Goal: Task Accomplishment & Management: Manage account settings

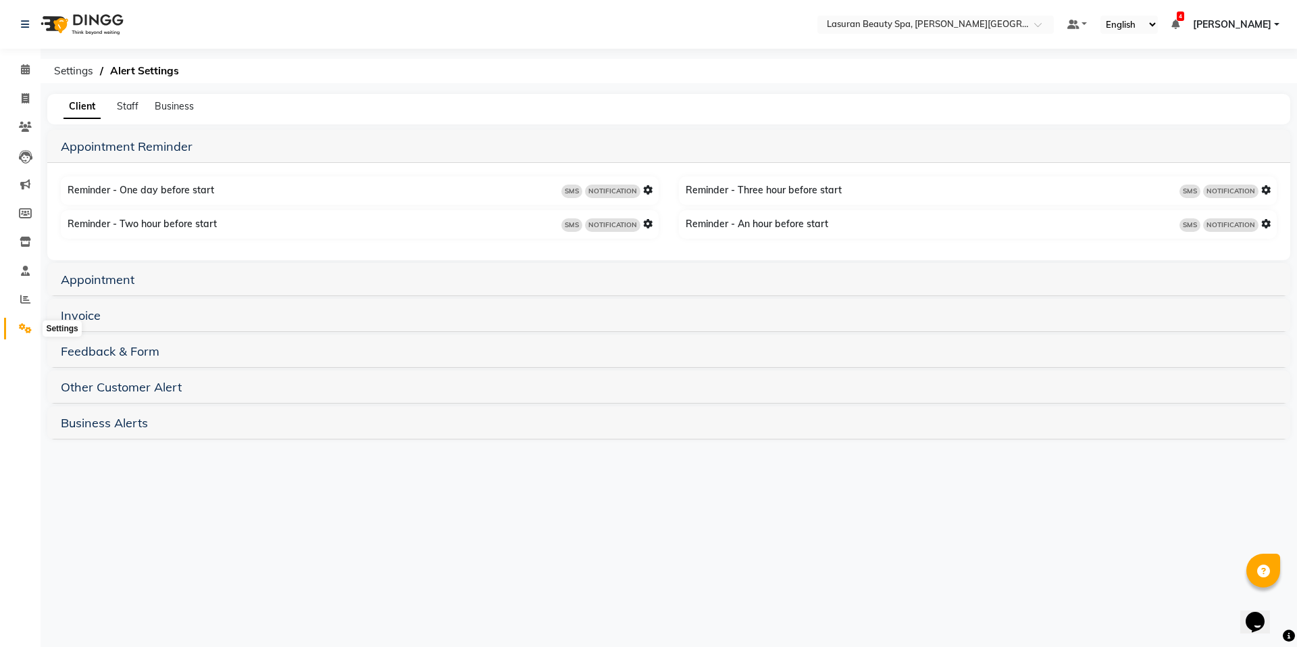
click at [27, 333] on span at bounding box center [26, 329] width 24 height 16
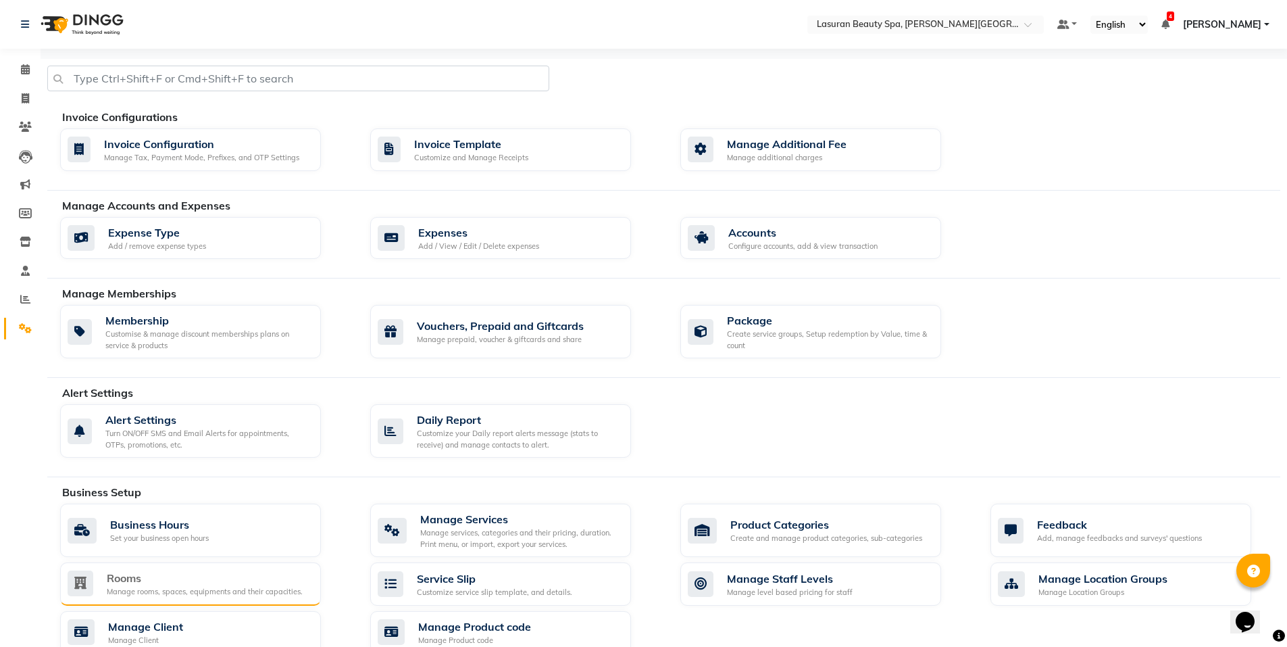
scroll to position [68, 0]
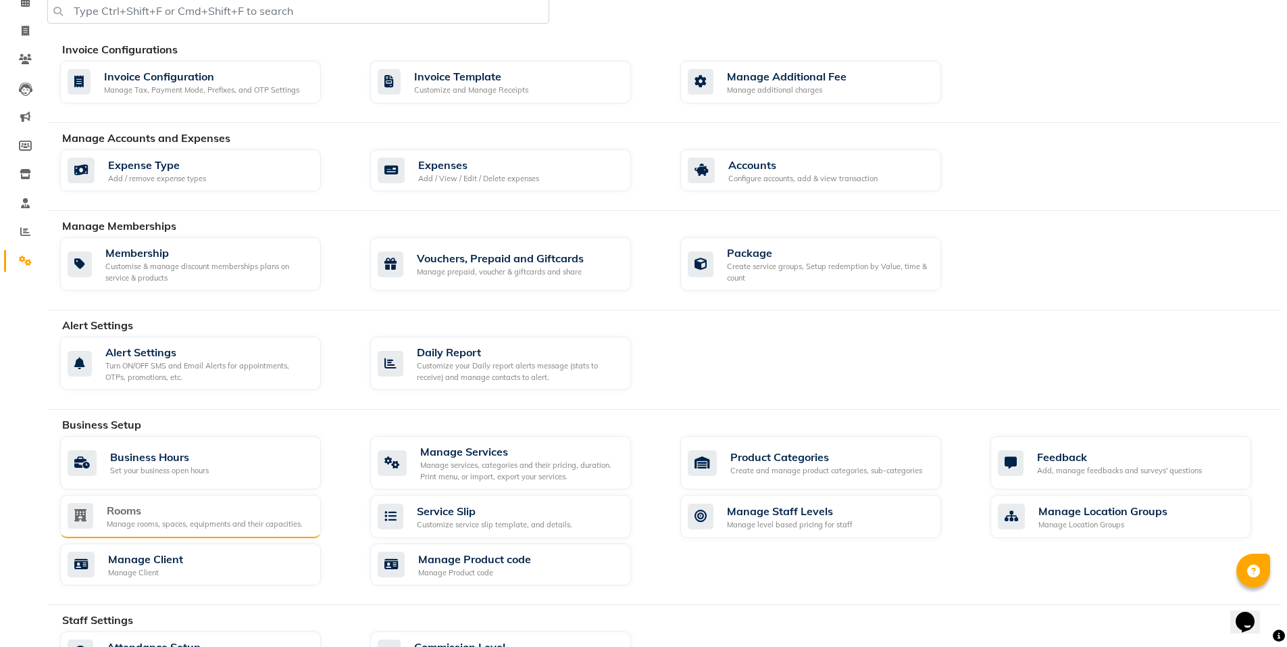
click at [244, 517] on div "Rooms" at bounding box center [205, 510] width 196 height 16
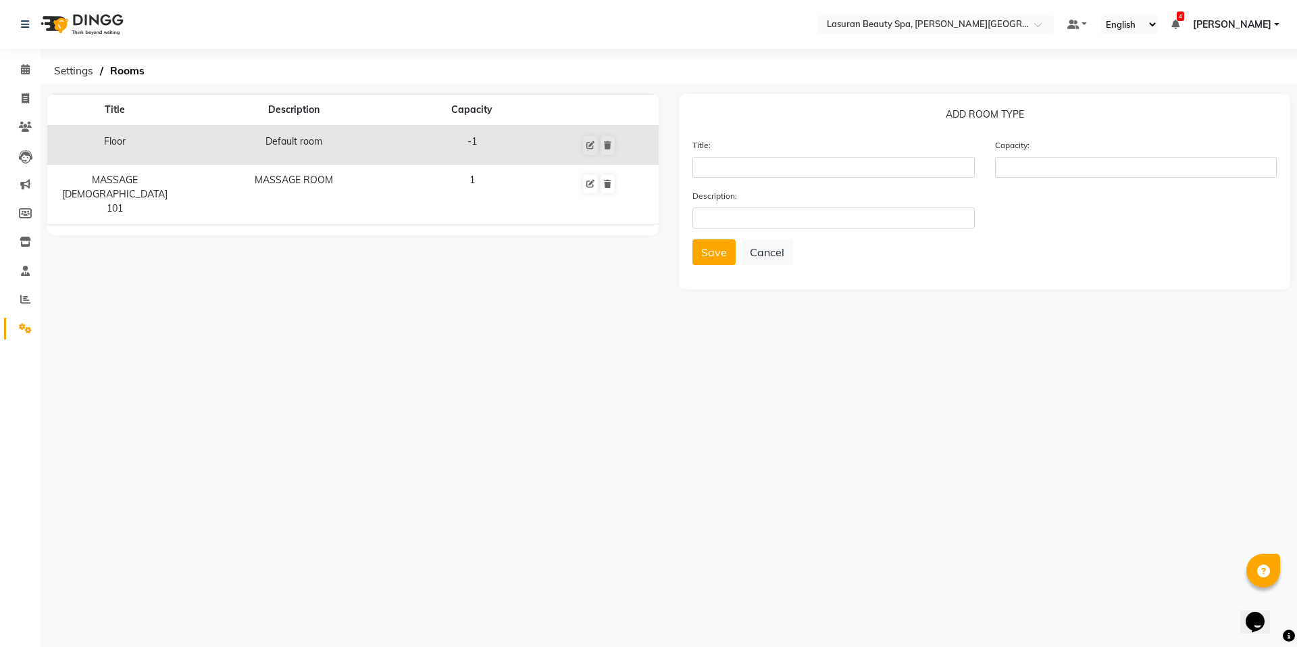
click at [379, 145] on td "Default room" at bounding box center [293, 145] width 222 height 39
click at [751, 171] on input "text" at bounding box center [834, 167] width 282 height 21
click at [1079, 162] on input "number" at bounding box center [1136, 167] width 282 height 21
click at [891, 210] on input "text" at bounding box center [834, 217] width 282 height 21
click at [920, 168] on input "text" at bounding box center [834, 167] width 282 height 21
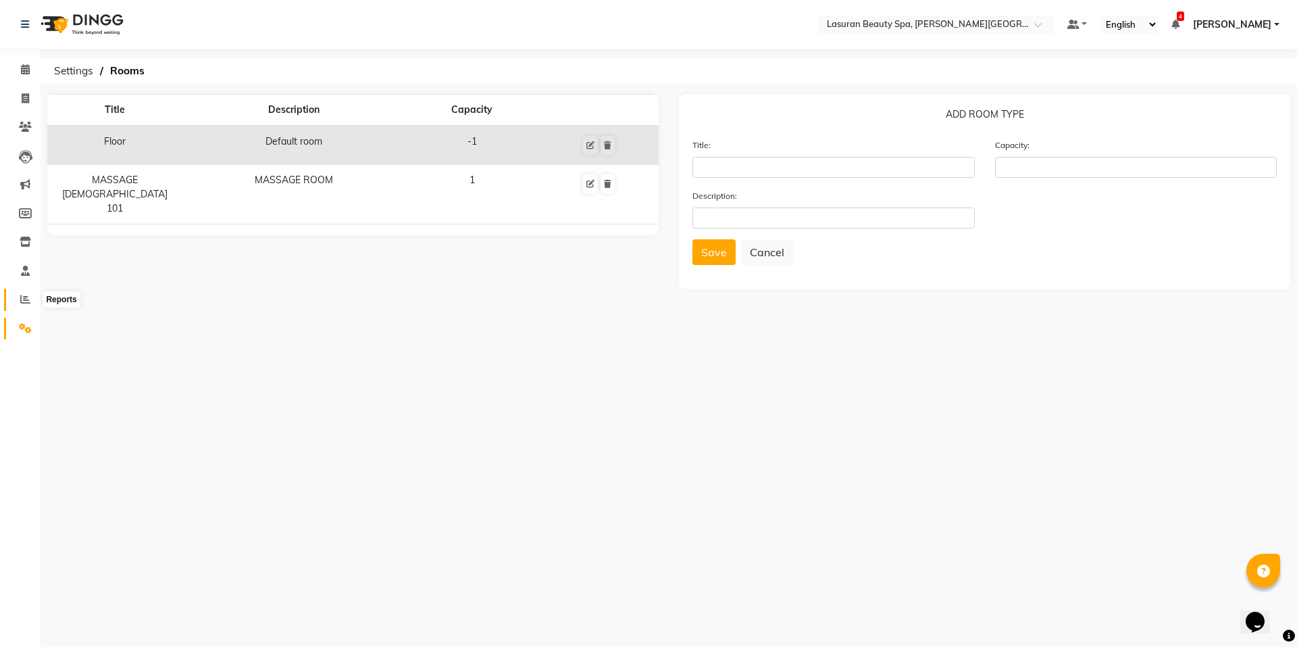
click at [26, 297] on icon at bounding box center [25, 299] width 10 height 10
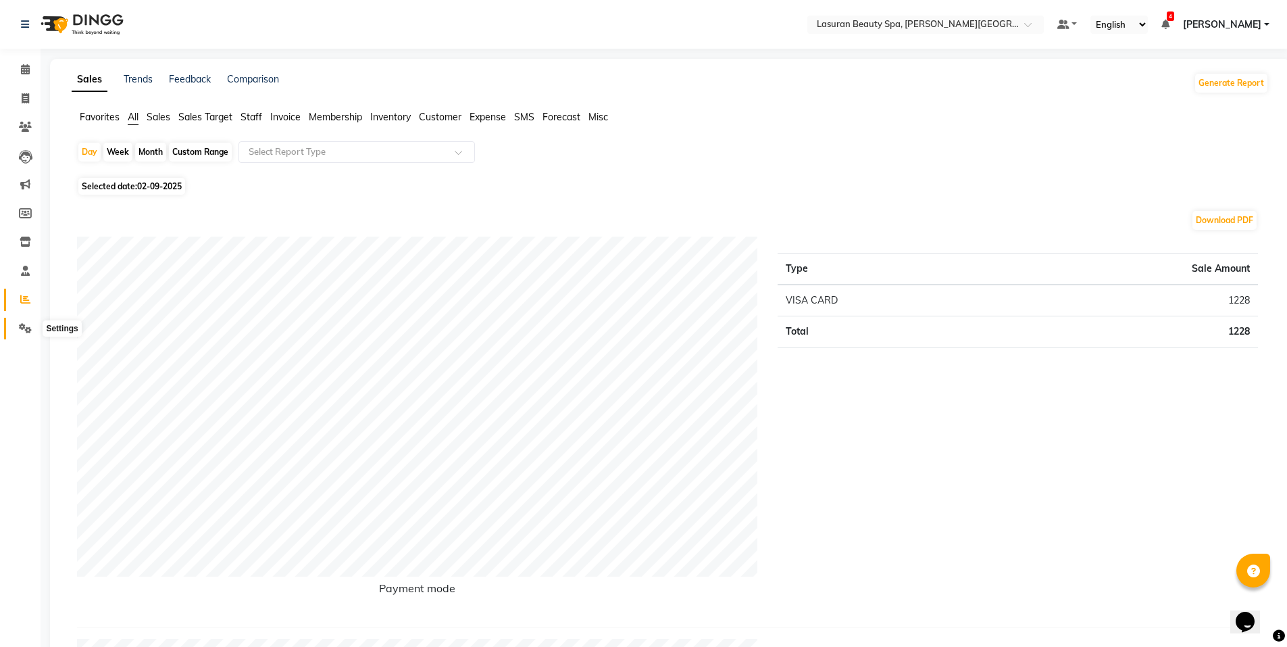
click at [22, 328] on icon at bounding box center [25, 328] width 13 height 10
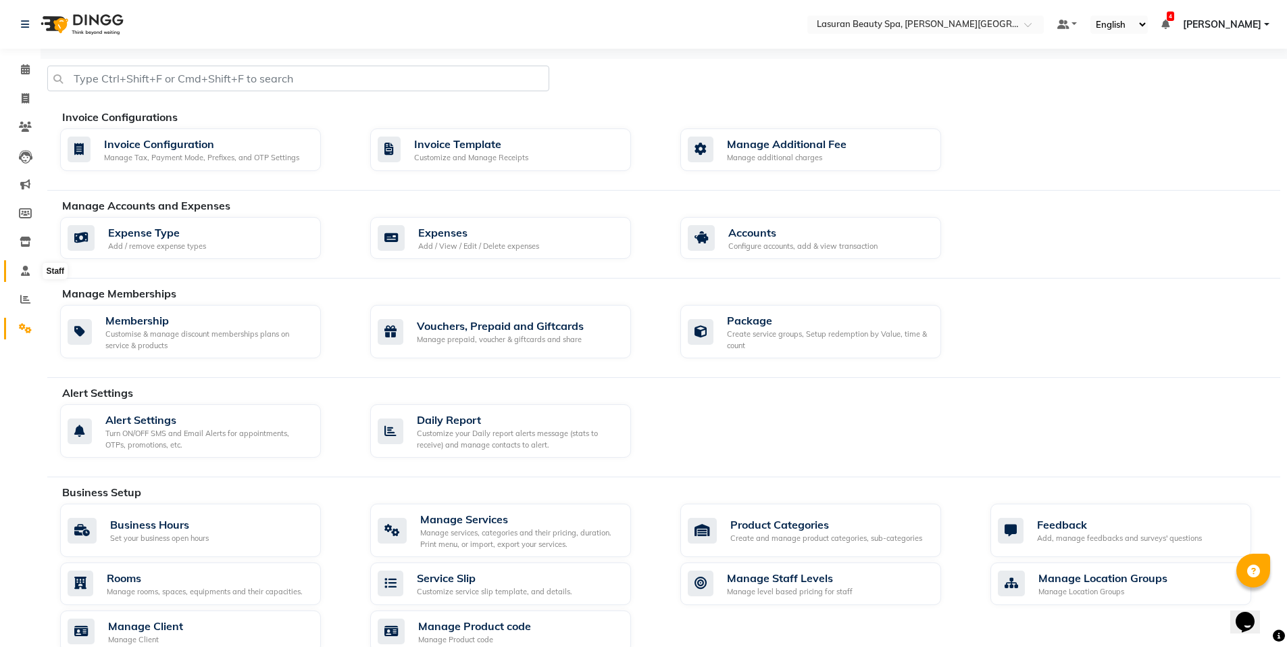
click at [28, 272] on icon at bounding box center [25, 271] width 9 height 10
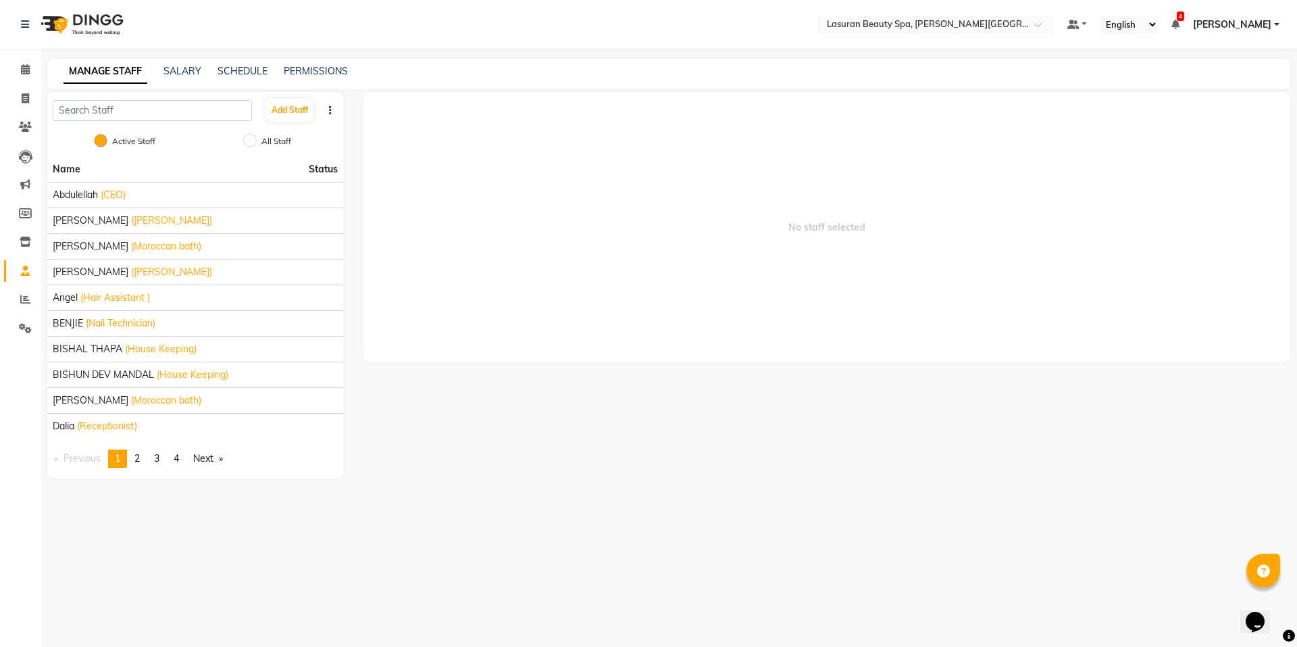
click at [180, 64] on div "MANAGE STAFF SALARY SCHEDULE PERMISSIONS" at bounding box center [668, 74] width 1243 height 30
click at [91, 228] on li "[PERSON_NAME] ([PERSON_NAME])" at bounding box center [195, 220] width 296 height 26
click at [98, 224] on span "[PERSON_NAME]" at bounding box center [91, 221] width 76 height 14
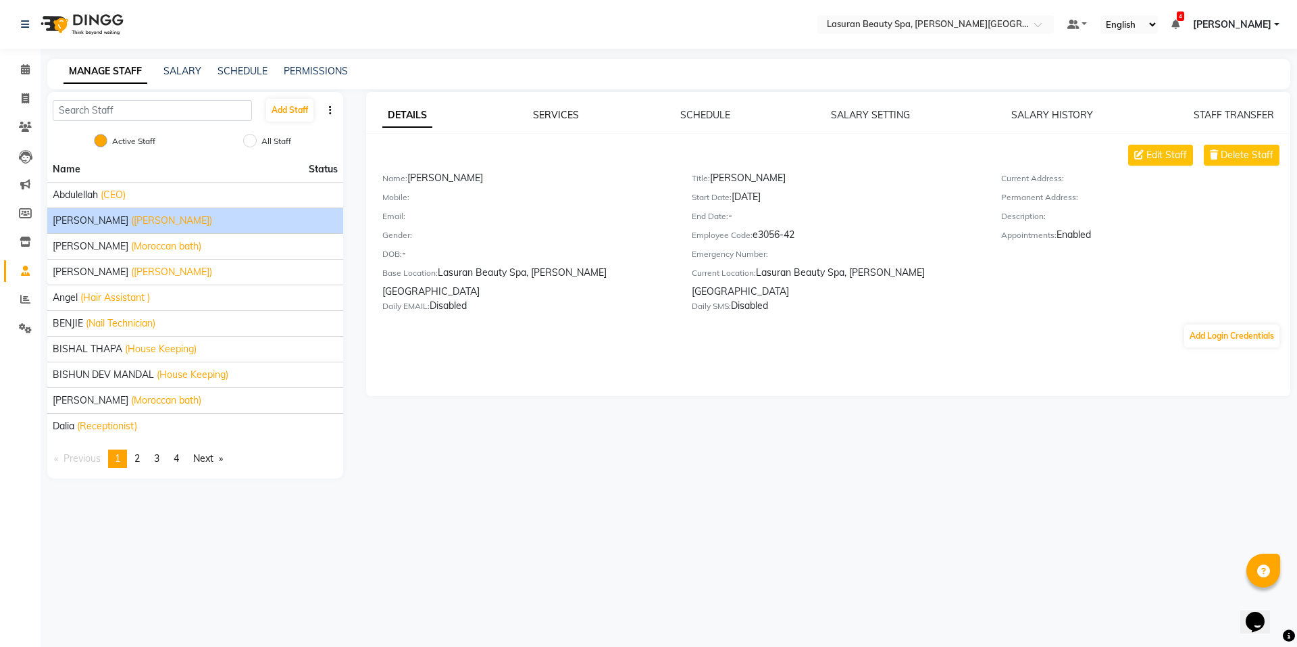
click at [551, 112] on link "SERVICES" at bounding box center [556, 115] width 46 height 12
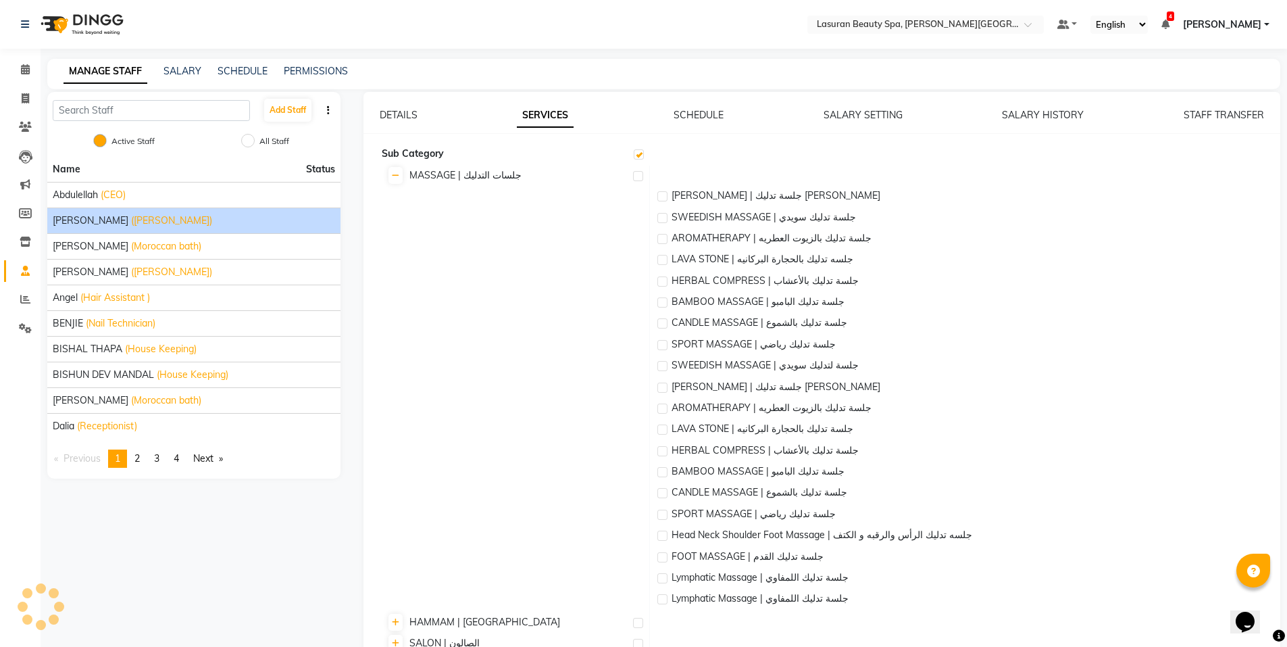
checkbox input "true"
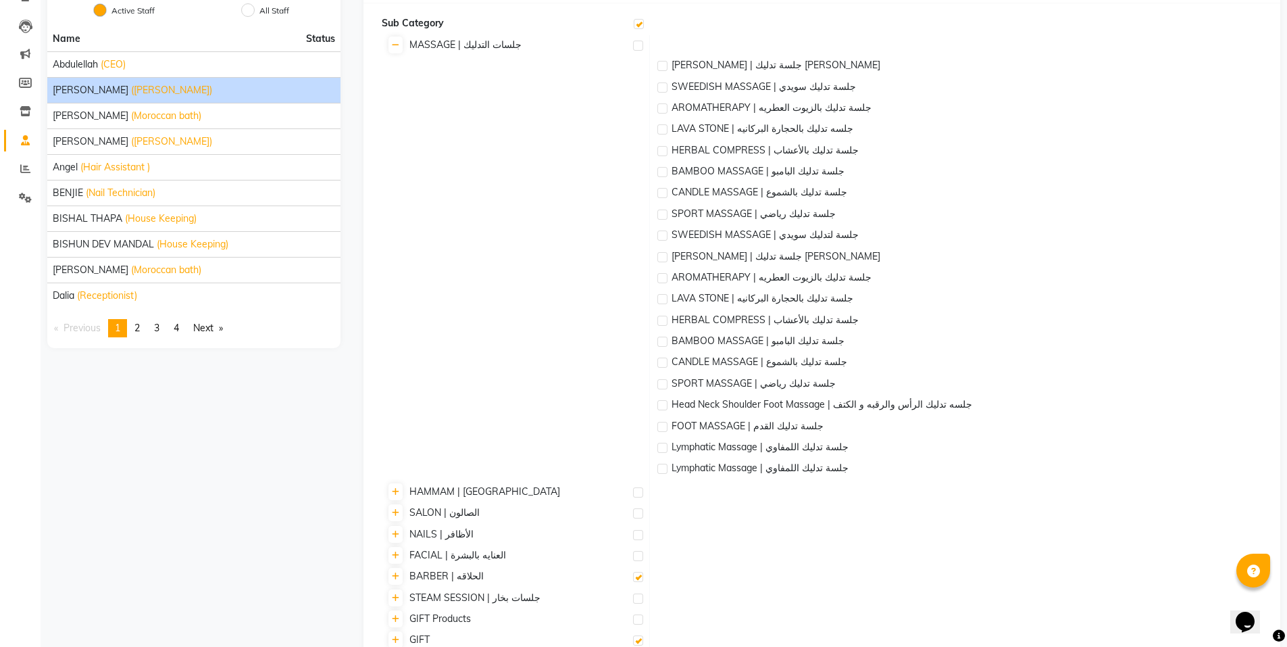
scroll to position [198, 0]
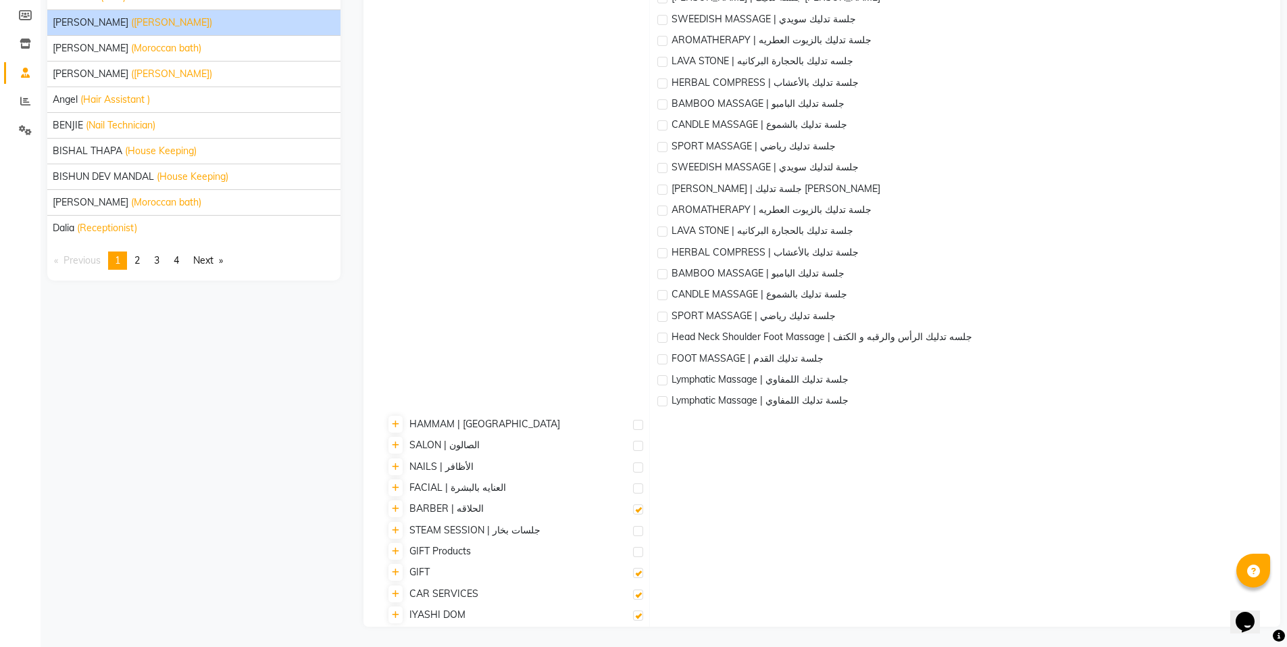
click at [639, 616] on label at bounding box center [638, 615] width 10 height 10
click at [639, 616] on input "checkbox" at bounding box center [637, 616] width 9 height 9
checkbox input "false"
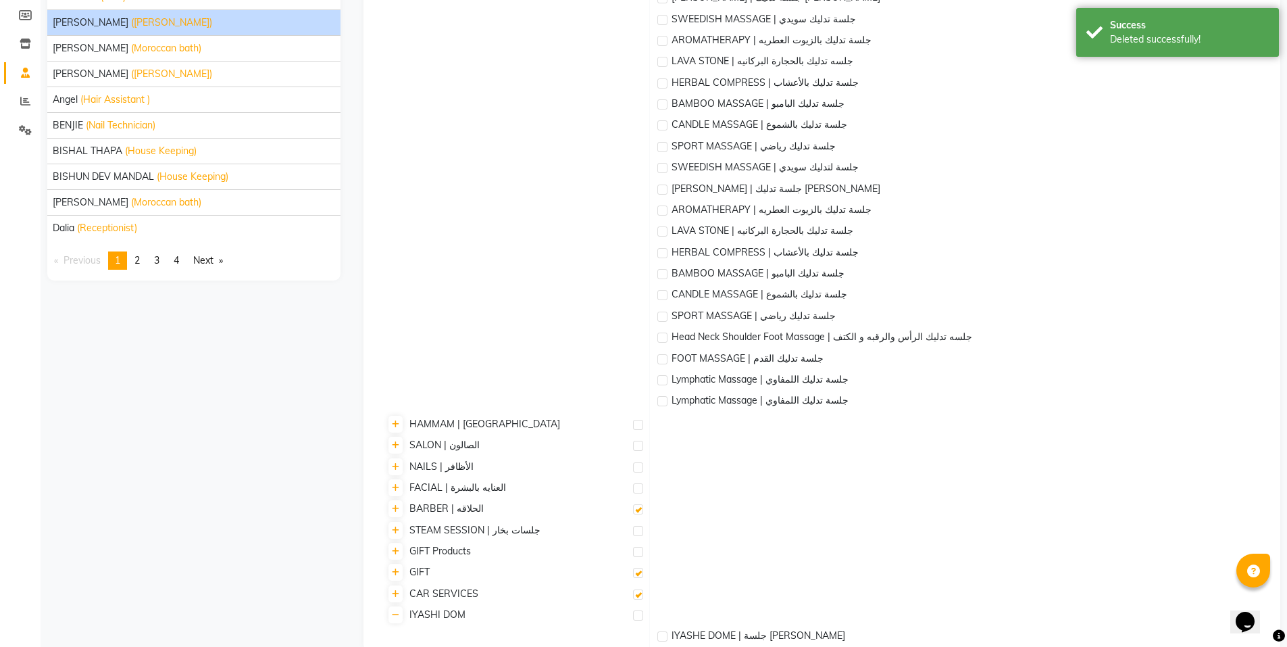
scroll to position [221, 0]
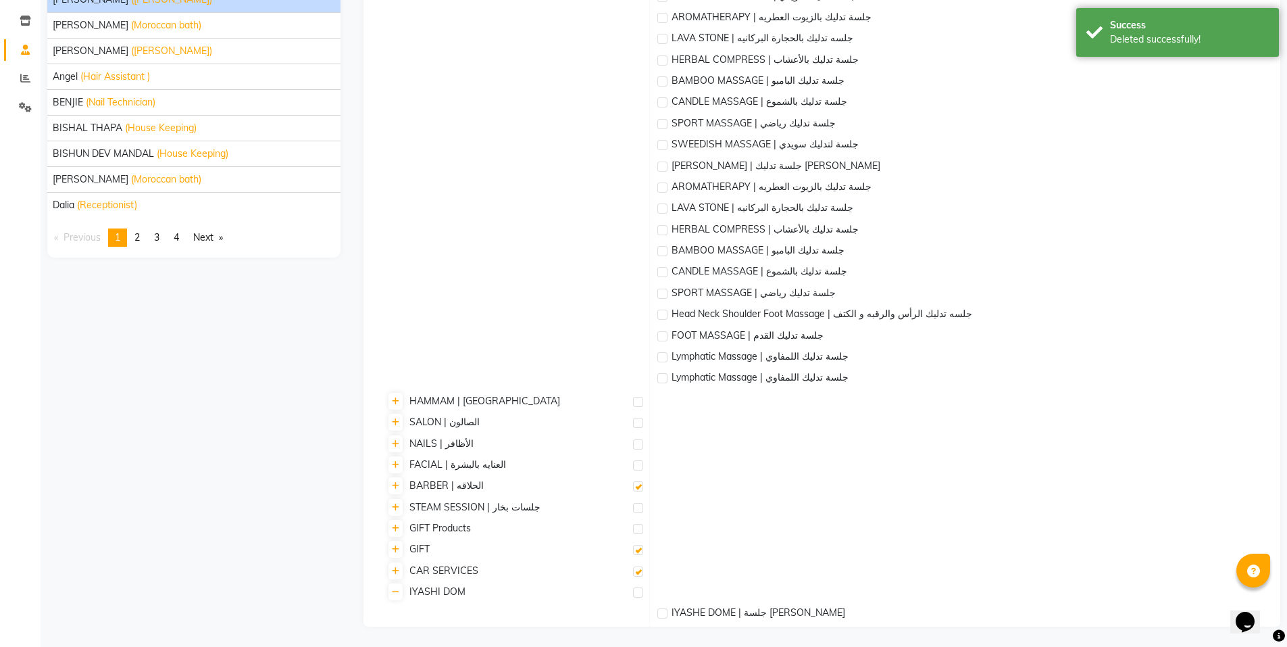
click at [639, 574] on label at bounding box center [638, 571] width 10 height 10
click at [639, 574] on input "checkbox" at bounding box center [637, 572] width 9 height 9
checkbox input "false"
click at [638, 554] on label at bounding box center [638, 550] width 10 height 10
click at [638, 554] on input "checkbox" at bounding box center [637, 550] width 9 height 9
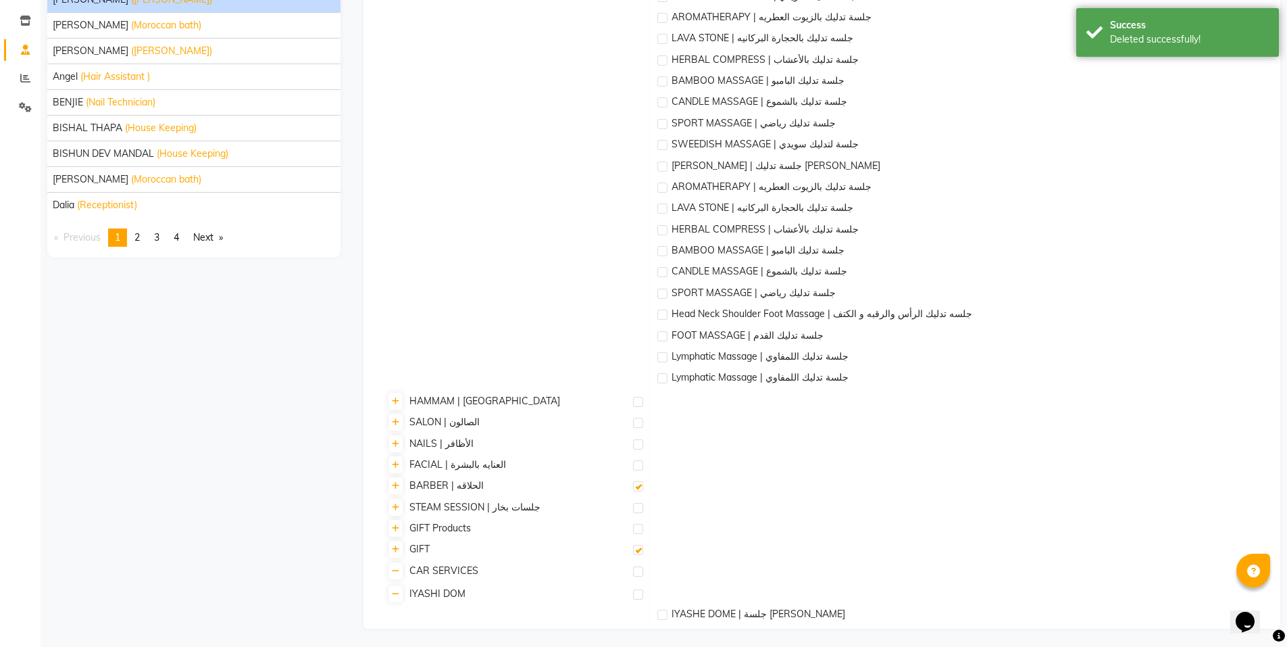
checkbox input "false"
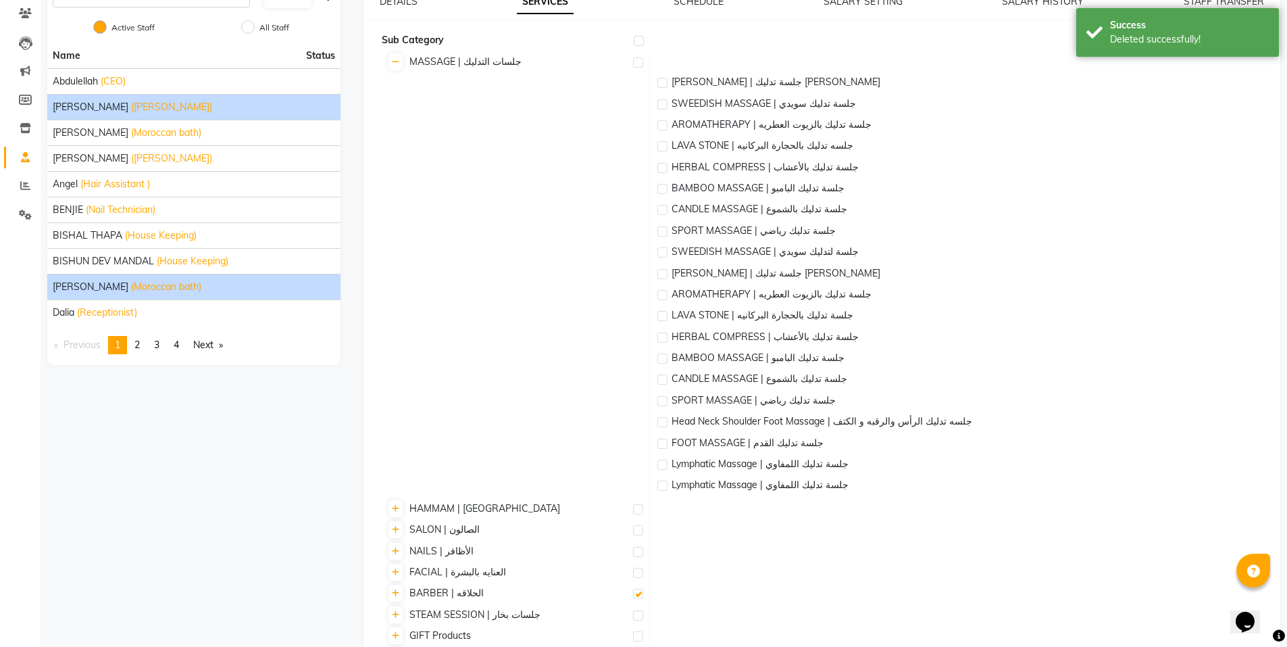
scroll to position [18, 0]
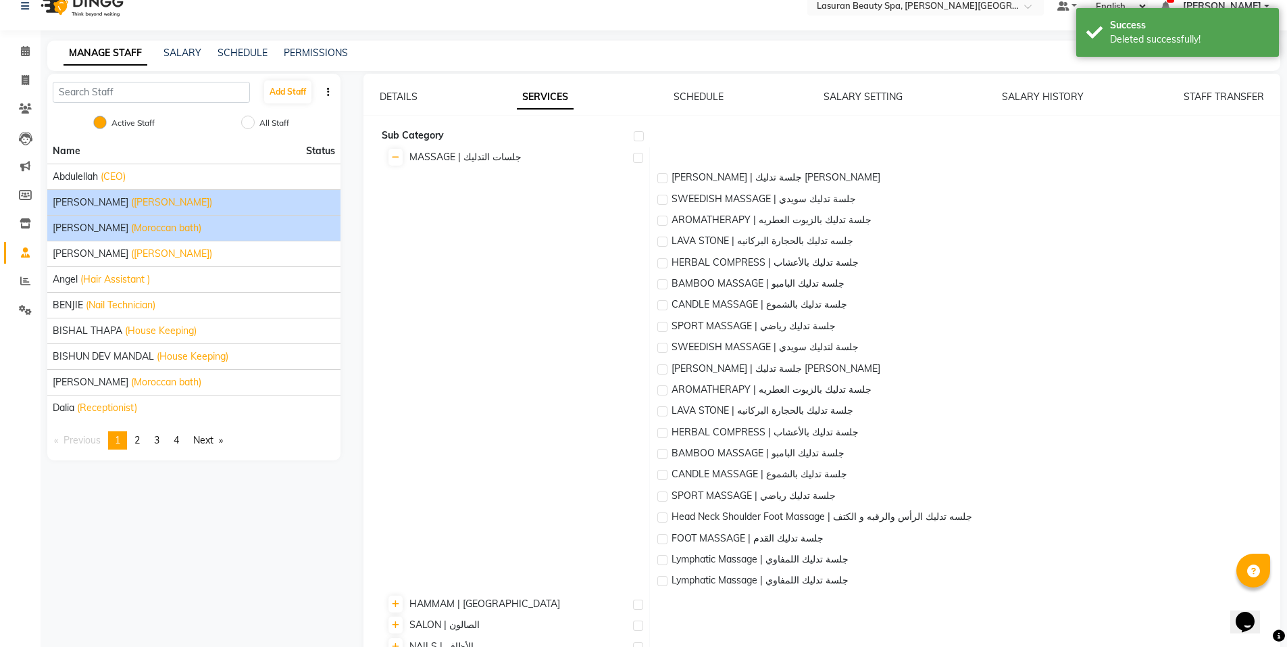
click at [182, 225] on span "(Moroccan bath)" at bounding box center [166, 228] width 70 height 14
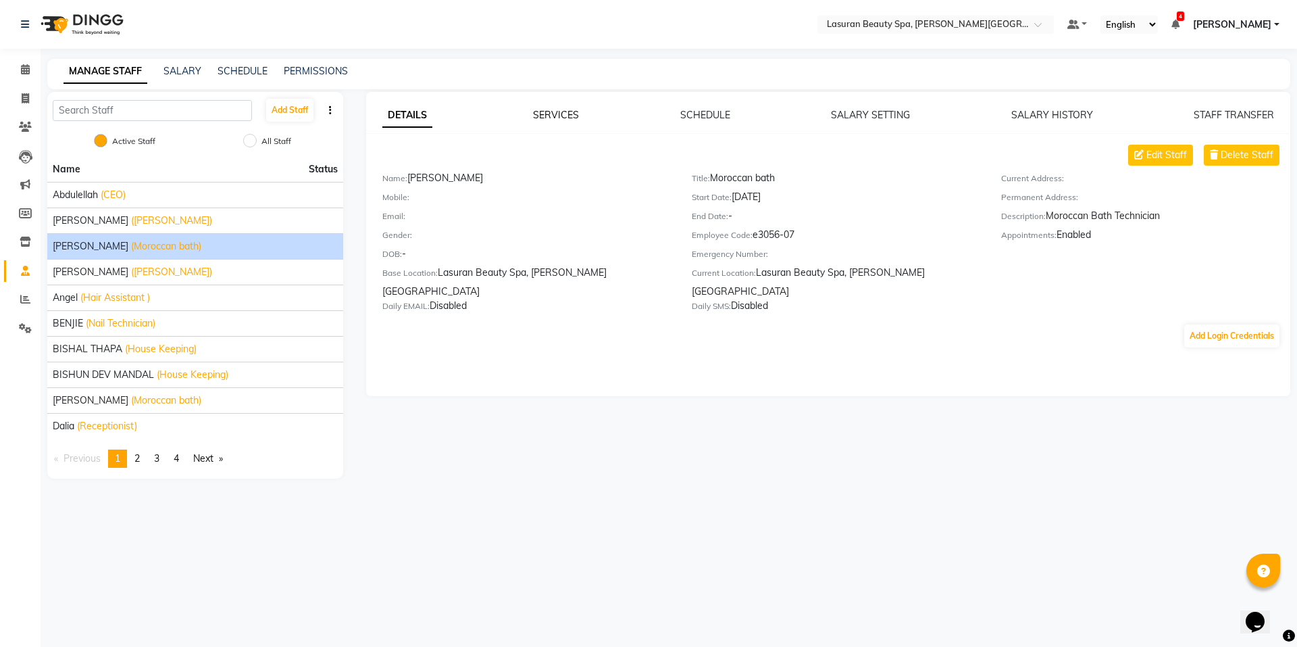
click at [571, 116] on link "SERVICES" at bounding box center [556, 115] width 46 height 12
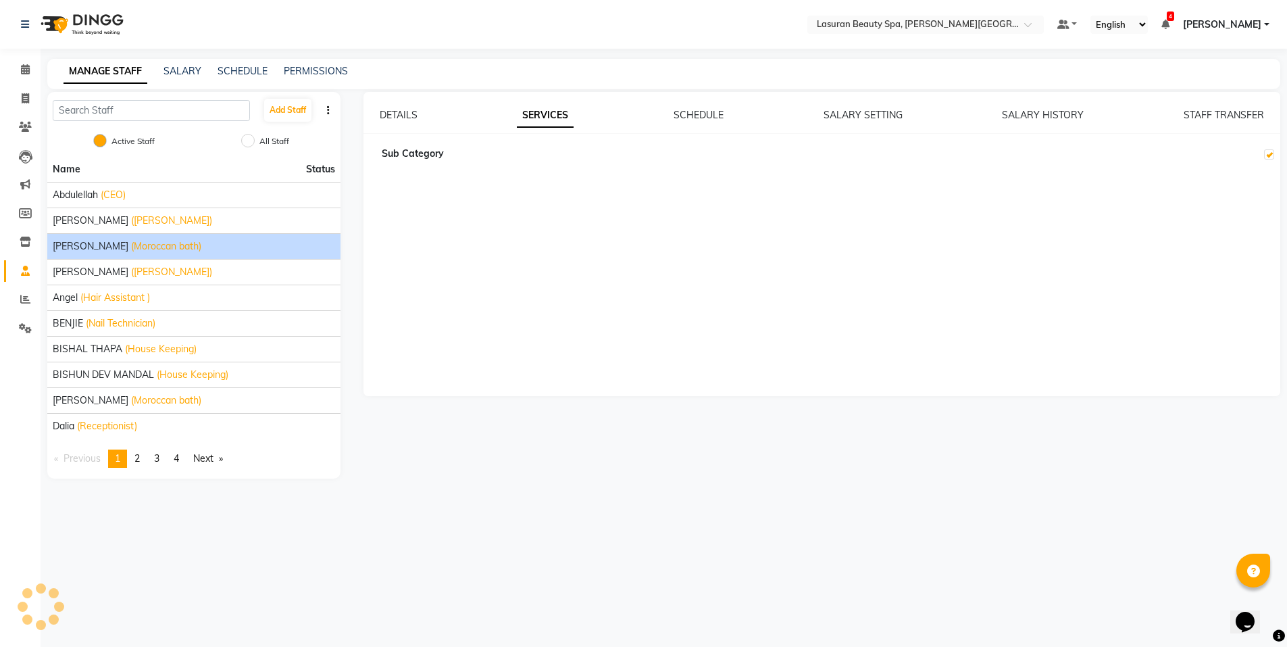
checkbox input "true"
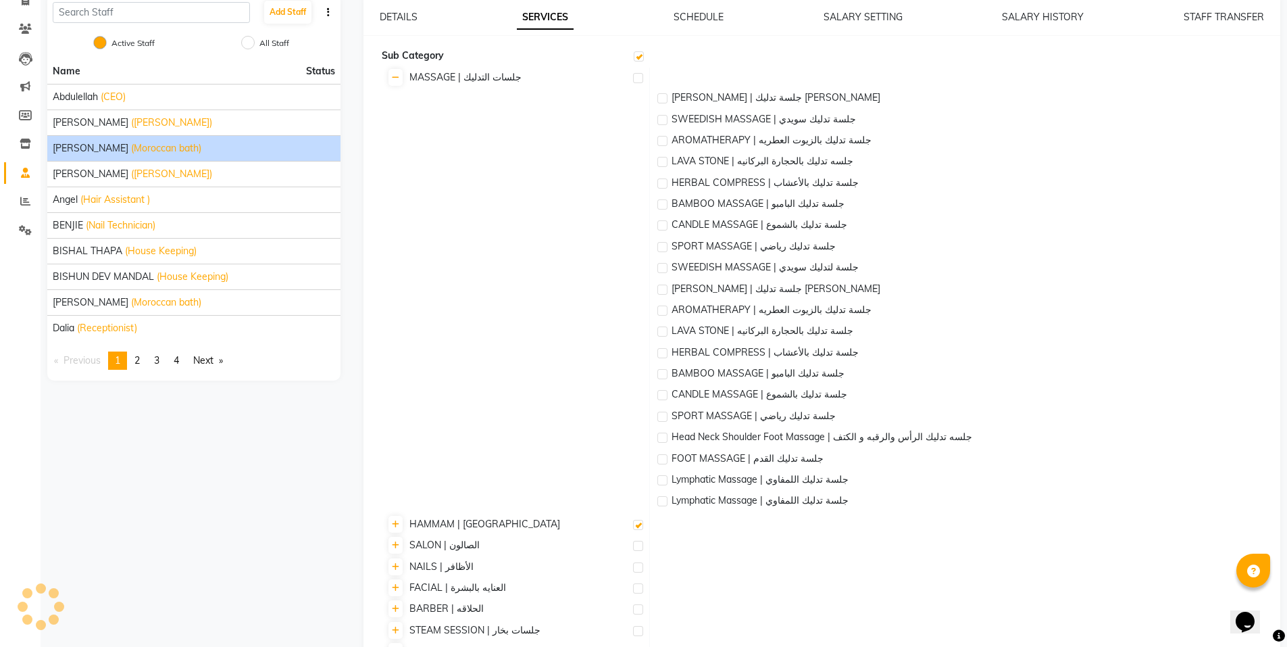
scroll to position [198, 0]
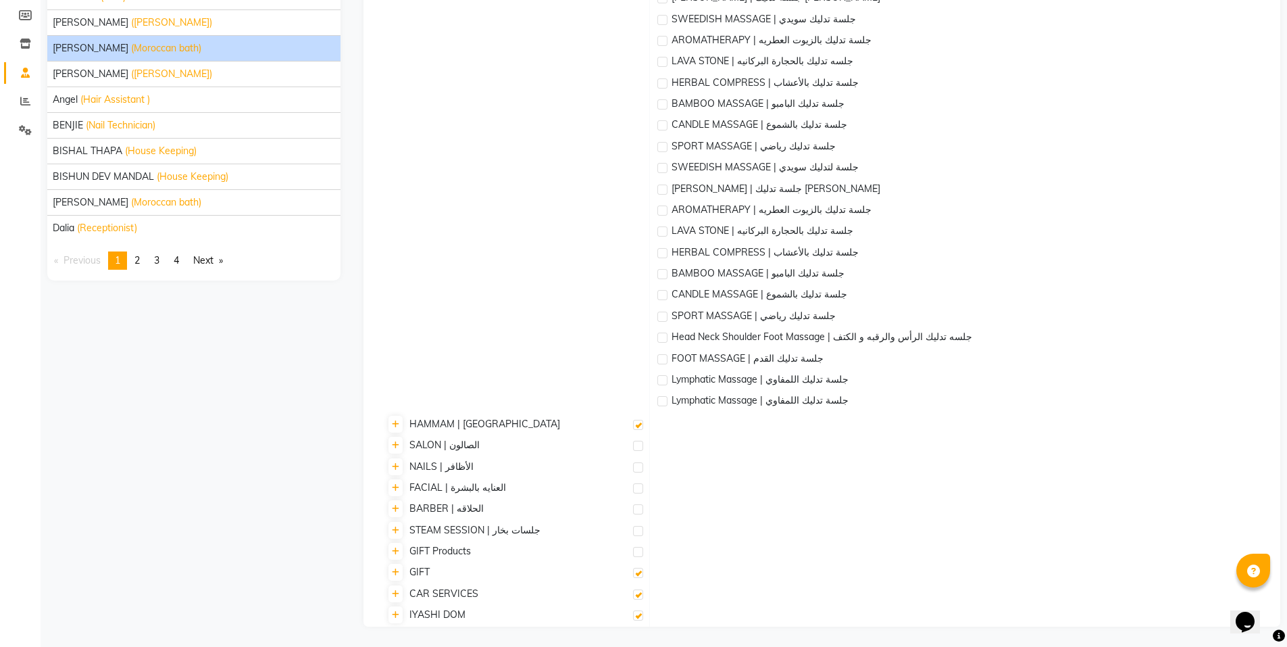
click at [637, 616] on label at bounding box center [638, 615] width 10 height 10
click at [637, 616] on input "checkbox" at bounding box center [637, 616] width 9 height 9
checkbox input "false"
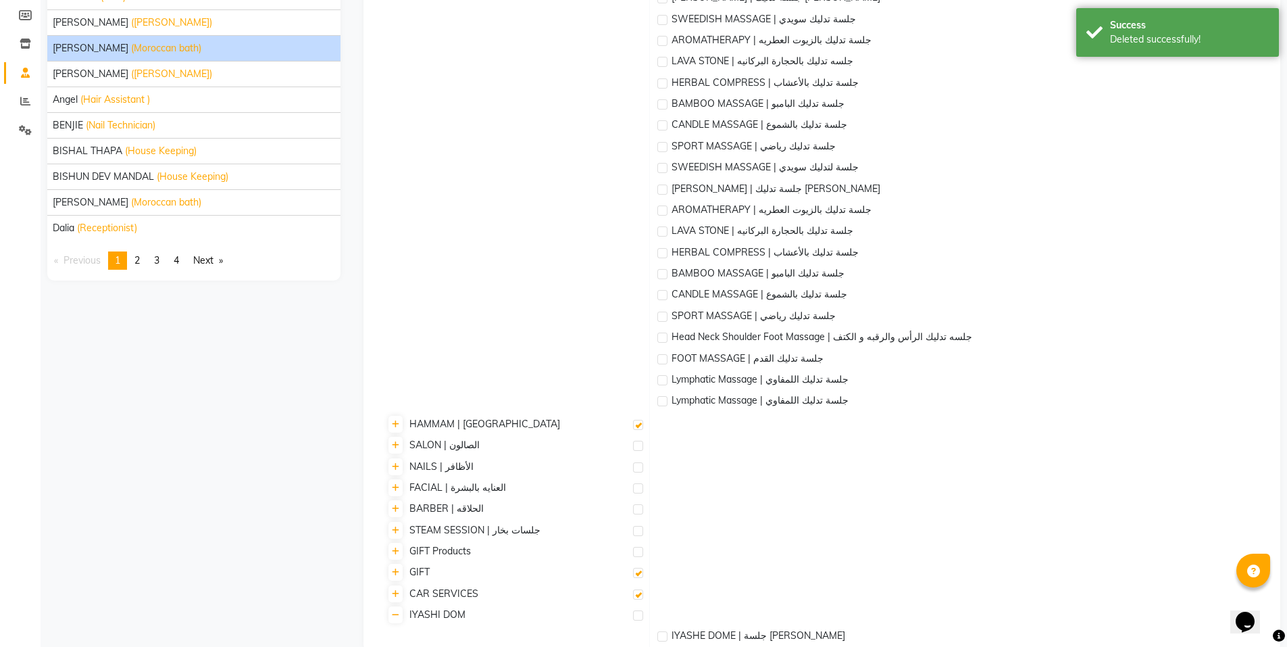
click at [641, 594] on label at bounding box center [638, 594] width 10 height 10
click at [641, 594] on input "checkbox" at bounding box center [637, 595] width 9 height 9
checkbox input "false"
click at [637, 571] on label at bounding box center [638, 573] width 10 height 10
click at [637, 571] on input "checkbox" at bounding box center [637, 573] width 9 height 9
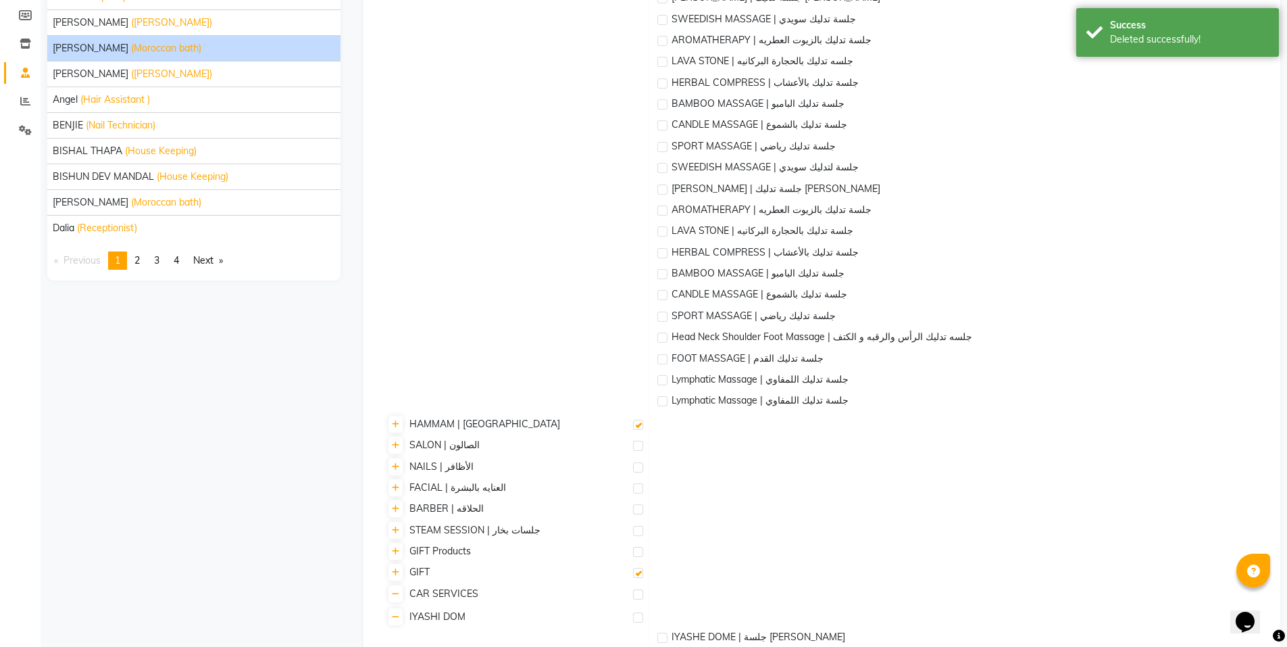
checkbox input "false"
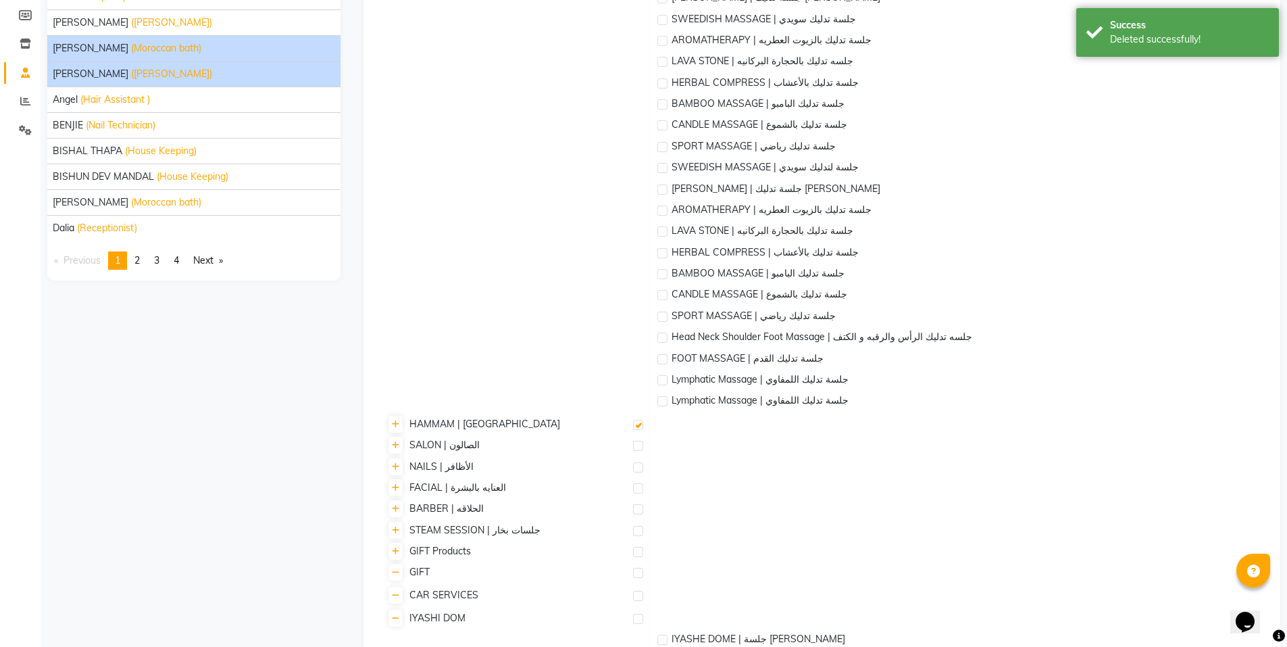
click at [177, 77] on div "[PERSON_NAME] ([PERSON_NAME])" at bounding box center [194, 74] width 282 height 14
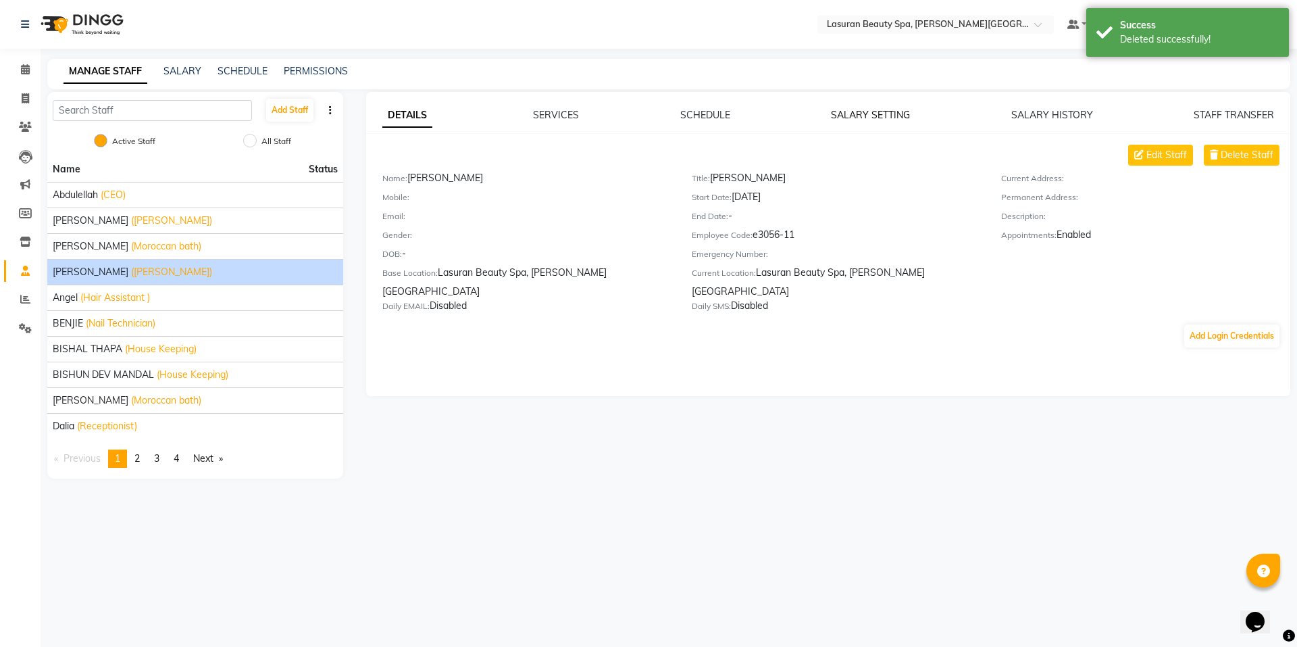
click at [907, 115] on link "SALARY SETTING" at bounding box center [870, 115] width 79 height 12
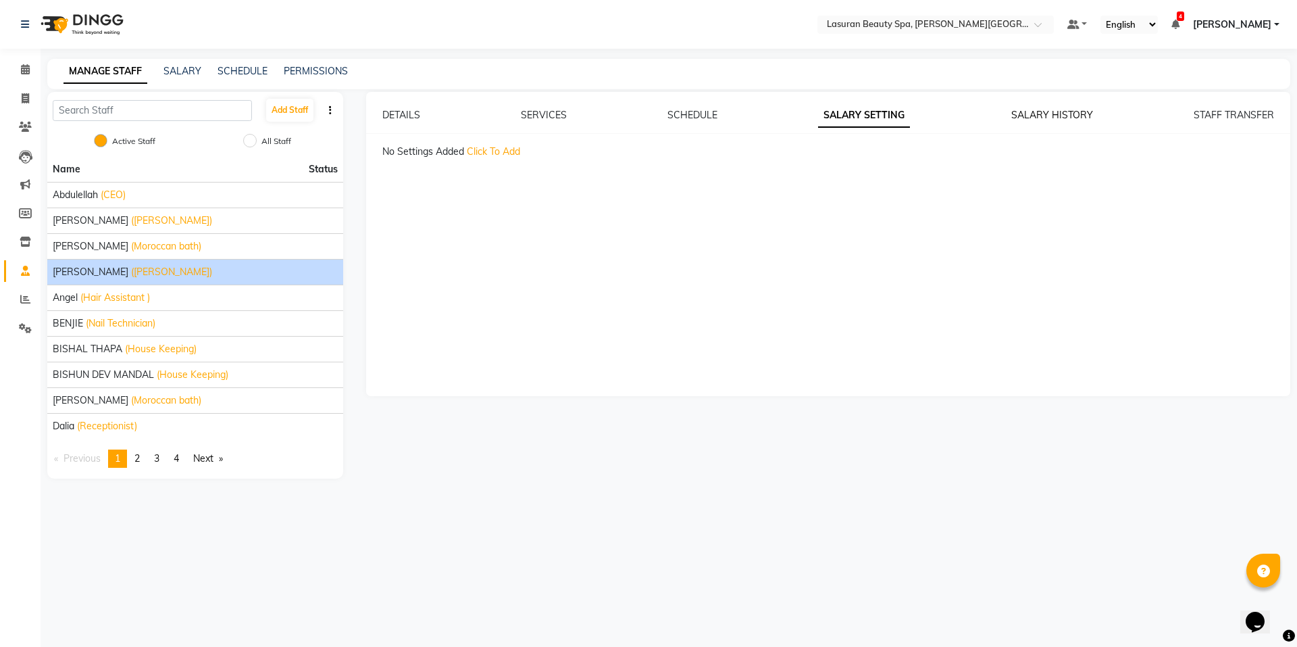
click at [1045, 117] on link "SALARY HISTORY" at bounding box center [1053, 115] width 82 height 12
click at [1204, 116] on link "STAFF TRANSFER" at bounding box center [1234, 115] width 80 height 12
click at [572, 105] on div "DETAILS SERVICES SCHEDULE SALARY SETTING SALARY HISTORY STAFF TRANSFER Create T…" at bounding box center [828, 244] width 925 height 304
click at [557, 116] on link "SERVICES" at bounding box center [544, 115] width 46 height 12
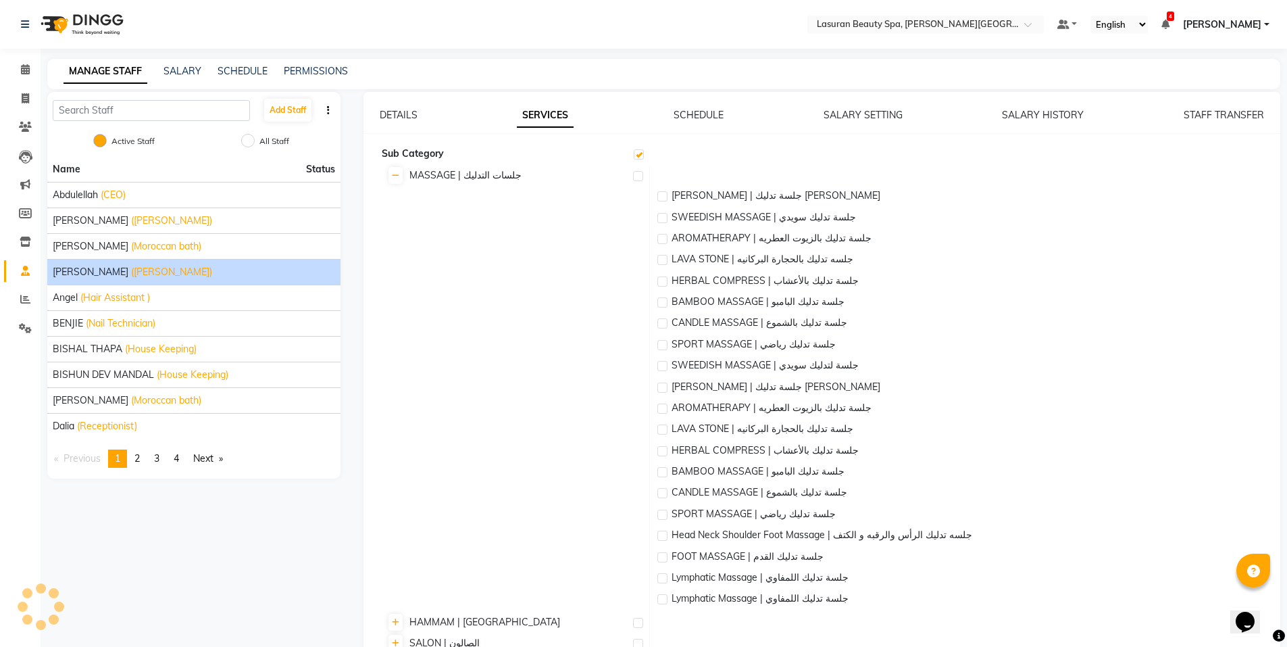
checkbox input "true"
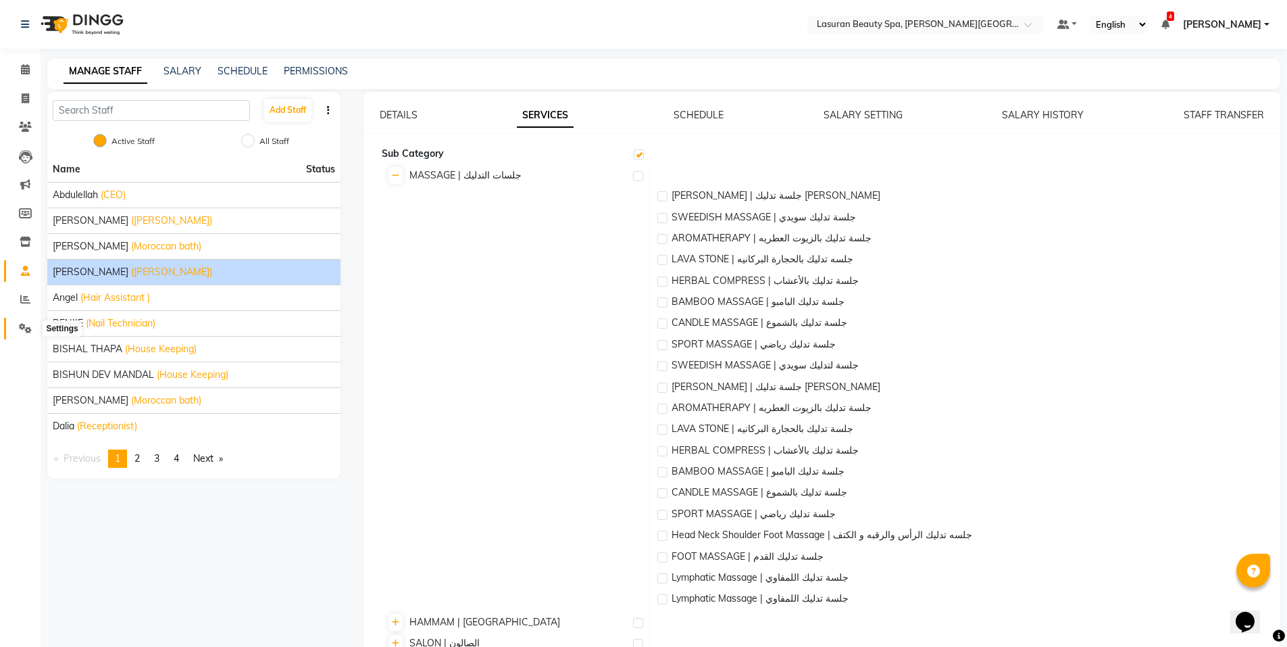
click at [24, 327] on icon at bounding box center [25, 328] width 13 height 10
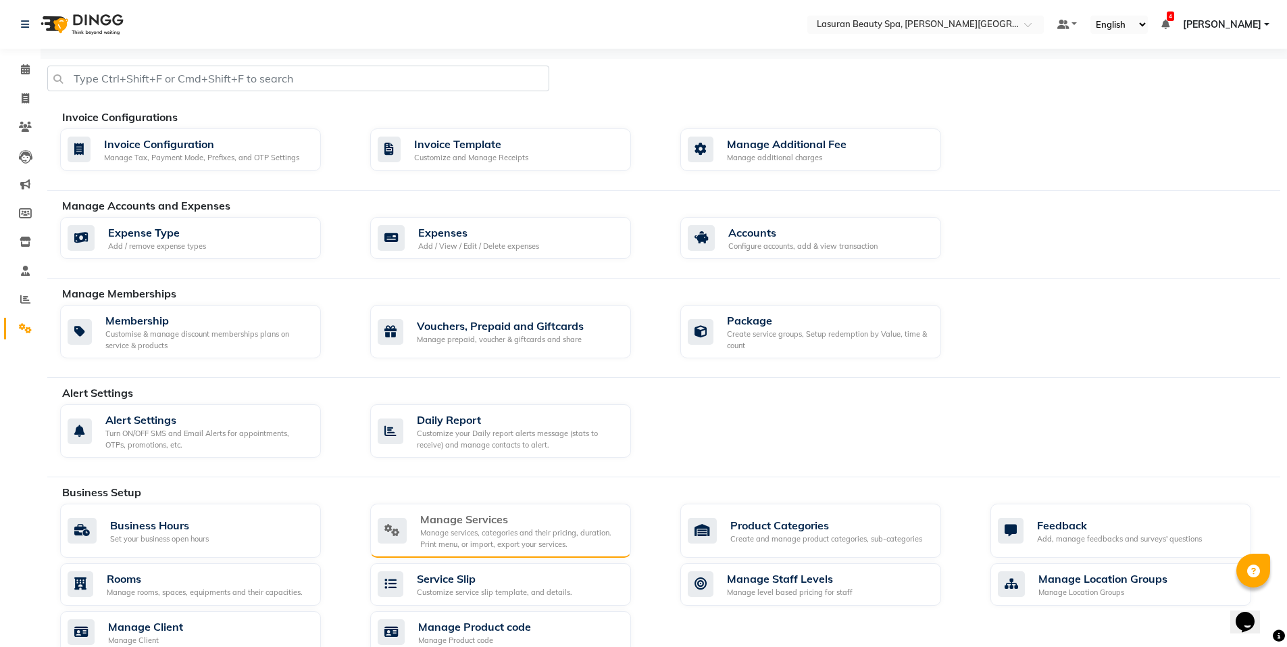
scroll to position [68, 0]
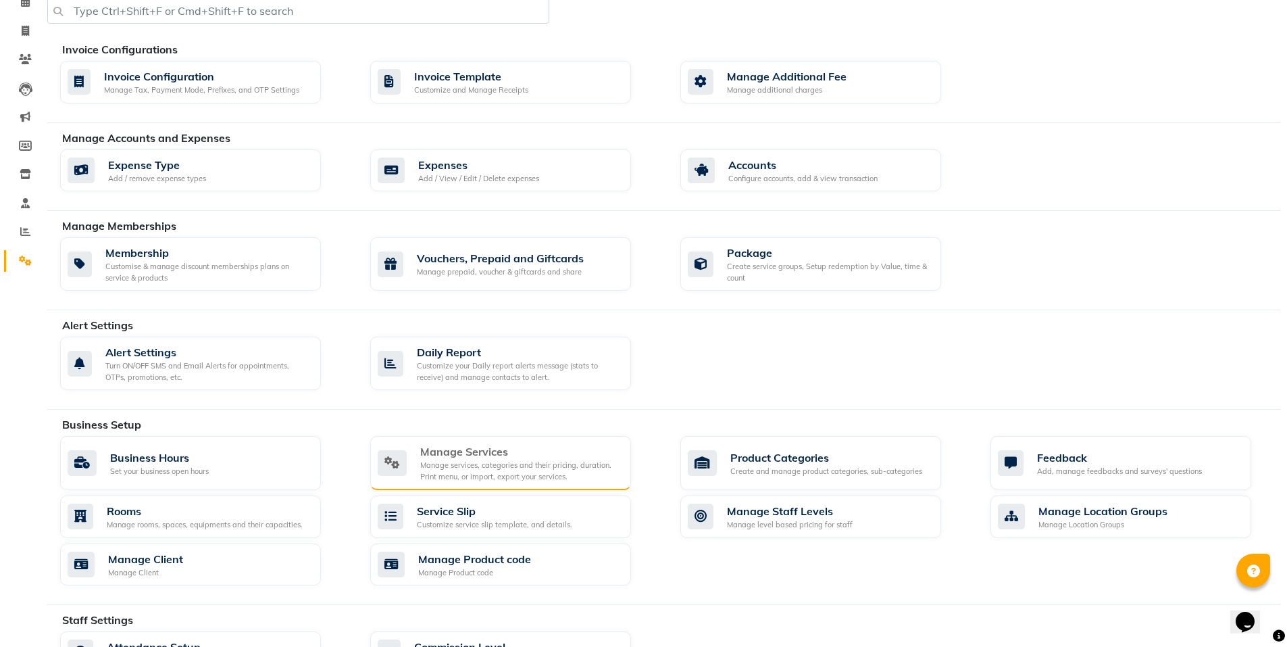
click at [477, 470] on div "Manage services, categories and their pricing, duration. Print menu, or import,…" at bounding box center [520, 471] width 200 height 22
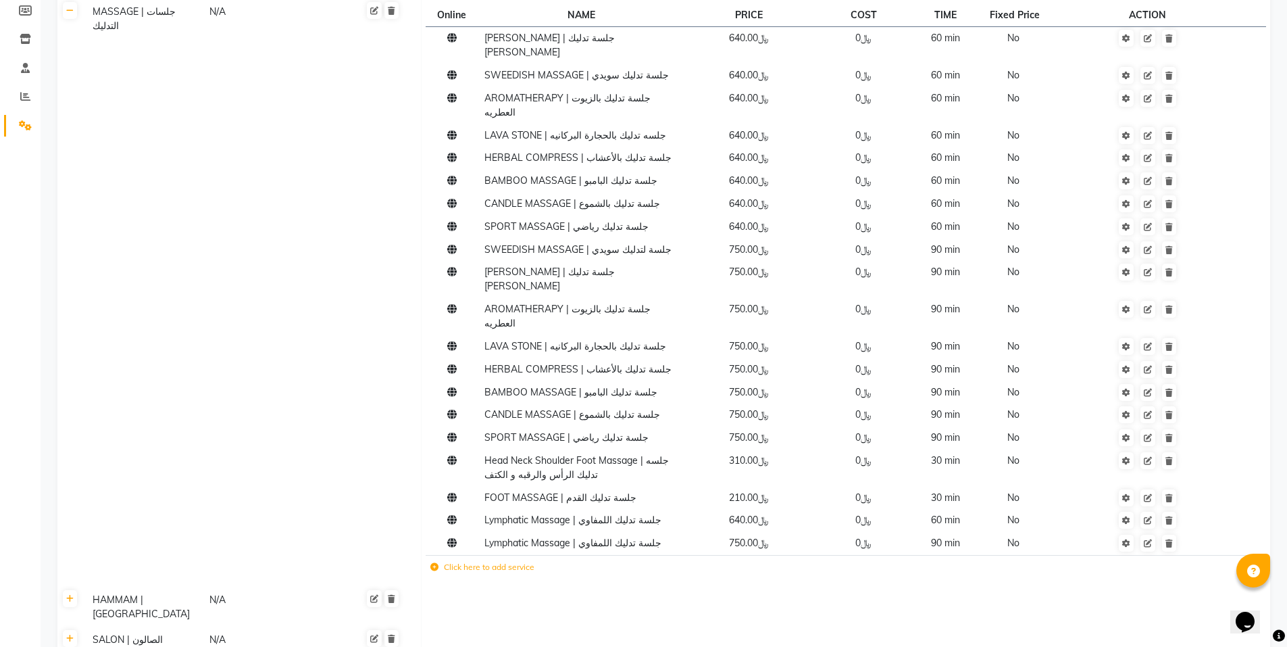
scroll to position [68, 0]
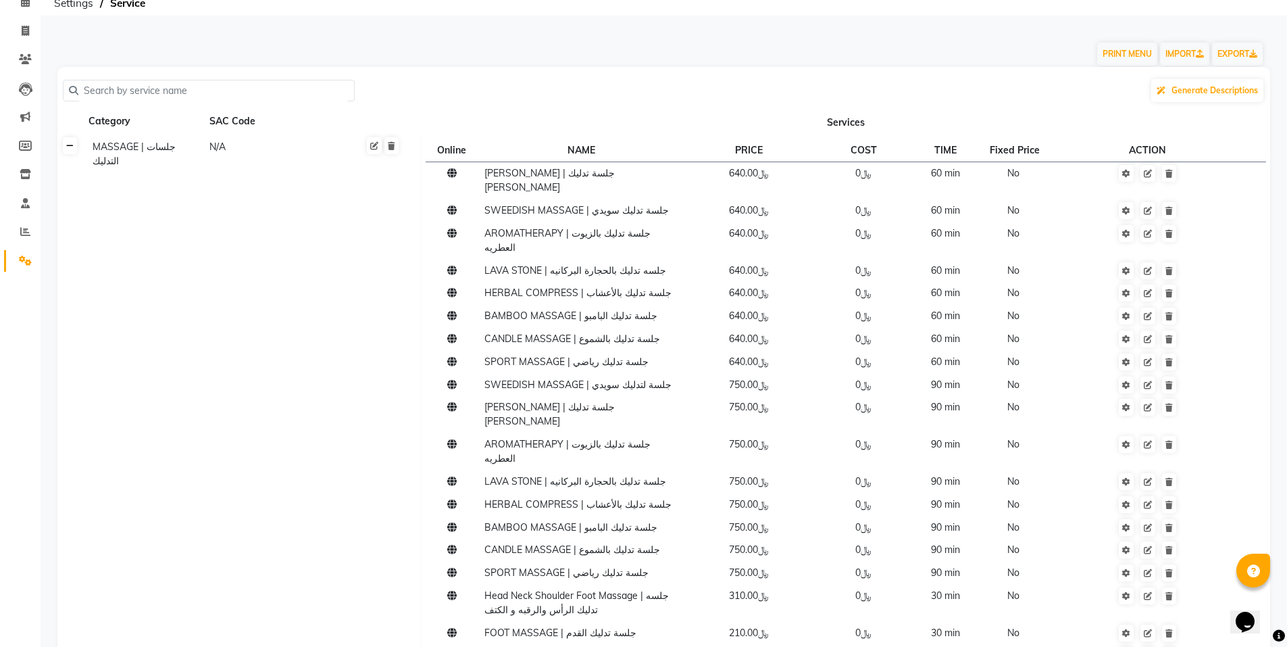
click at [68, 151] on link at bounding box center [70, 145] width 14 height 17
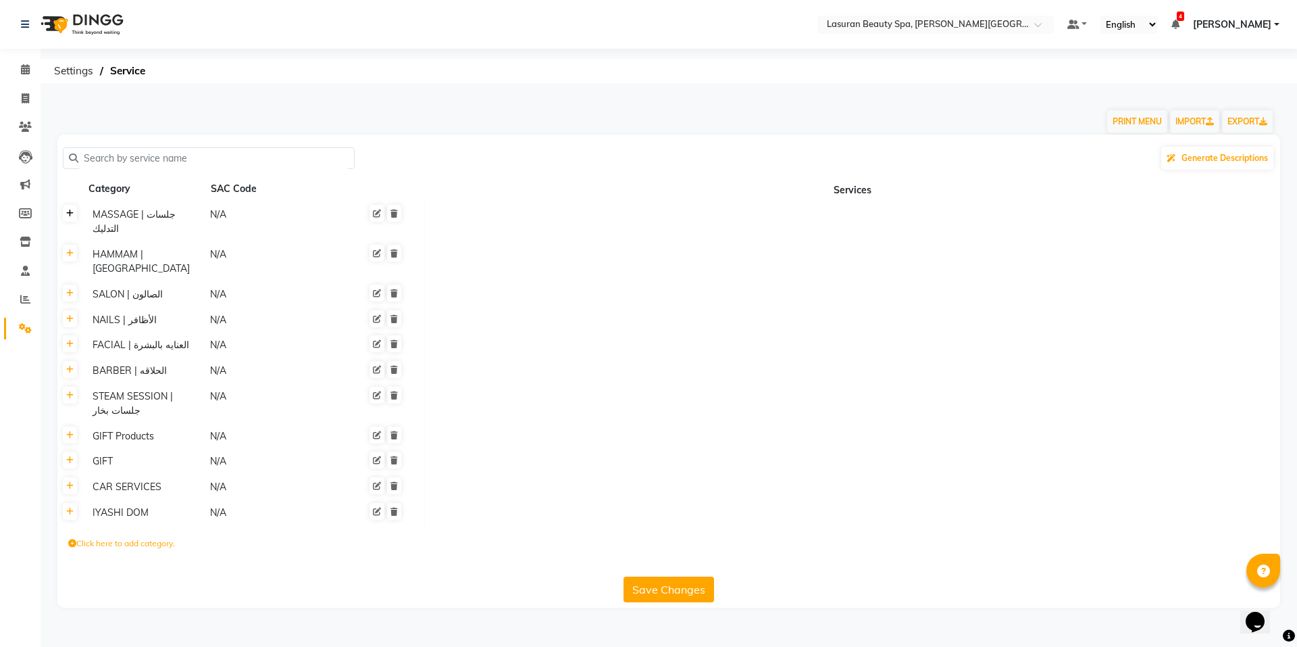
click at [76, 218] on link at bounding box center [70, 213] width 14 height 17
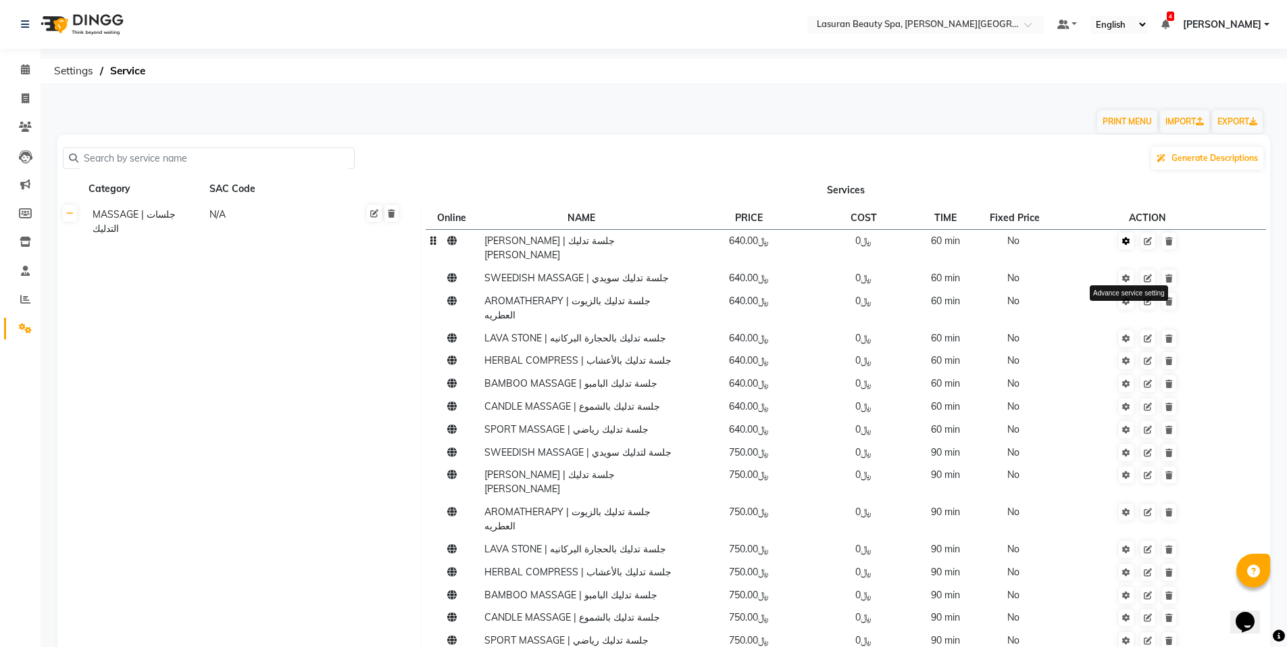
click at [1125, 240] on icon at bounding box center [1126, 241] width 8 height 8
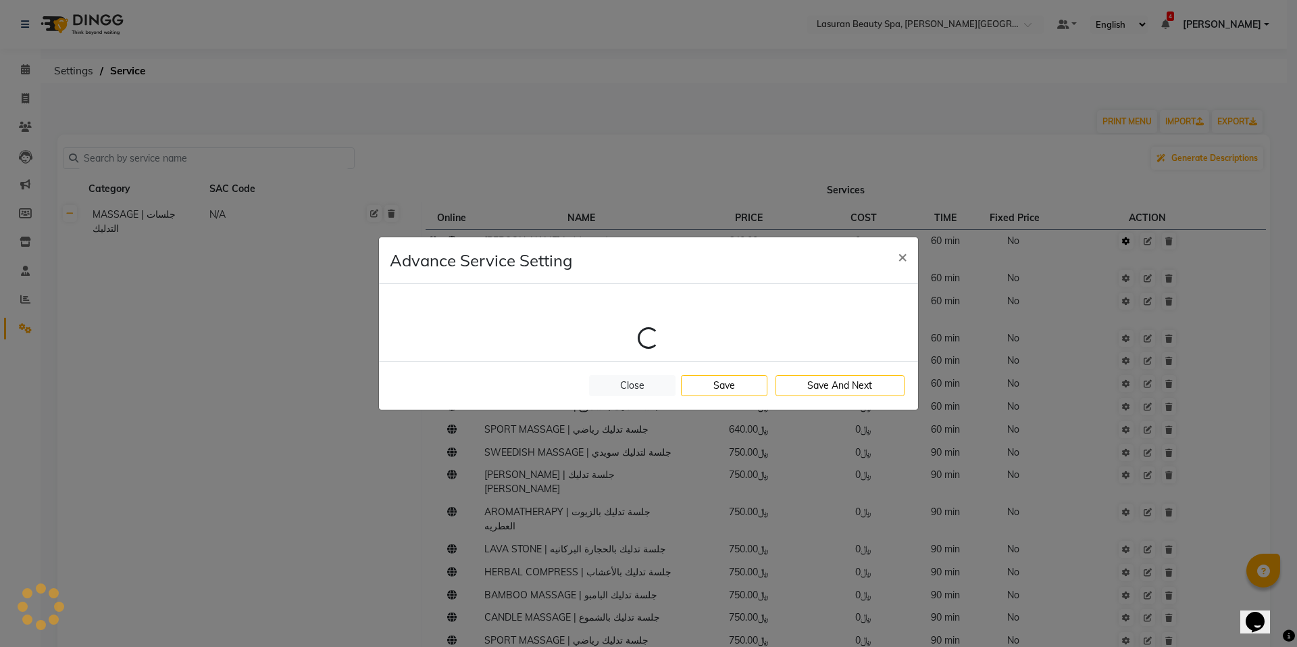
select select "1: 106120"
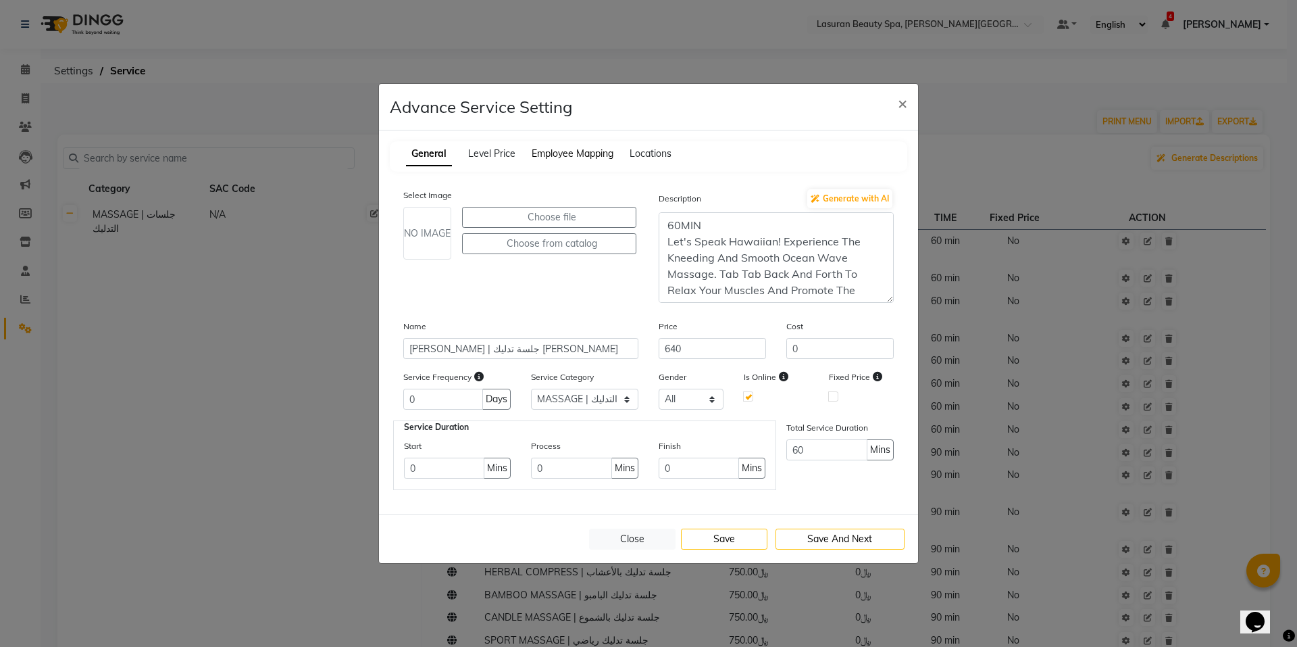
click at [570, 151] on span "Employee Mapping" at bounding box center [573, 153] width 82 height 12
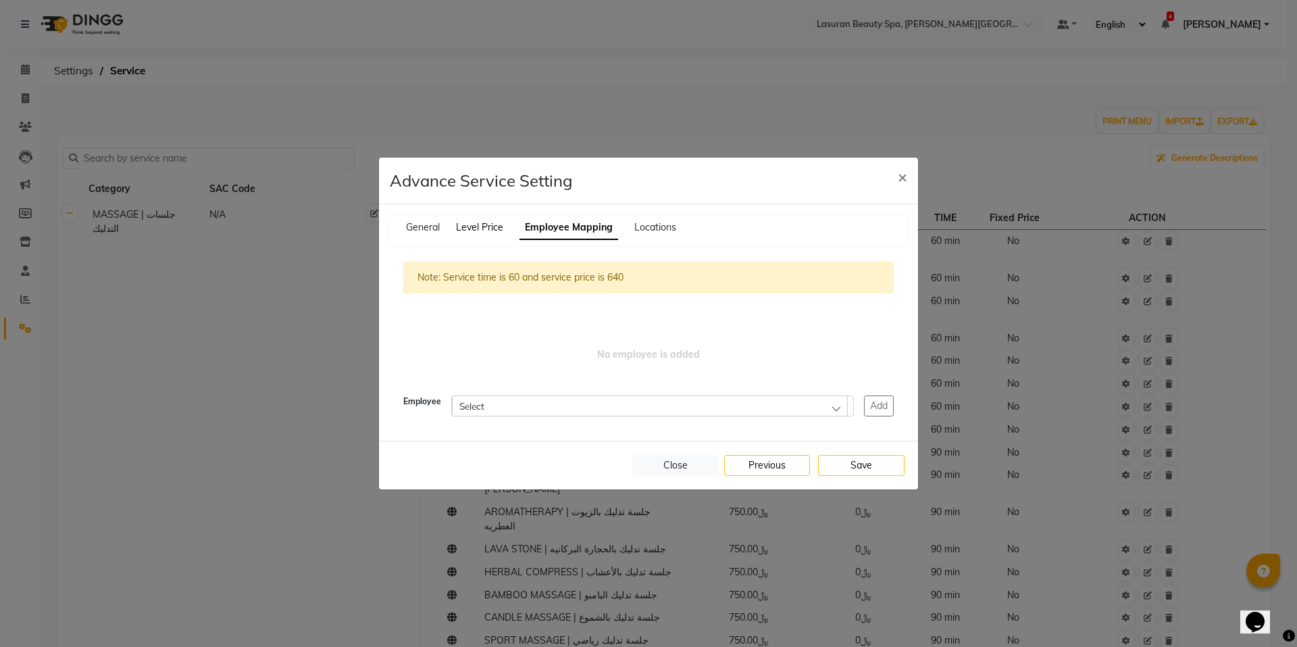
click at [488, 229] on span "Level Price" at bounding box center [479, 227] width 47 height 12
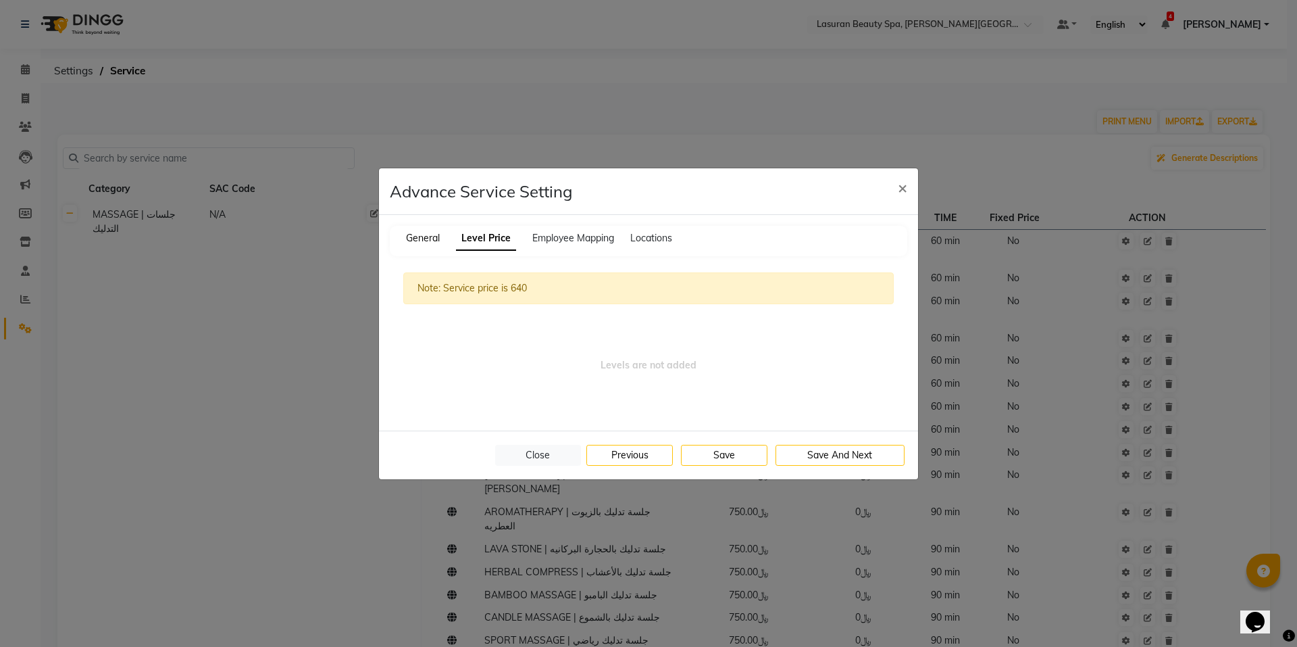
click at [418, 243] on span "General" at bounding box center [423, 238] width 34 height 12
select select "1: 106120"
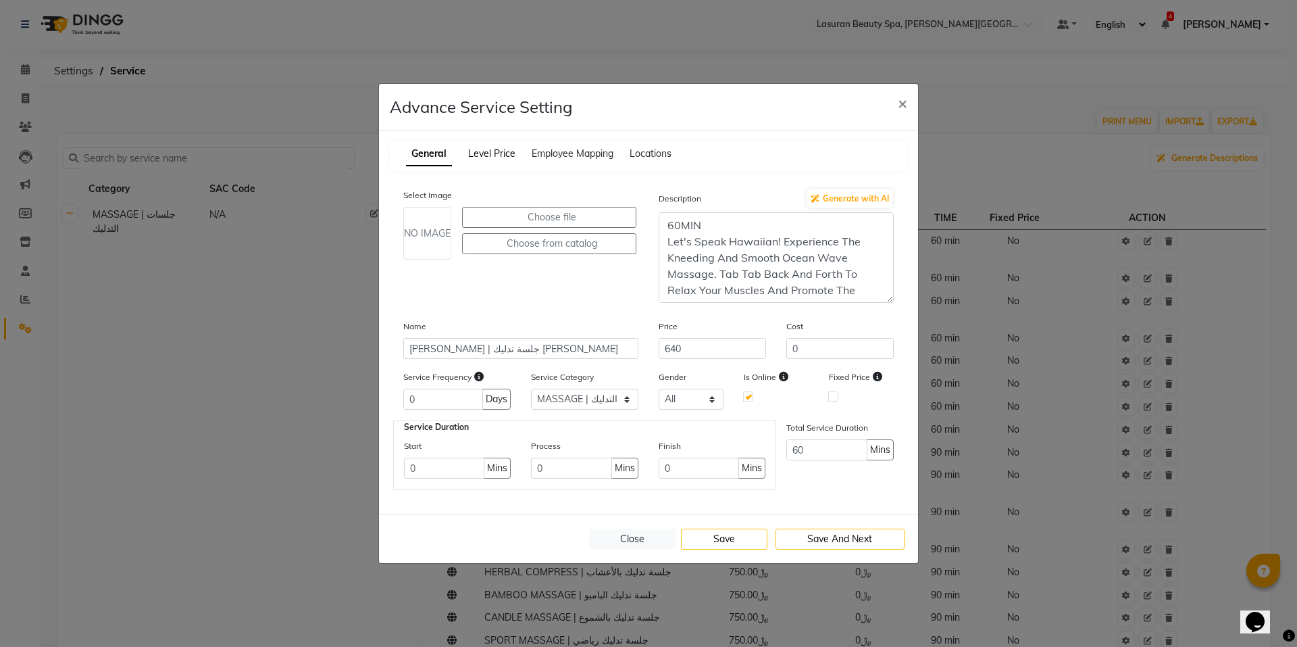
click at [485, 153] on span "Level Price" at bounding box center [491, 153] width 47 height 12
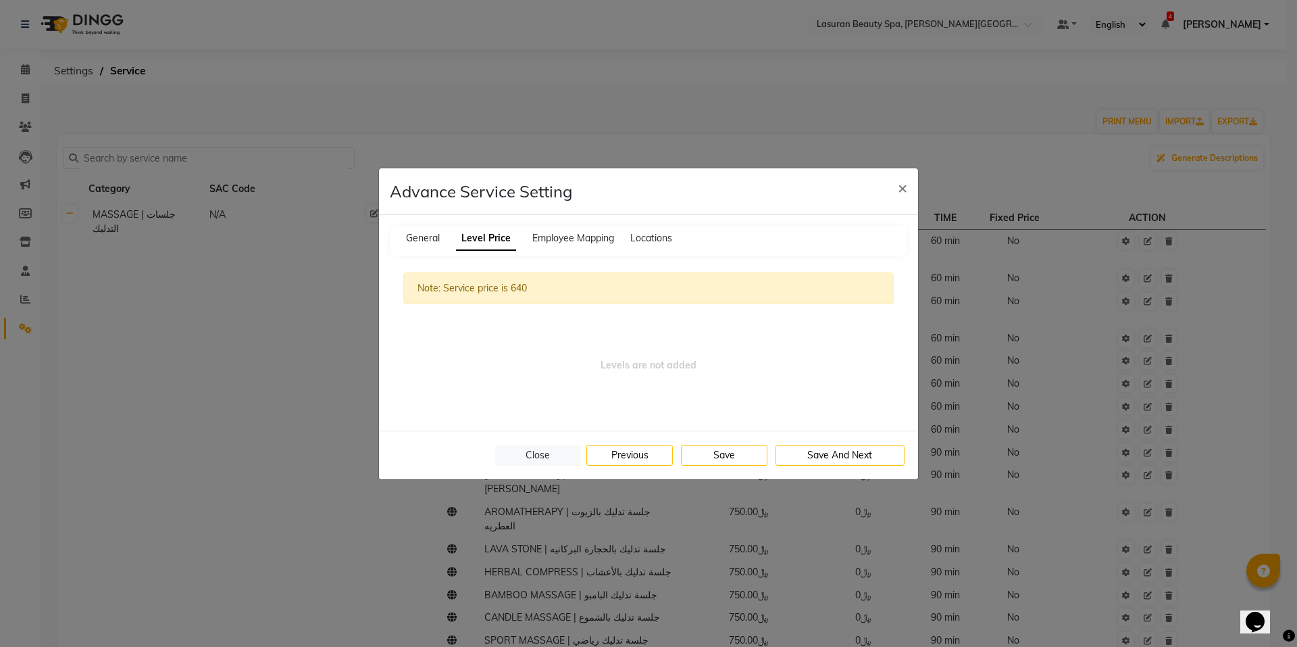
click at [566, 228] on div "General Level Price Employee Mapping Locations" at bounding box center [649, 241] width 518 height 30
click at [574, 236] on span "Employee Mapping" at bounding box center [574, 238] width 82 height 12
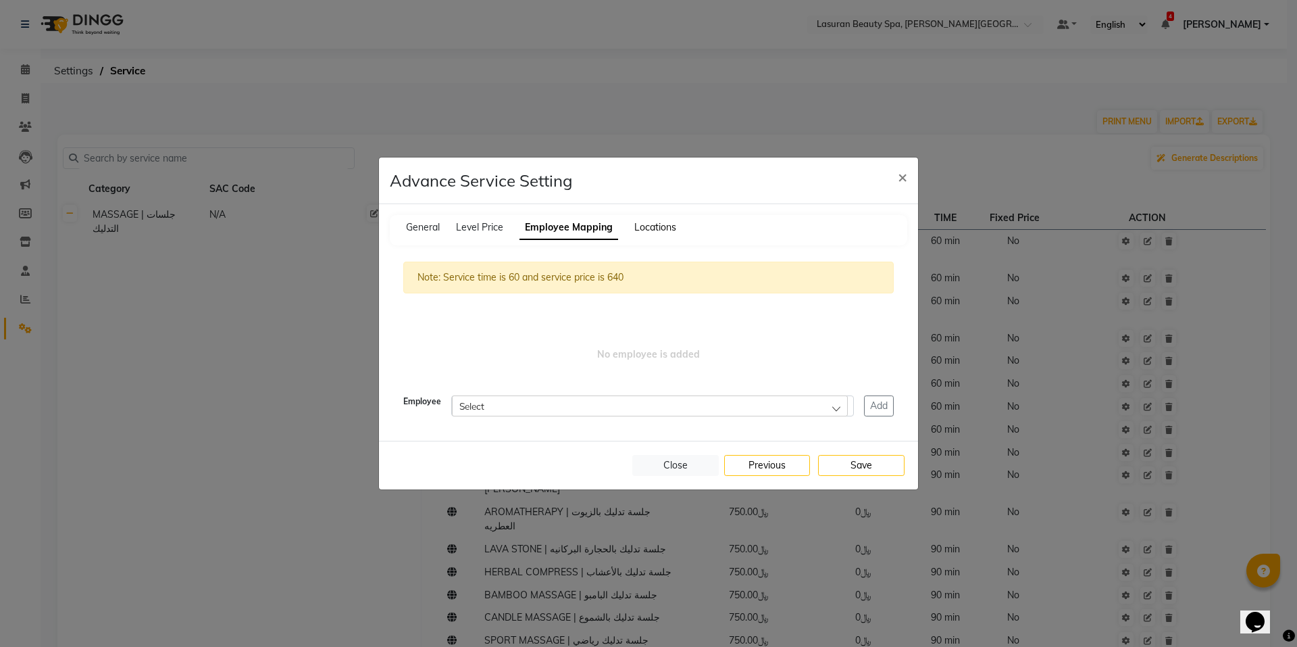
click at [648, 226] on span "Locations" at bounding box center [656, 227] width 42 height 12
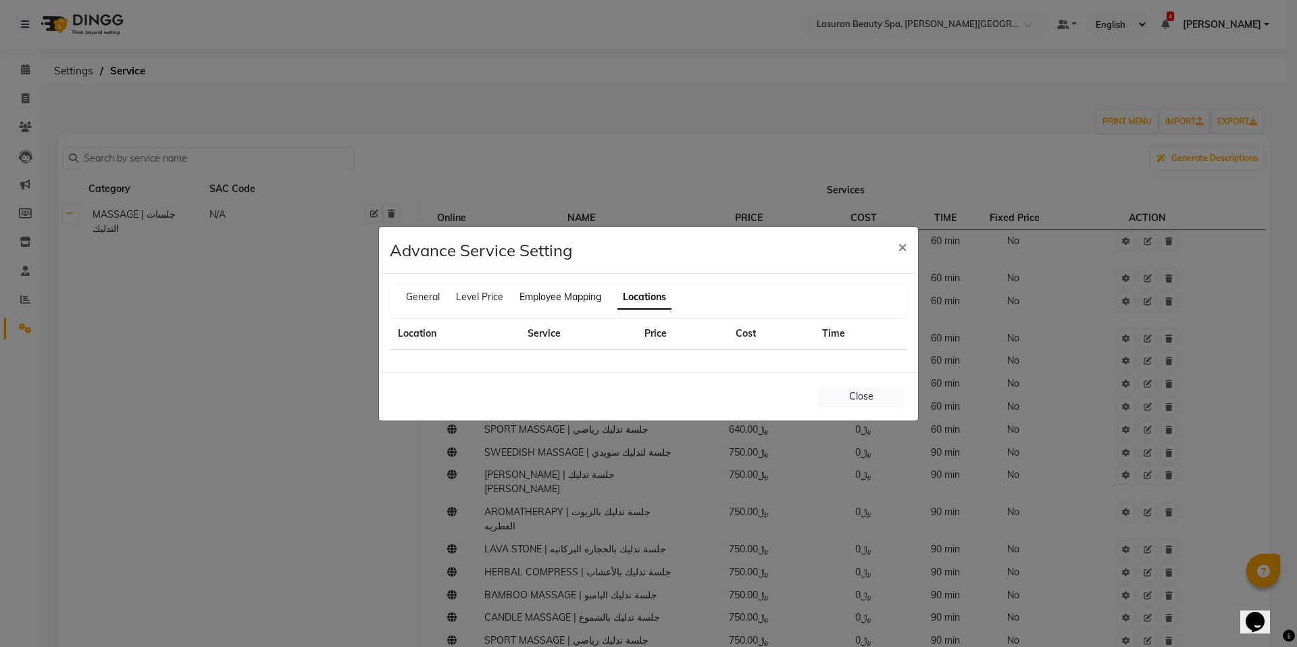
click at [570, 302] on span "Employee Mapping" at bounding box center [561, 297] width 82 height 12
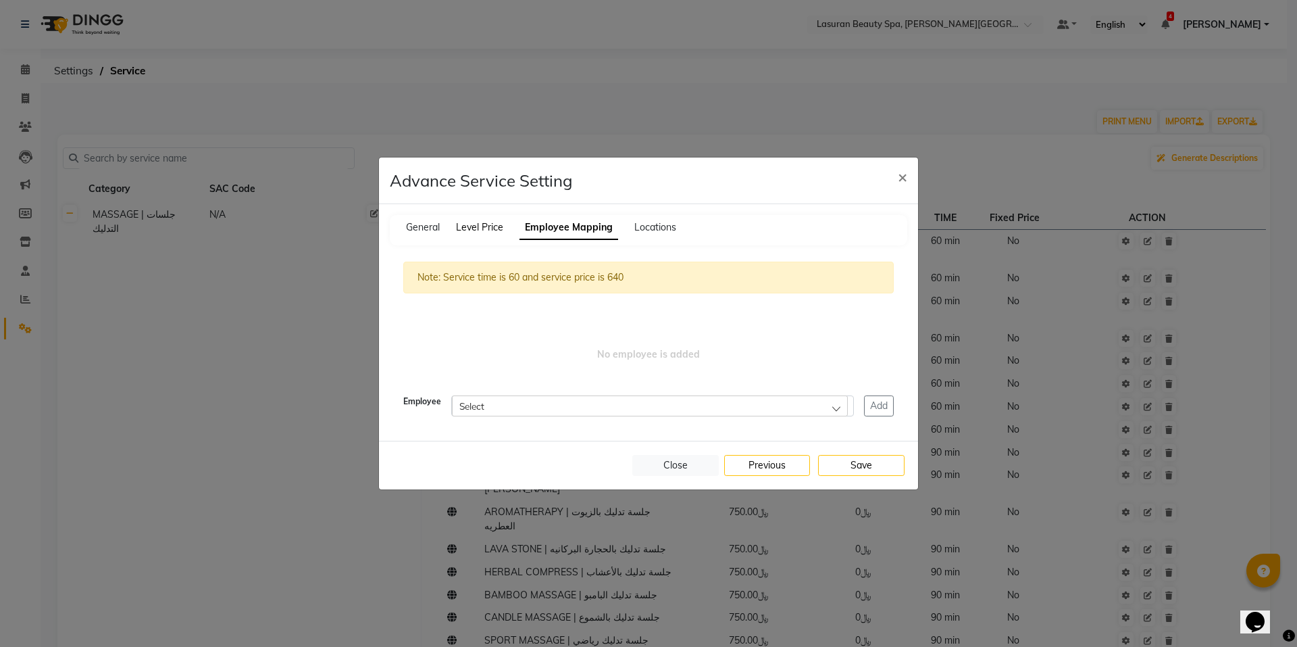
click at [477, 228] on span "Level Price" at bounding box center [479, 227] width 47 height 12
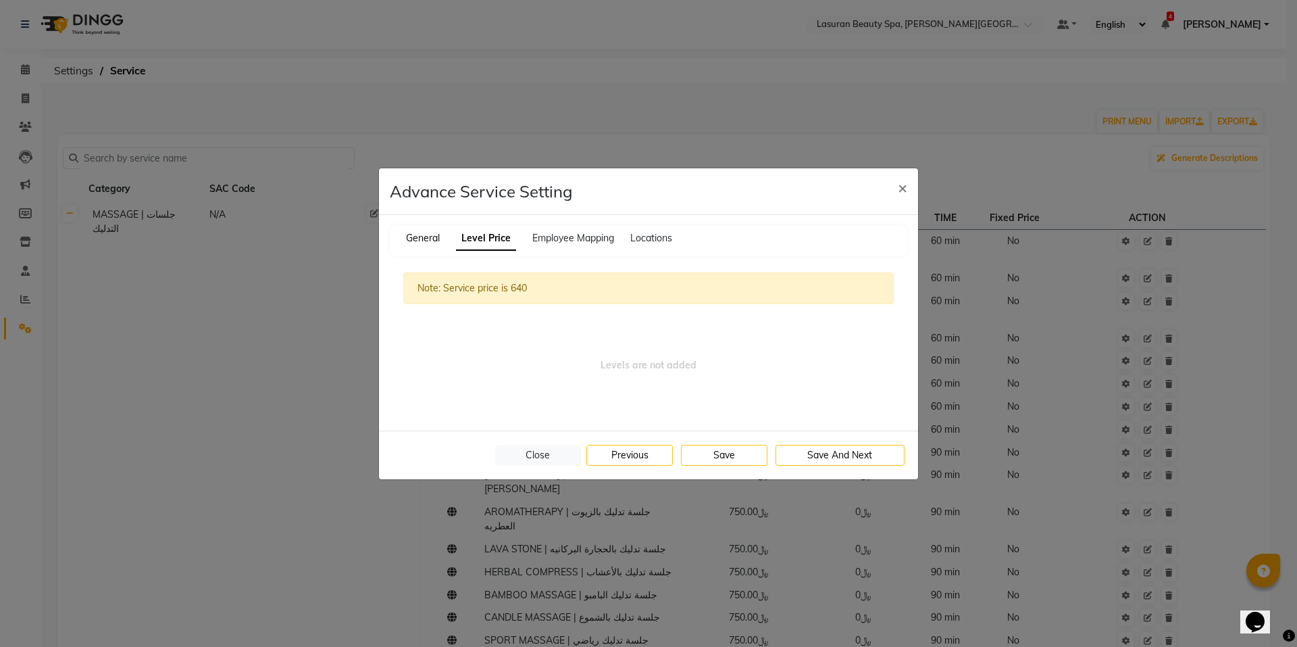
click at [420, 232] on span "General" at bounding box center [423, 238] width 34 height 12
select select "1: 106120"
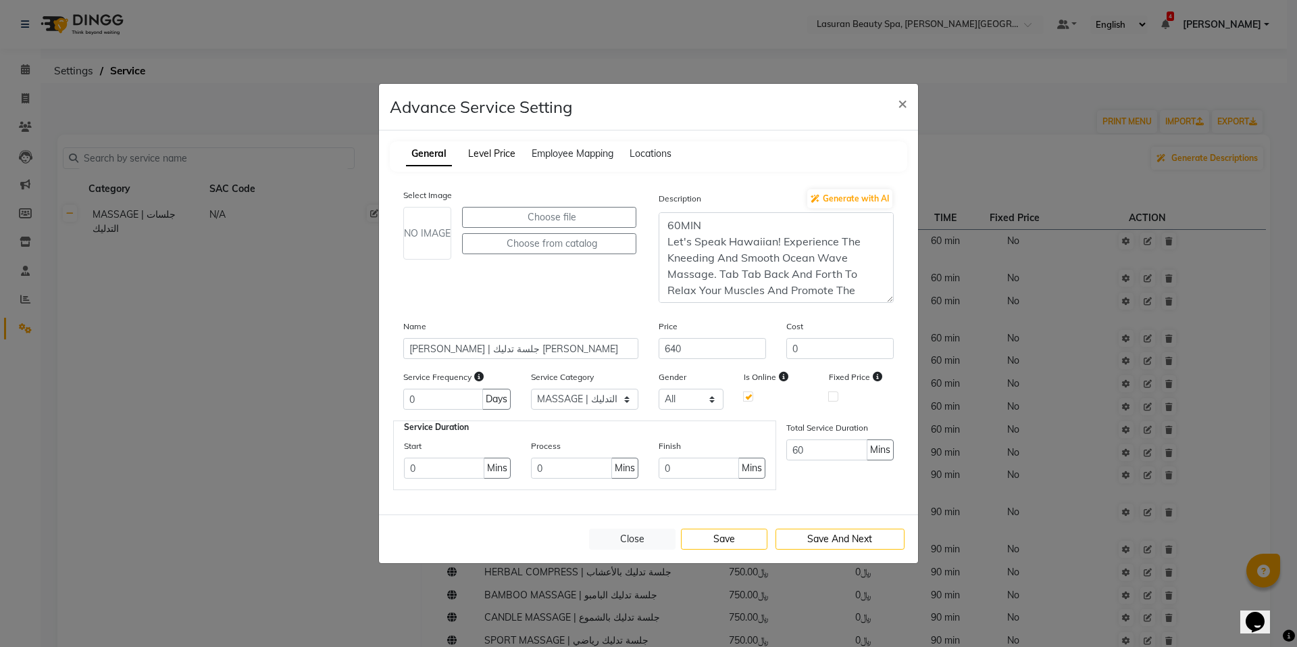
click at [502, 156] on span "Level Price" at bounding box center [491, 153] width 47 height 12
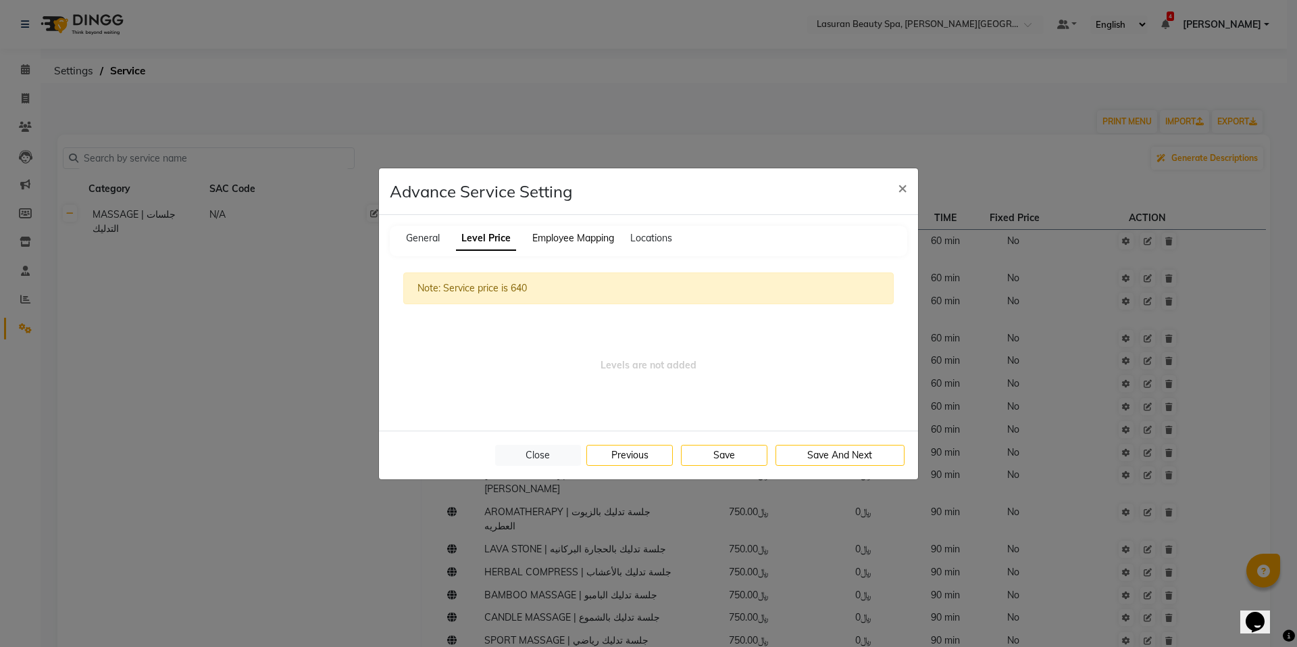
click at [545, 243] on span "Employee Mapping" at bounding box center [574, 238] width 82 height 12
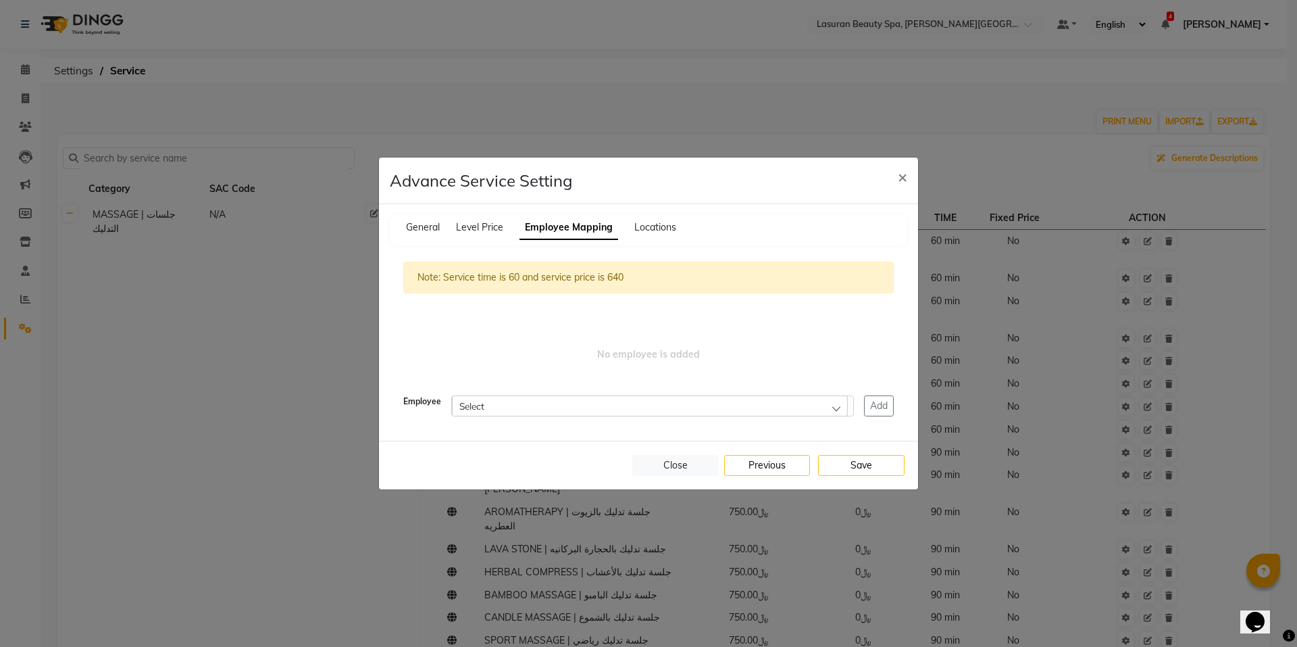
click at [706, 397] on div "Select" at bounding box center [650, 405] width 396 height 20
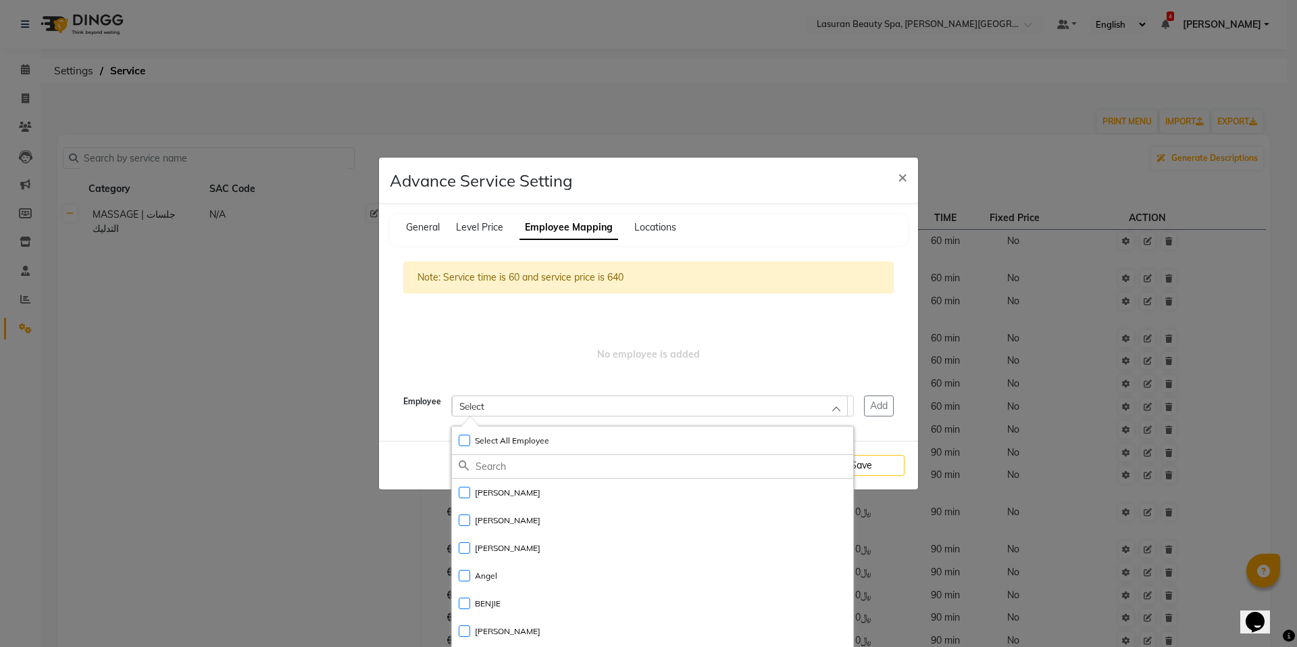
click at [706, 397] on div "Select" at bounding box center [650, 405] width 396 height 20
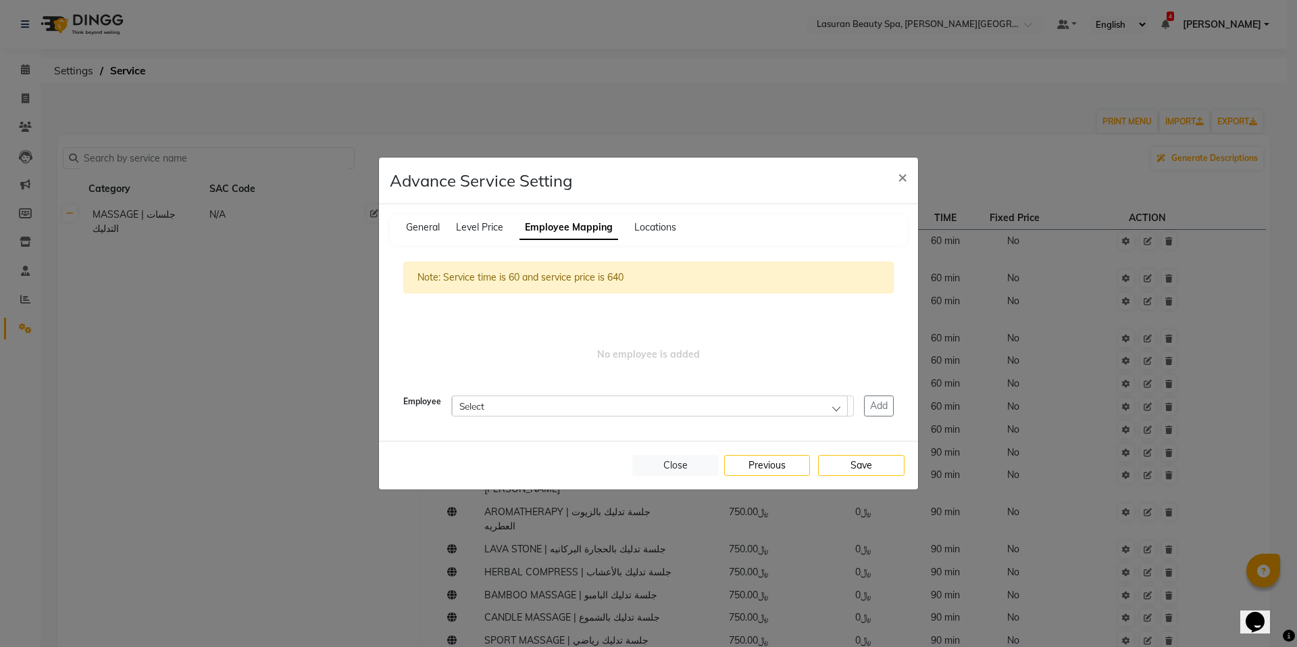
click at [430, 220] on div "General Level Price Employee Mapping Locations" at bounding box center [649, 230] width 518 height 30
click at [899, 184] on span "×" at bounding box center [902, 176] width 9 height 20
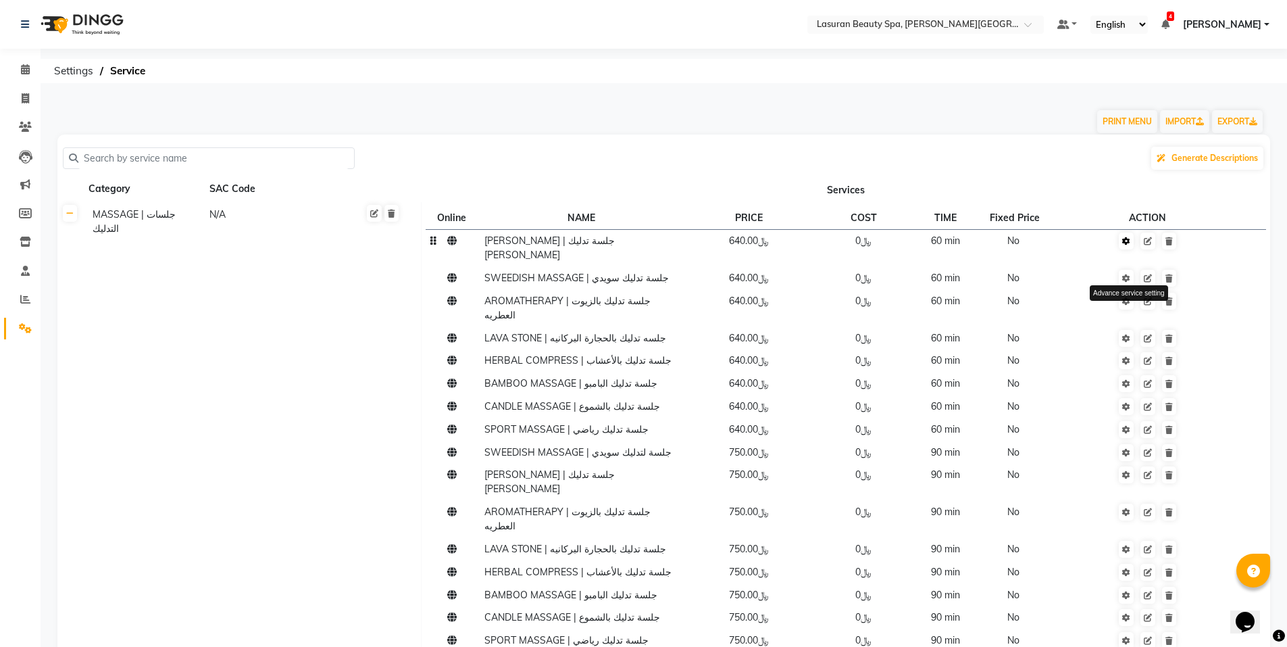
click at [1123, 243] on link at bounding box center [1126, 240] width 15 height 17
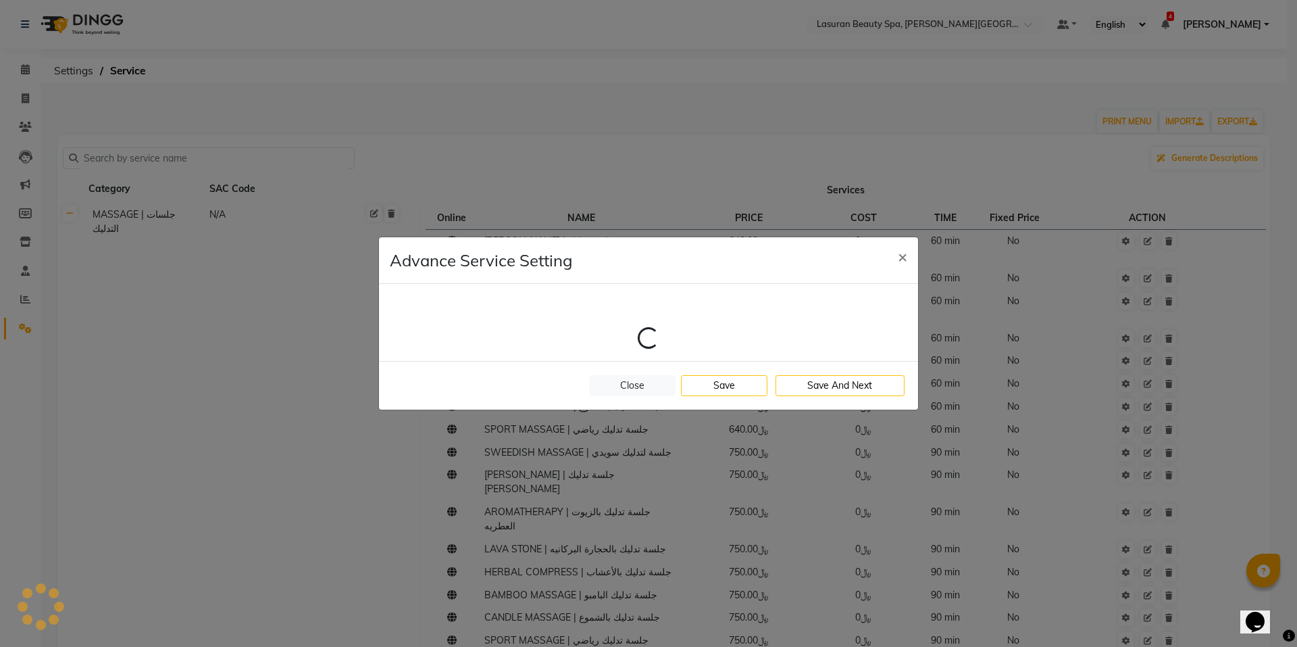
select select "1: 106120"
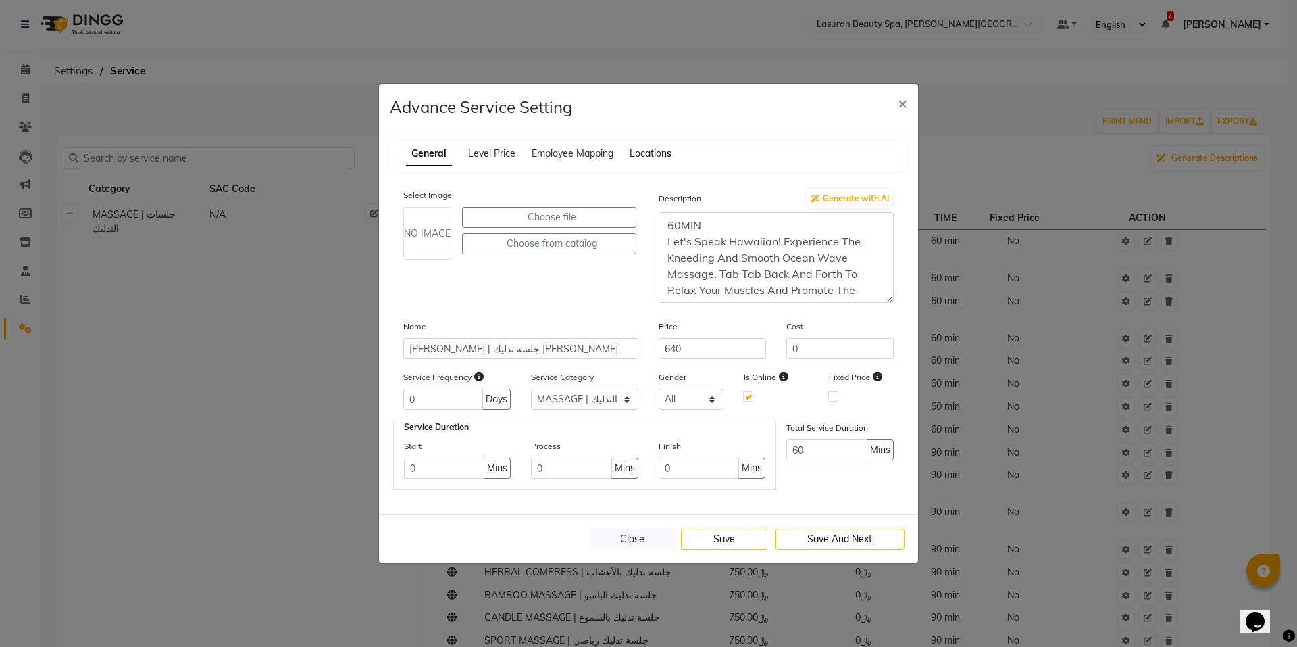
click at [662, 156] on span "Locations" at bounding box center [651, 153] width 42 height 12
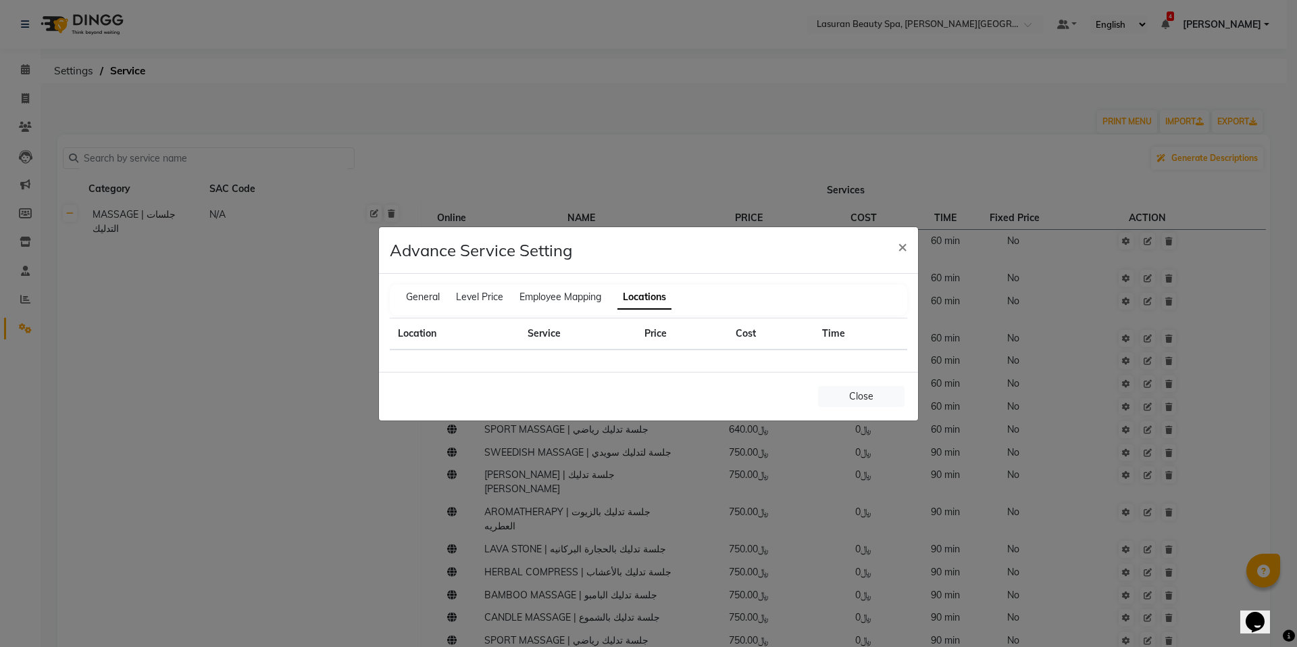
click at [541, 339] on th "Service" at bounding box center [578, 334] width 117 height 32
click at [564, 303] on div "Employee Mapping" at bounding box center [561, 297] width 82 height 14
click at [533, 301] on span "Employee Mapping" at bounding box center [561, 297] width 82 height 12
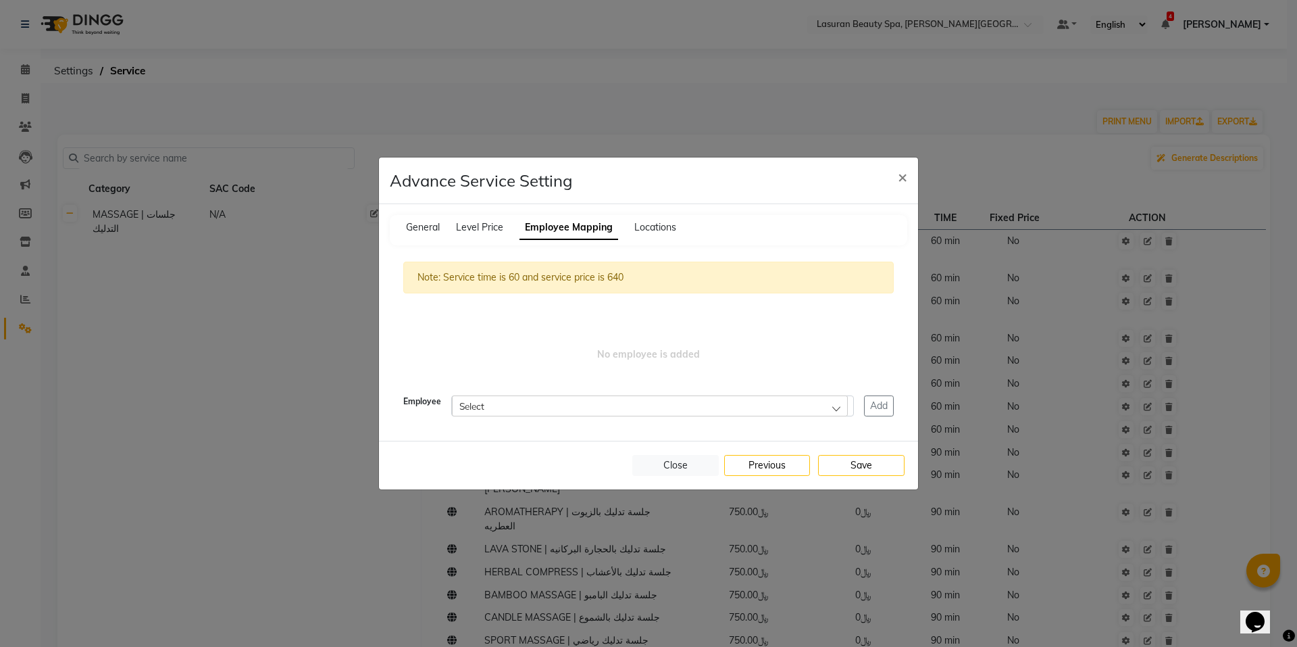
click at [475, 219] on div "General Level Price Employee Mapping Locations" at bounding box center [649, 230] width 518 height 30
click at [471, 226] on span "Level Price" at bounding box center [479, 227] width 47 height 12
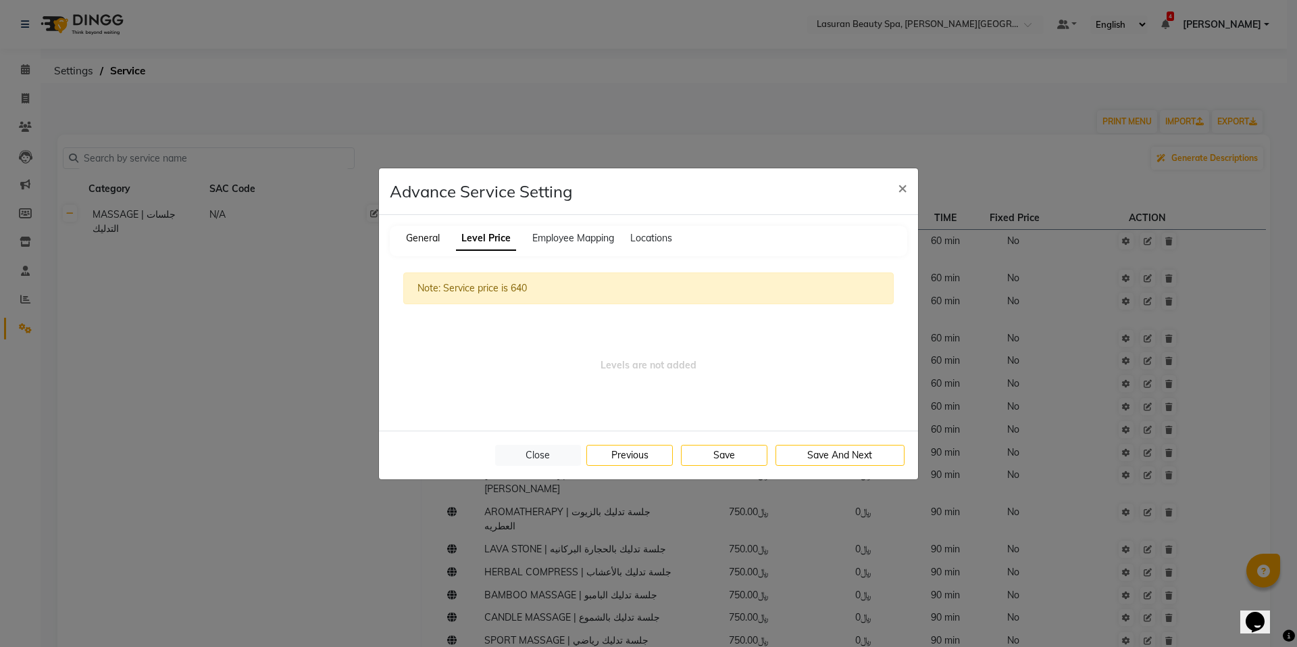
click at [426, 237] on span "General" at bounding box center [423, 238] width 34 height 12
select select "1: 106120"
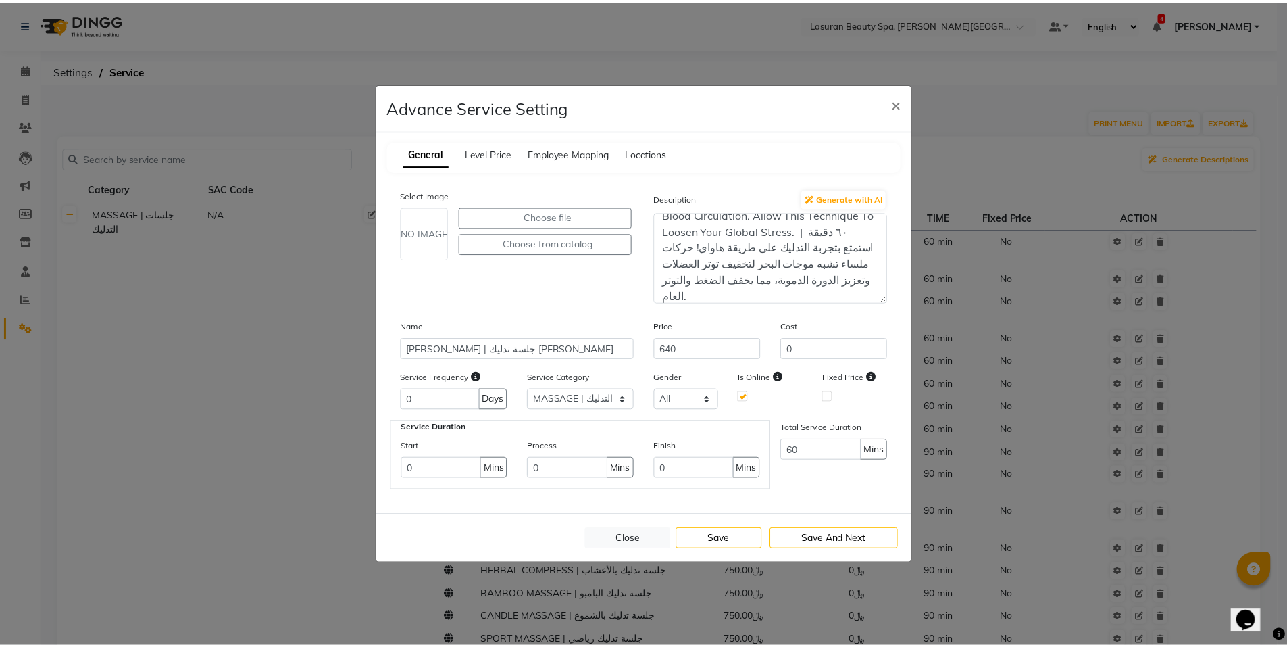
scroll to position [97, 0]
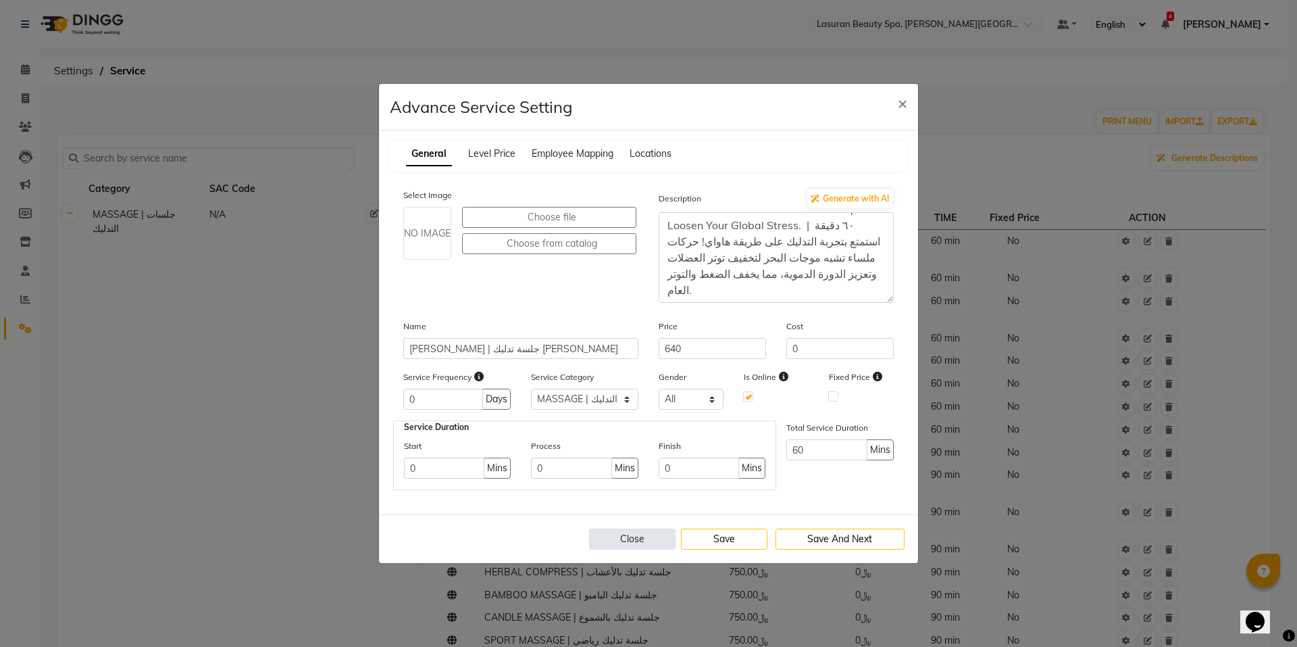
click at [618, 533] on button "Close" at bounding box center [632, 538] width 86 height 21
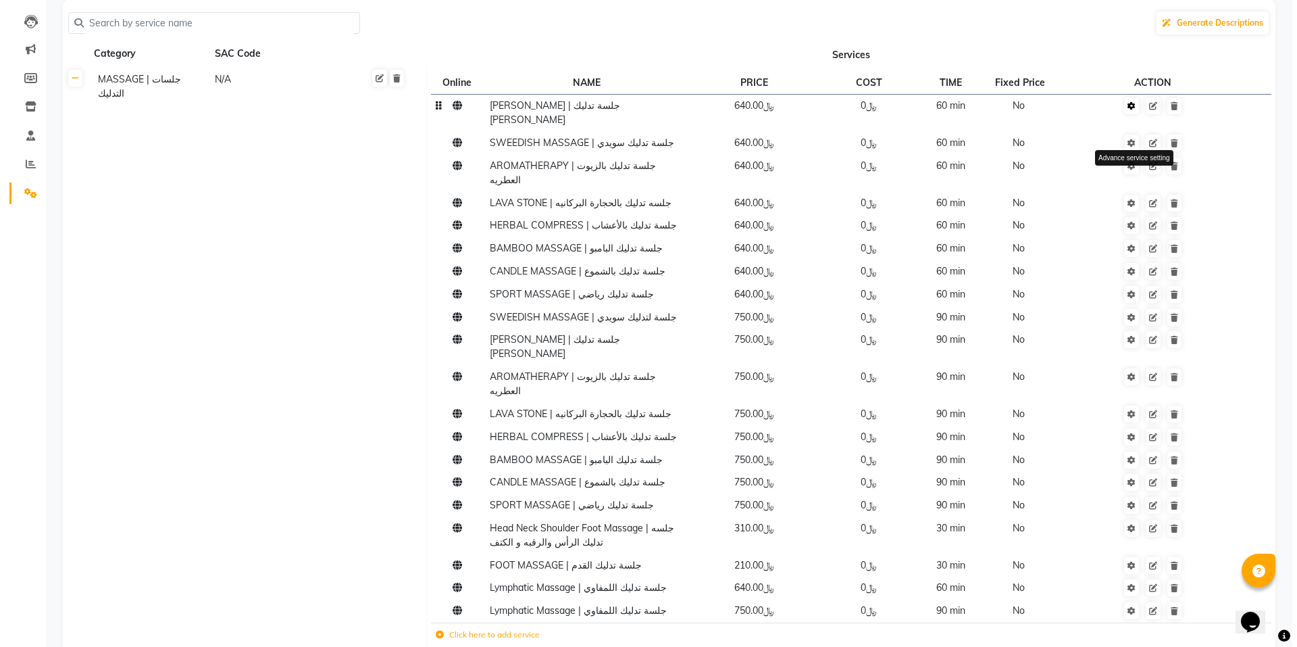
scroll to position [0, 0]
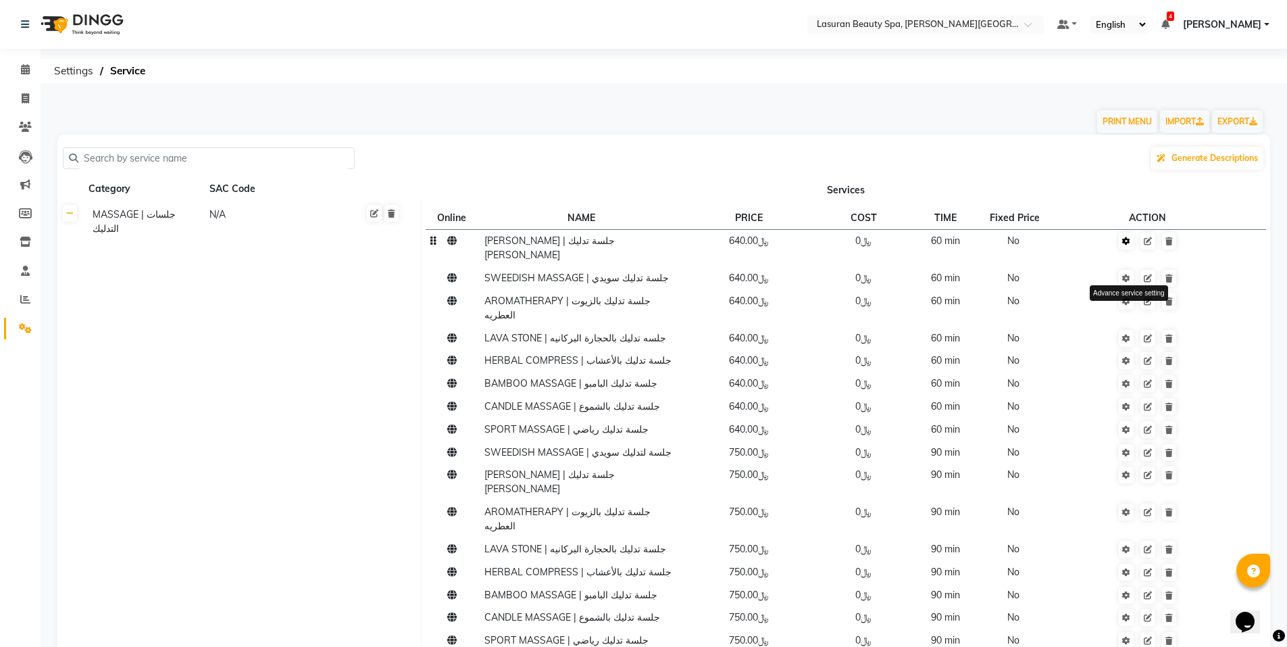
click at [1130, 241] on icon at bounding box center [1126, 241] width 8 height 8
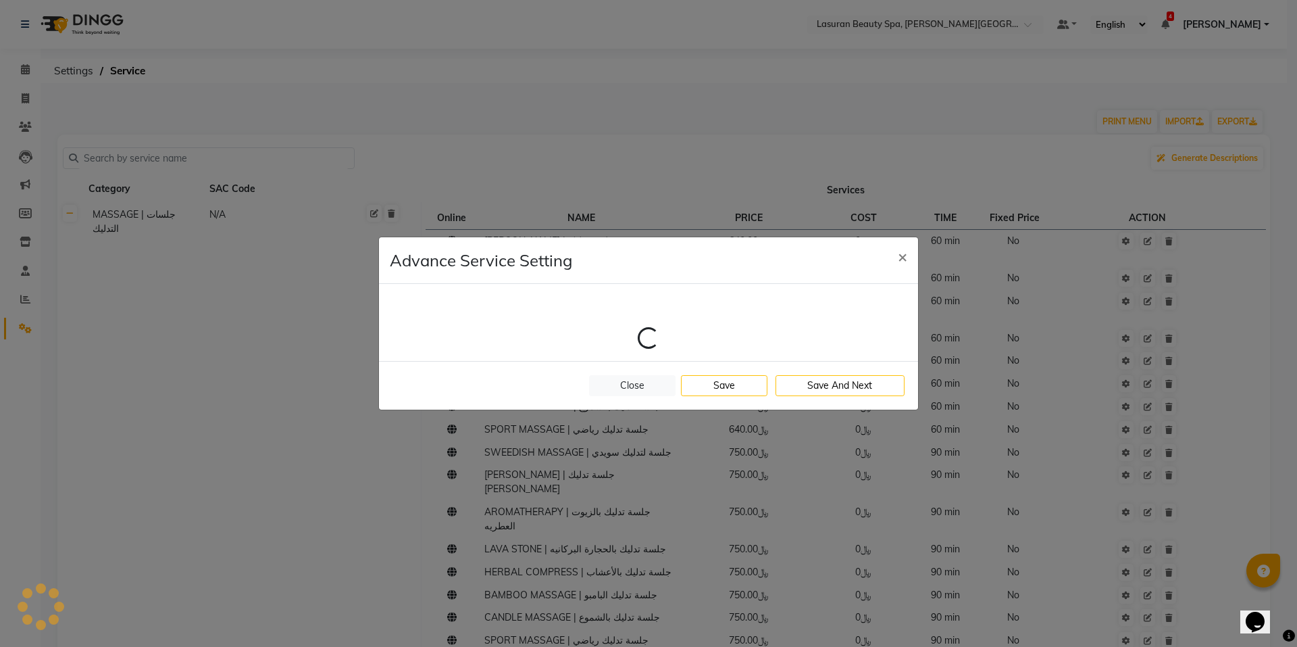
select select "1: 106120"
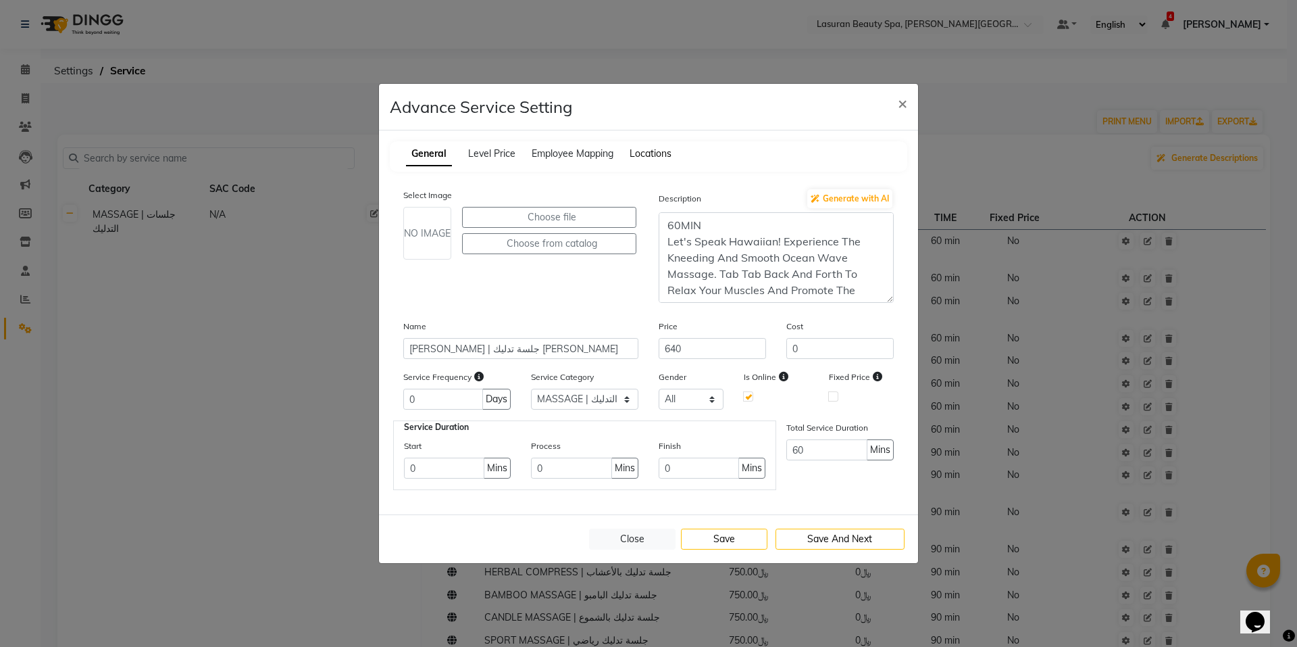
click at [647, 157] on span "Locations" at bounding box center [651, 153] width 42 height 12
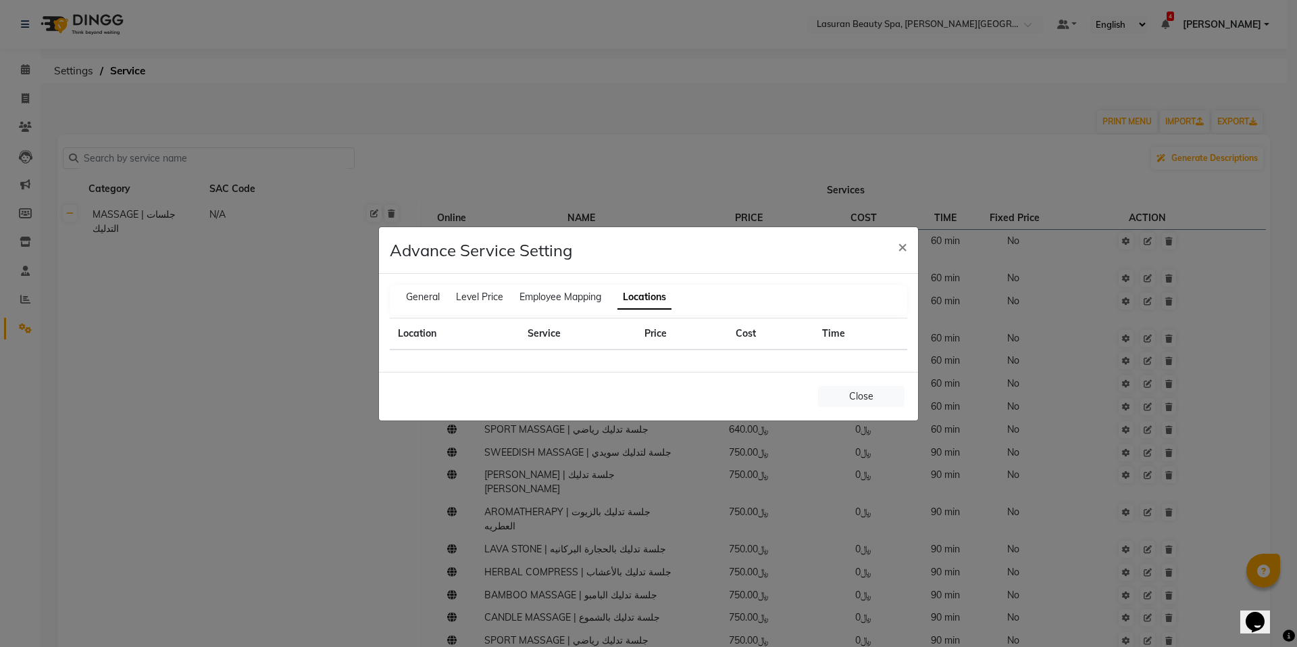
click at [421, 332] on th "Location" at bounding box center [455, 334] width 130 height 32
click at [536, 329] on th "Service" at bounding box center [578, 334] width 117 height 32
click at [659, 338] on th "Price" at bounding box center [682, 334] width 91 height 32
click at [757, 337] on th "Cost" at bounding box center [771, 334] width 86 height 32
click at [839, 335] on th "Time" at bounding box center [860, 334] width 93 height 32
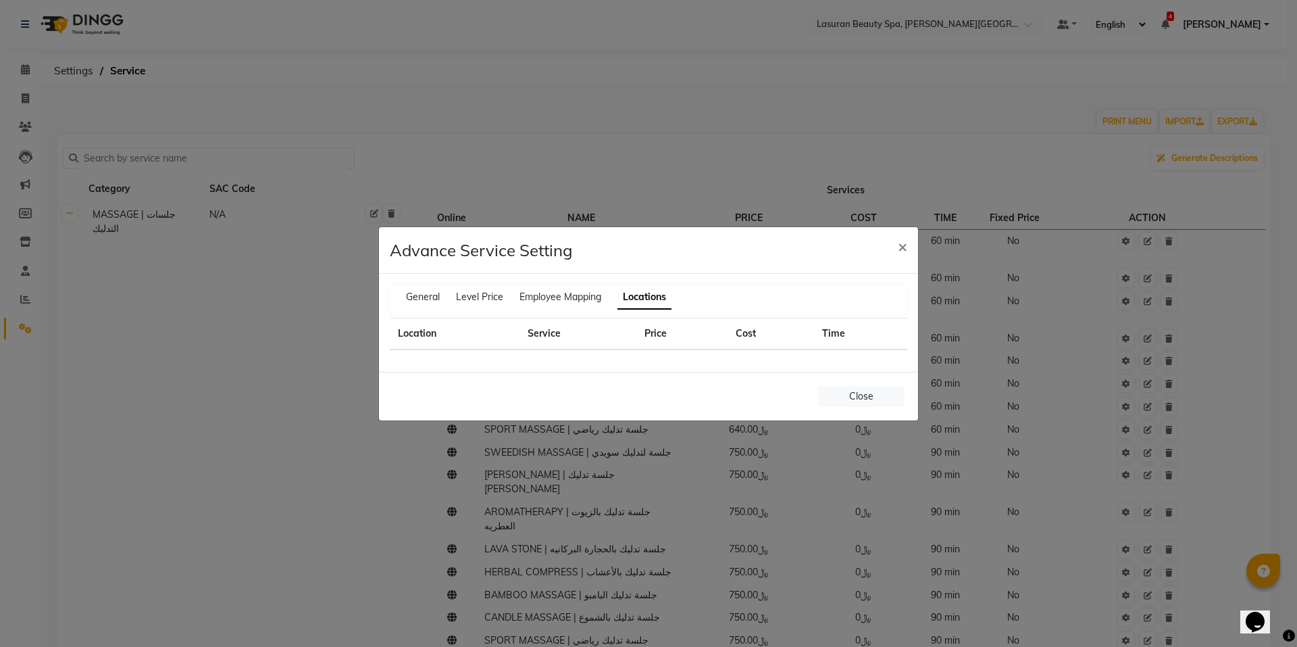
click at [841, 332] on th "Time" at bounding box center [860, 334] width 93 height 32
click at [839, 333] on th "Time" at bounding box center [860, 334] width 93 height 32
click at [583, 298] on span "Employee Mapping" at bounding box center [561, 297] width 82 height 12
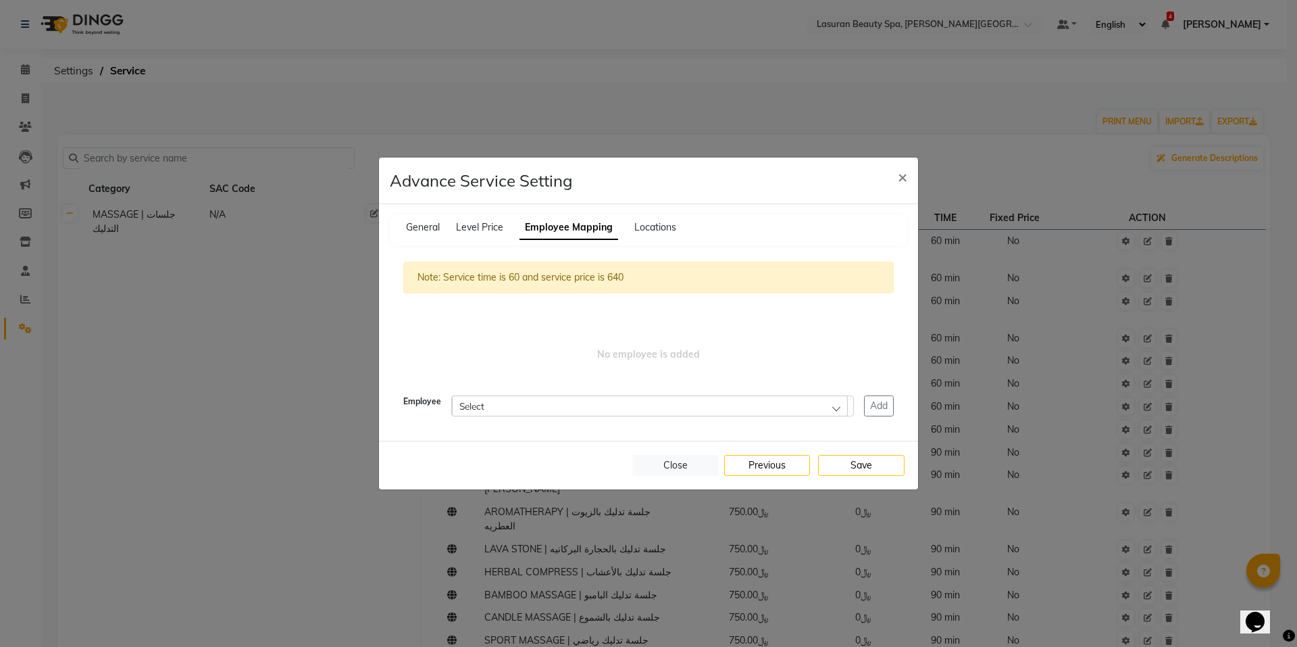
click at [597, 275] on div "Note: Service time is 60 and service price is 640" at bounding box center [648, 278] width 491 height 32
click at [495, 408] on div "Select" at bounding box center [650, 405] width 396 height 20
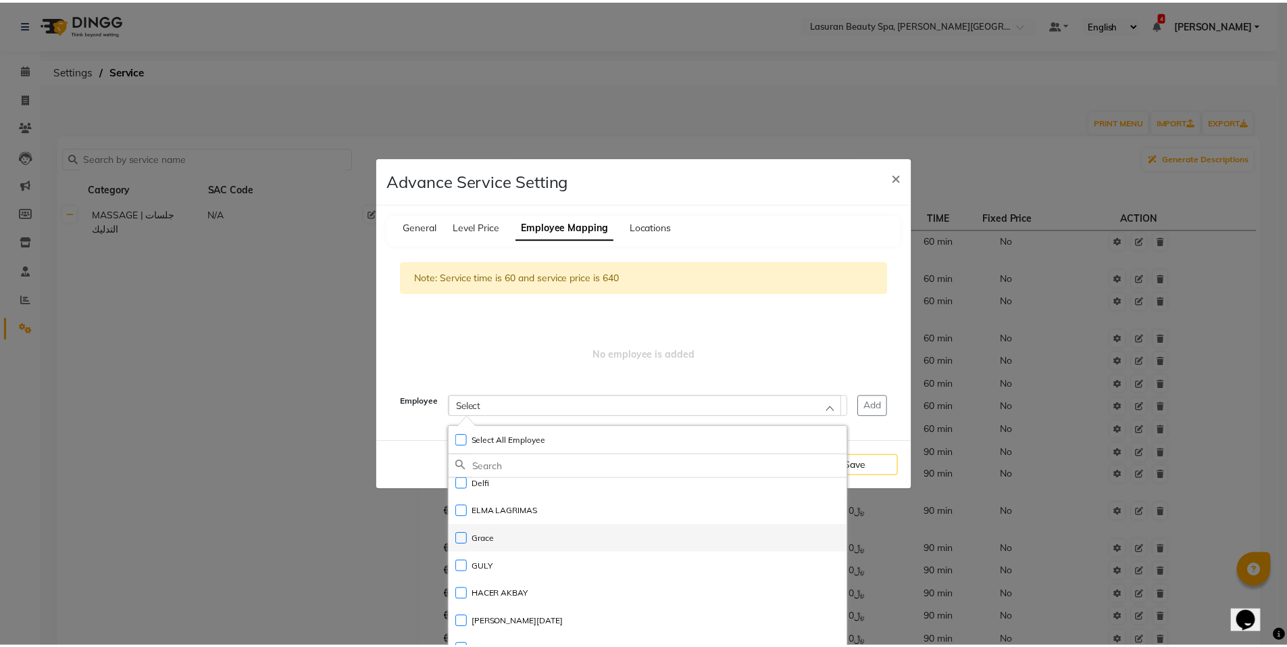
scroll to position [135, 0]
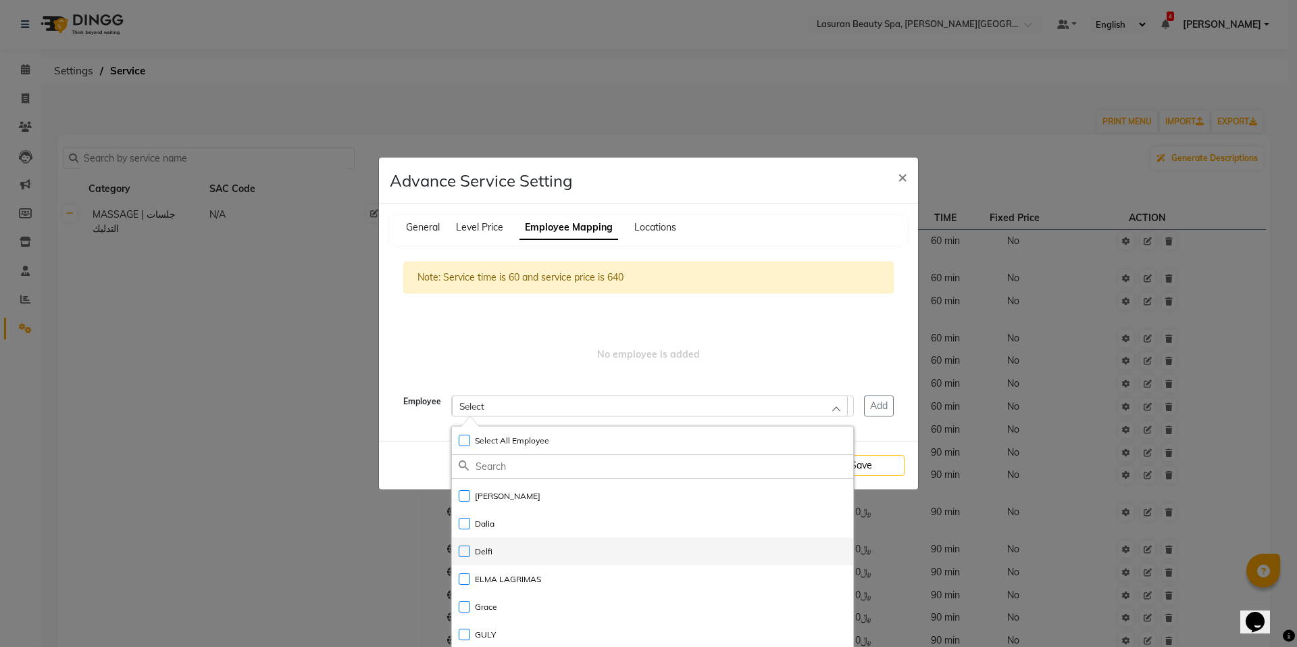
click at [532, 553] on li "Delfi" at bounding box center [652, 551] width 401 height 28
checkbox input "true"
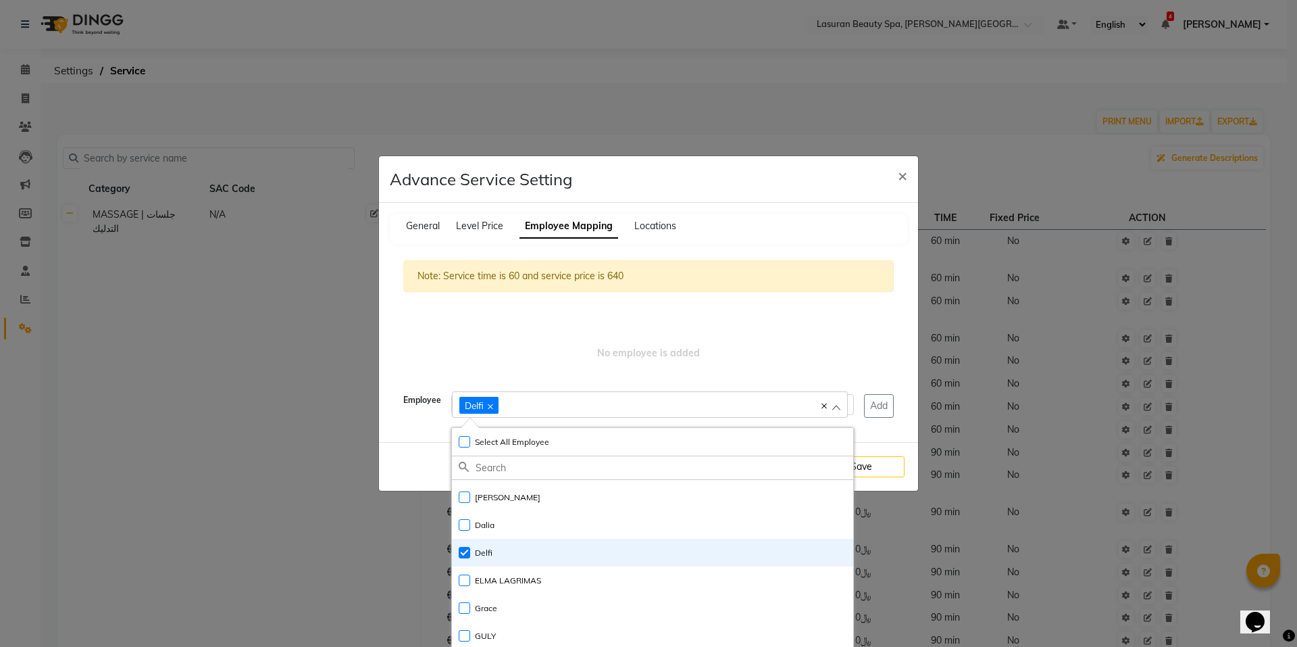
click at [597, 397] on div "Delfi" at bounding box center [644, 404] width 368 height 18
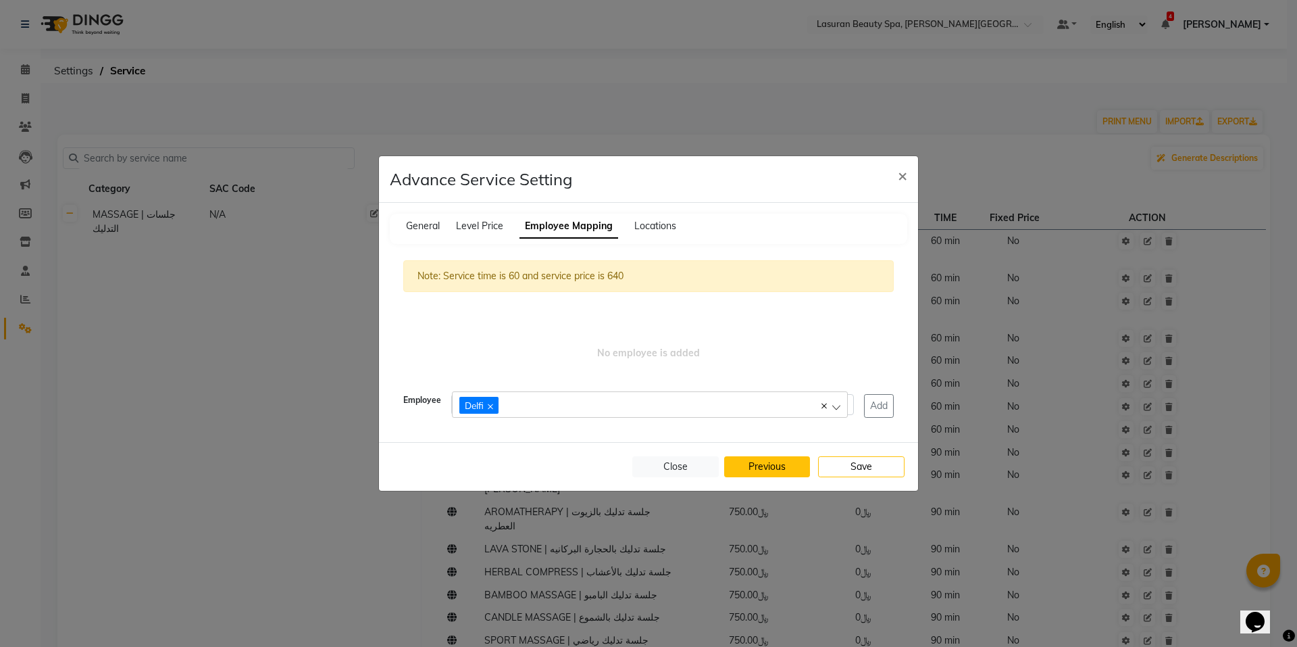
click at [788, 471] on button "Previous" at bounding box center [767, 466] width 86 height 21
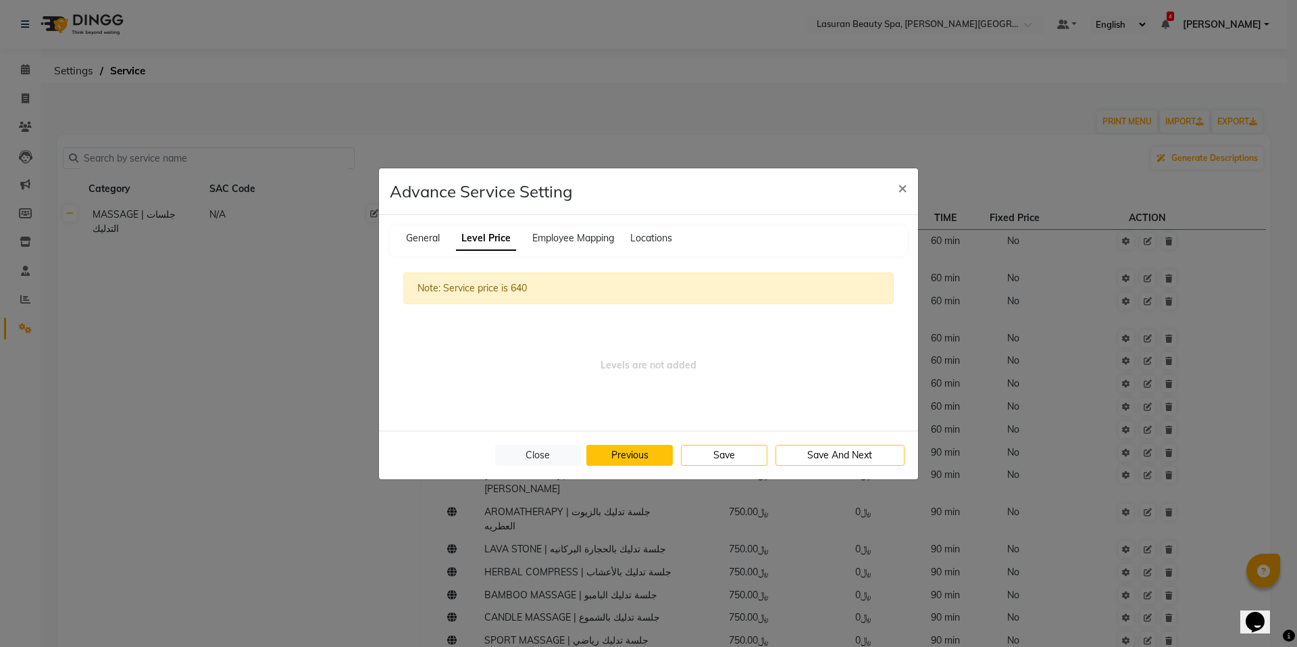
click at [632, 449] on button "Previous" at bounding box center [630, 455] width 86 height 21
select select "1: 106120"
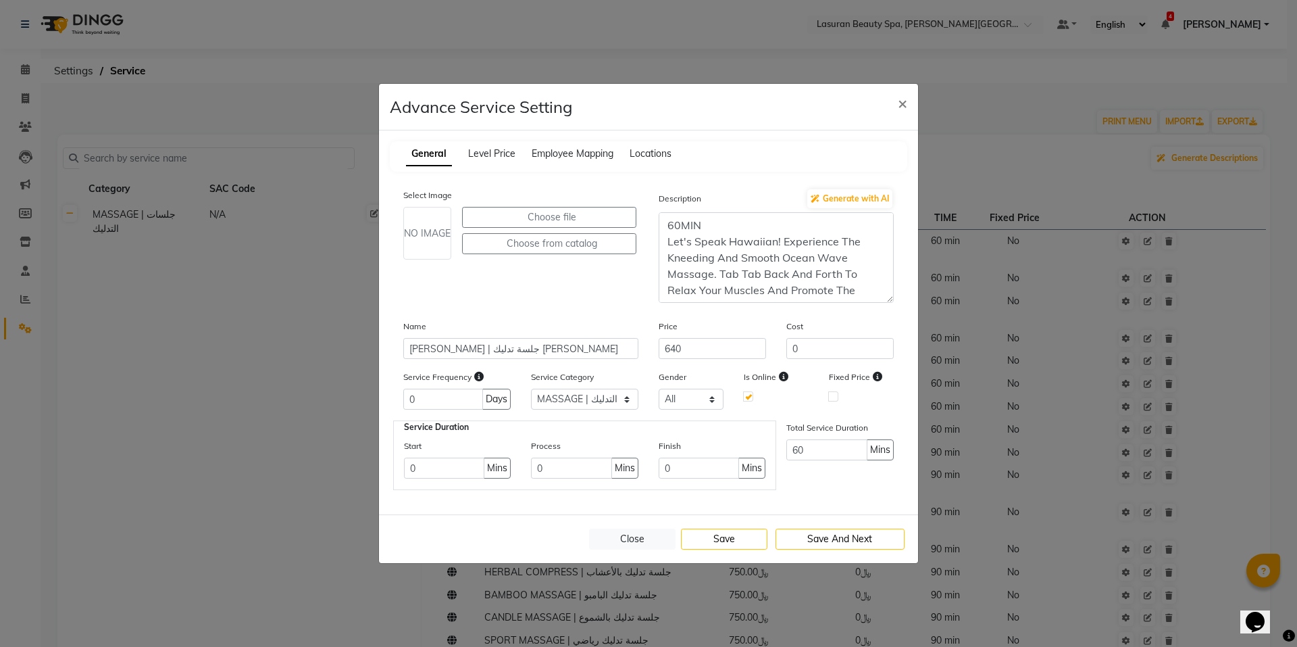
click at [592, 146] on div "General Level Price Employee Mapping Locations" at bounding box center [649, 156] width 518 height 30
click at [587, 151] on span "Employee Mapping" at bounding box center [573, 153] width 82 height 12
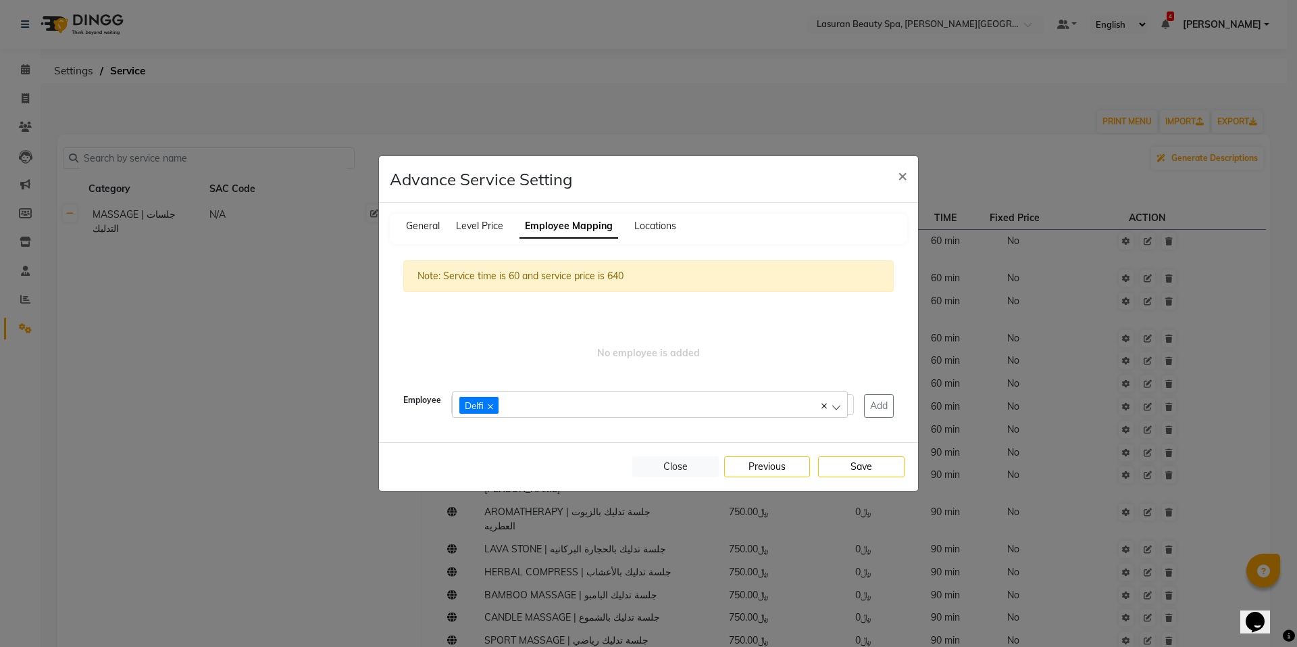
click at [491, 401] on c-icon at bounding box center [490, 404] width 5 height 11
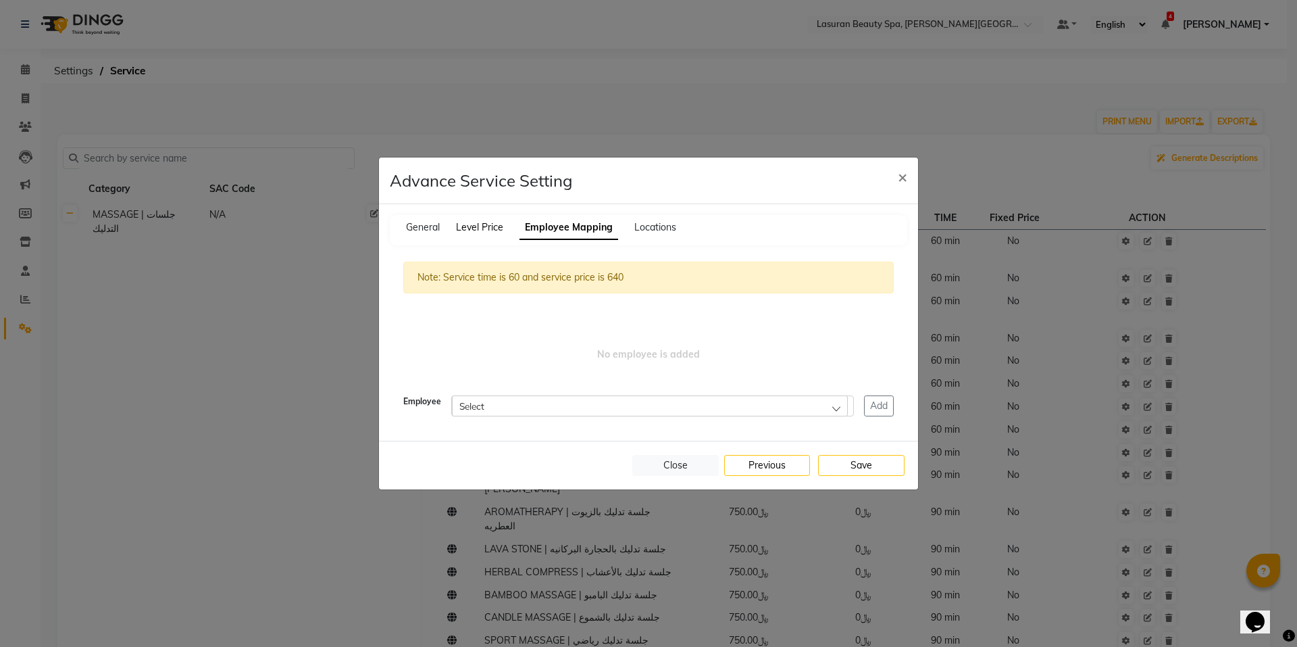
click at [487, 227] on span "Level Price" at bounding box center [479, 227] width 47 height 12
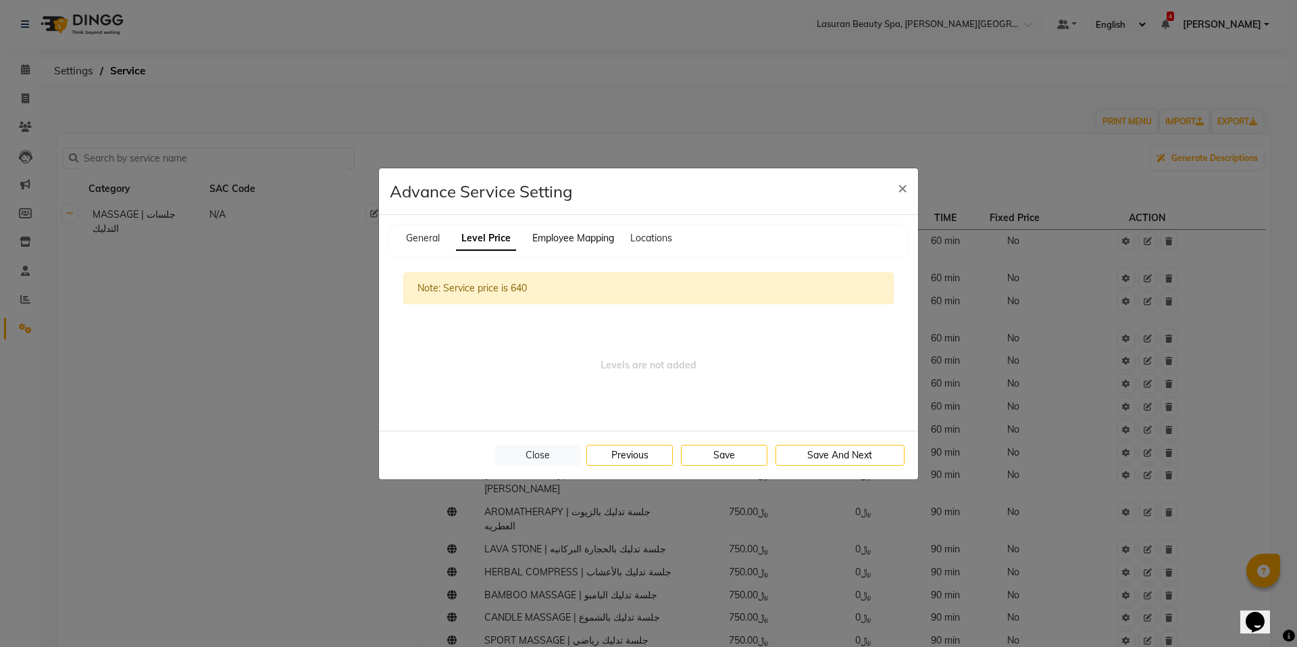
click at [551, 237] on span "Employee Mapping" at bounding box center [574, 238] width 82 height 12
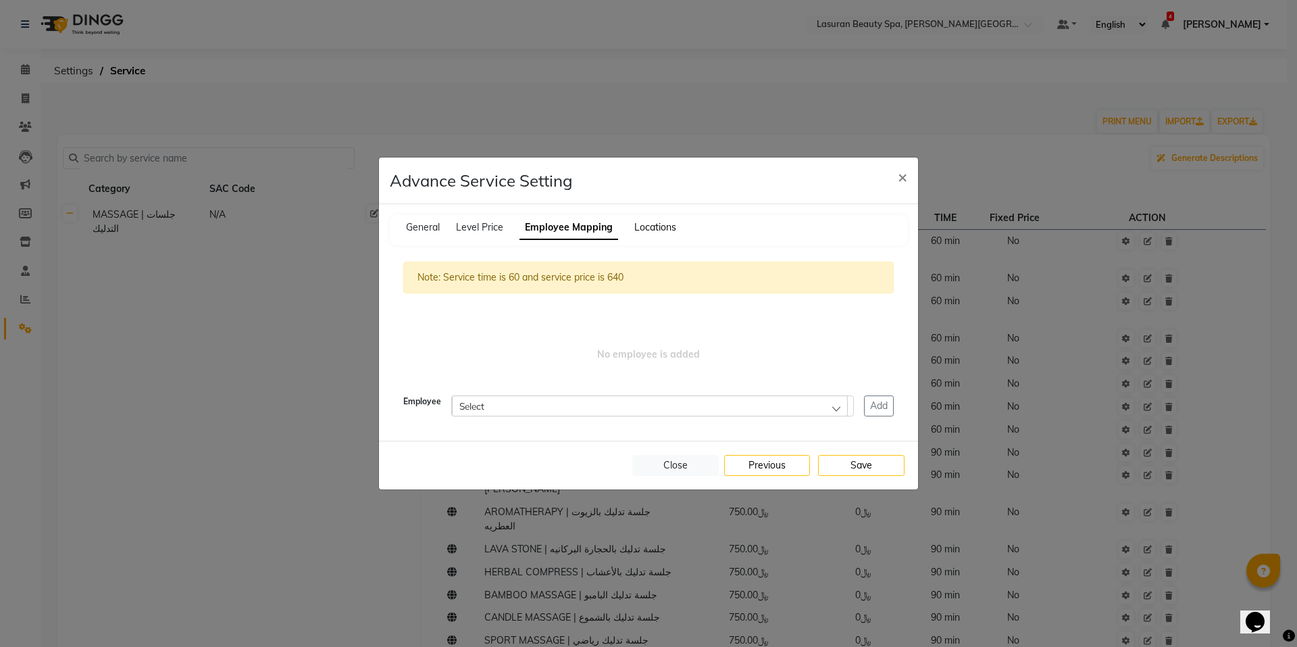
click at [650, 228] on span "Locations" at bounding box center [656, 227] width 42 height 12
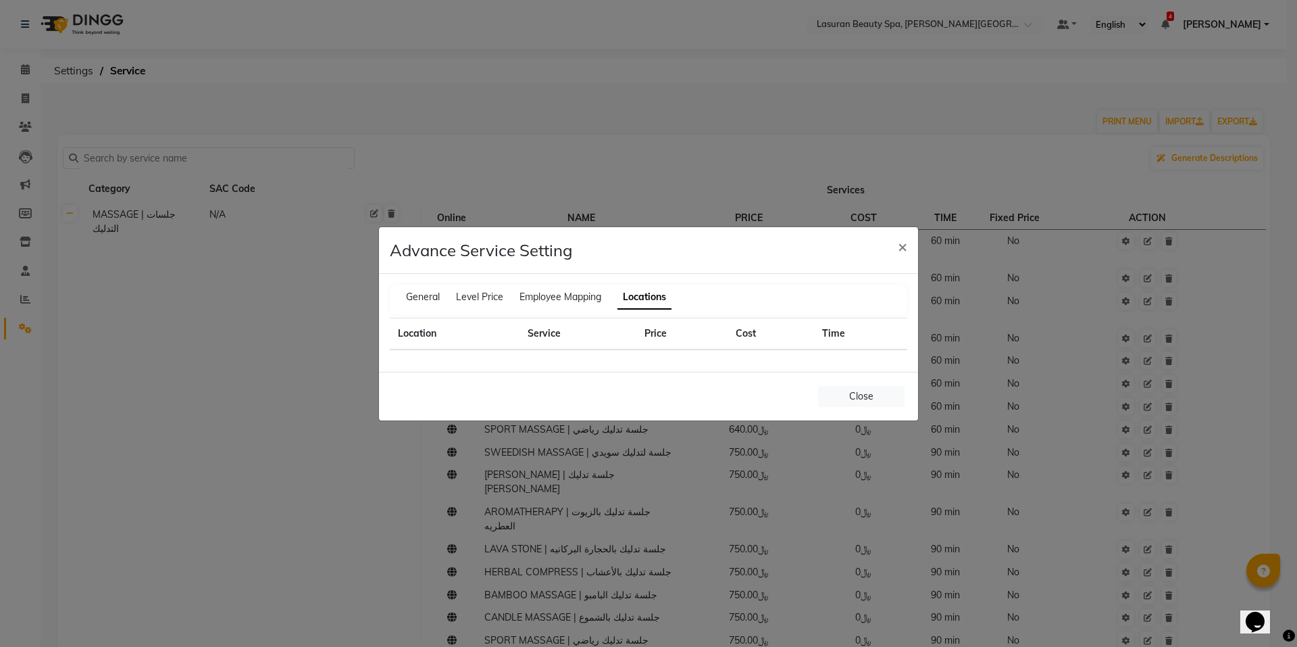
click at [645, 330] on th "Price" at bounding box center [682, 334] width 91 height 32
click at [900, 243] on span "×" at bounding box center [902, 246] width 9 height 20
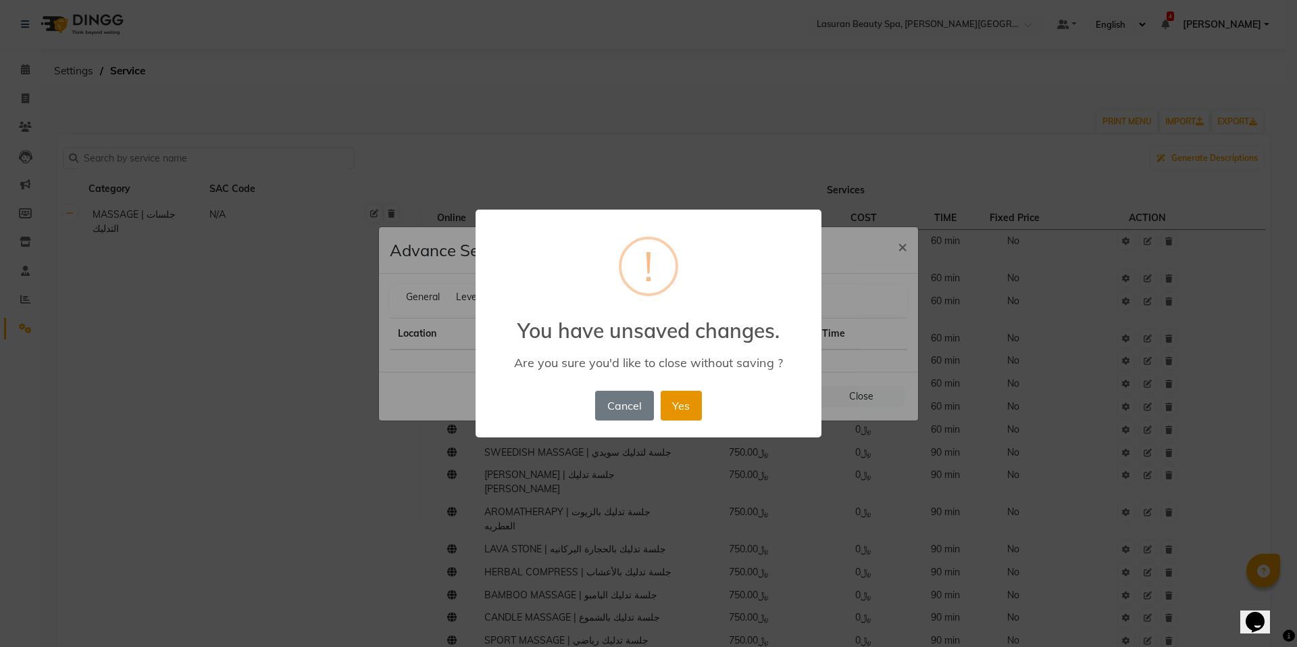
click at [673, 401] on button "Yes" at bounding box center [681, 406] width 41 height 30
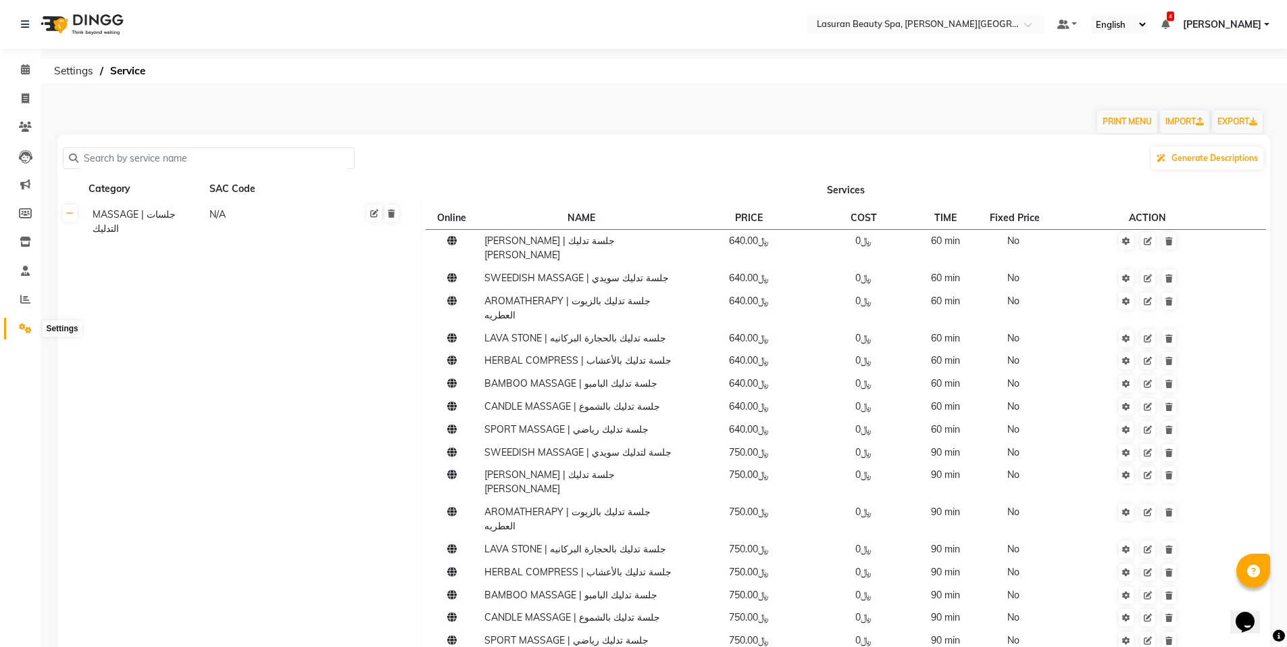
click at [28, 321] on link "Settings" at bounding box center [20, 329] width 32 height 22
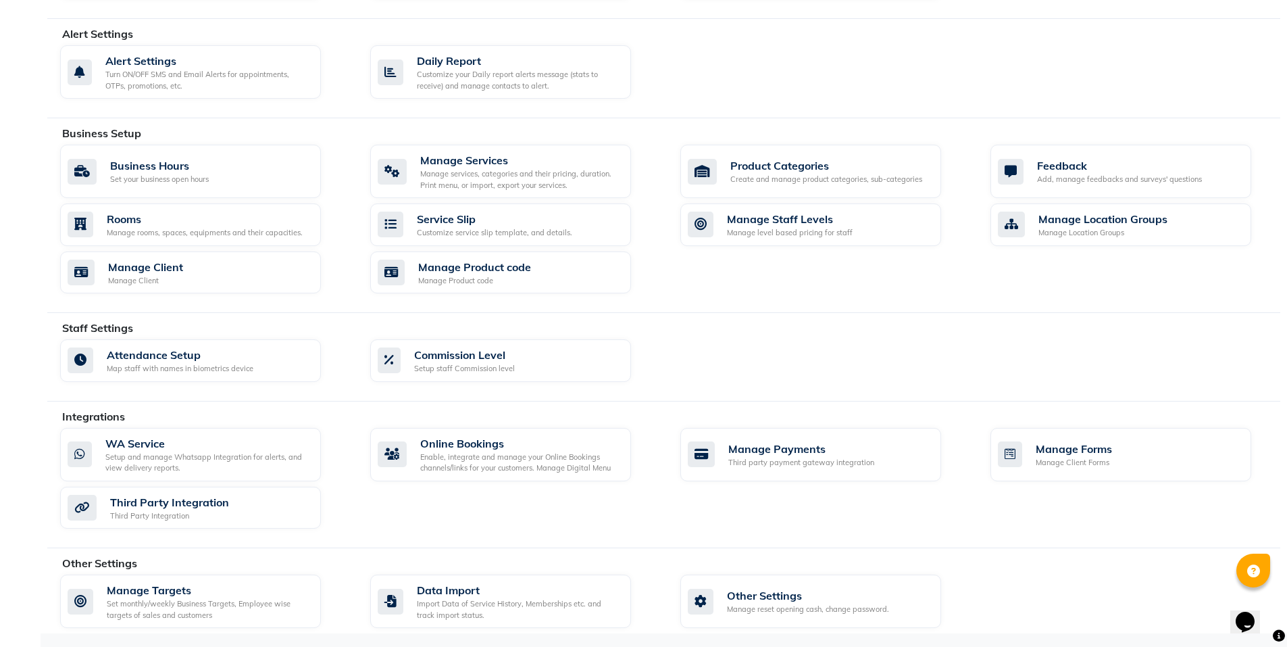
scroll to position [359, 0]
click at [699, 585] on div "Other Settings Manage reset opening cash, change password." at bounding box center [811, 600] width 261 height 53
select select "2: 15"
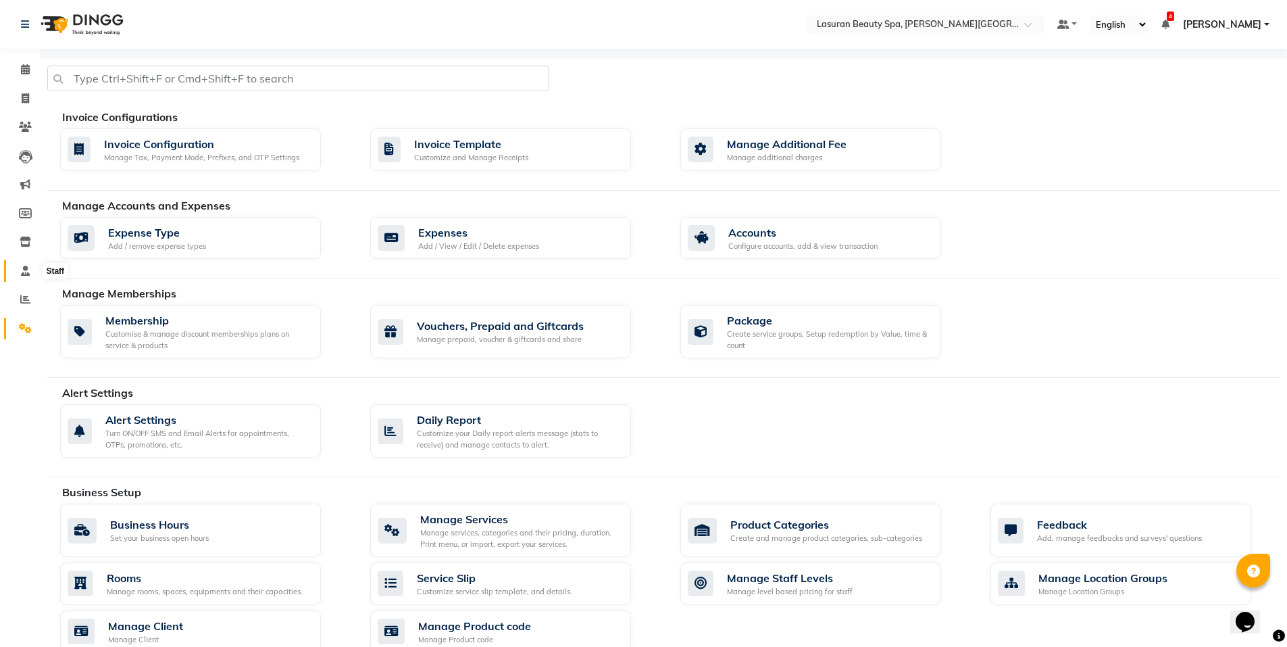
click at [26, 272] on icon at bounding box center [25, 271] width 9 height 10
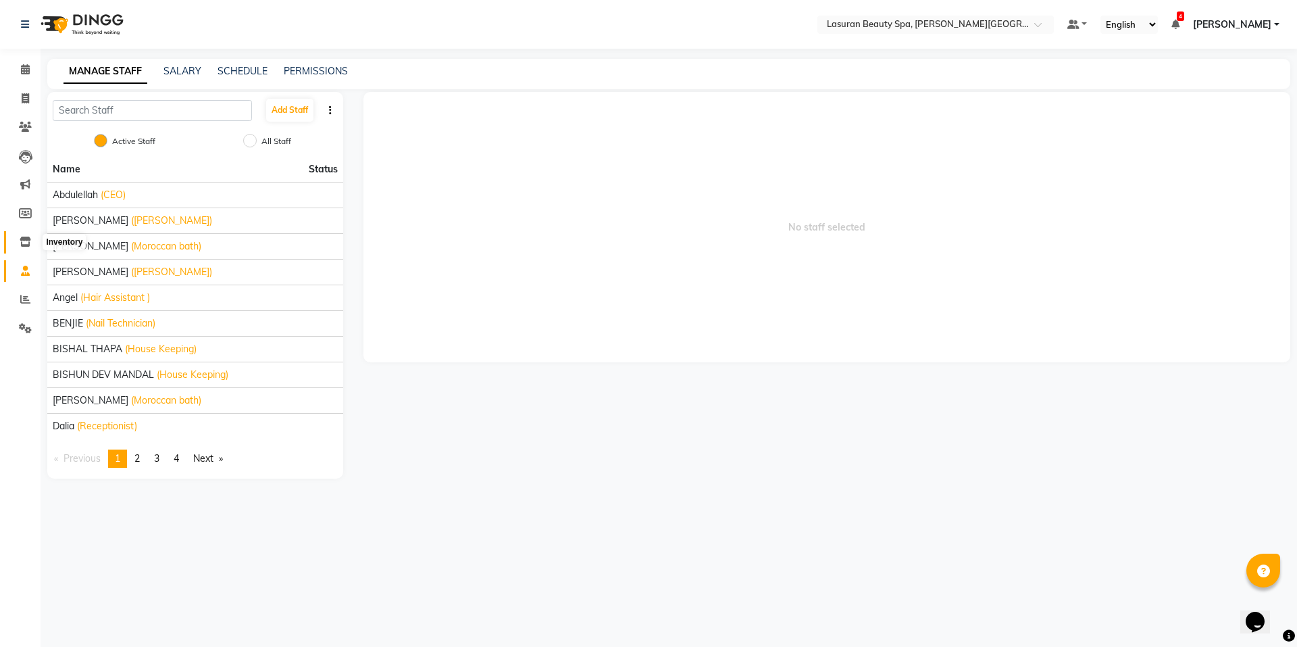
click at [30, 242] on icon at bounding box center [25, 242] width 11 height 10
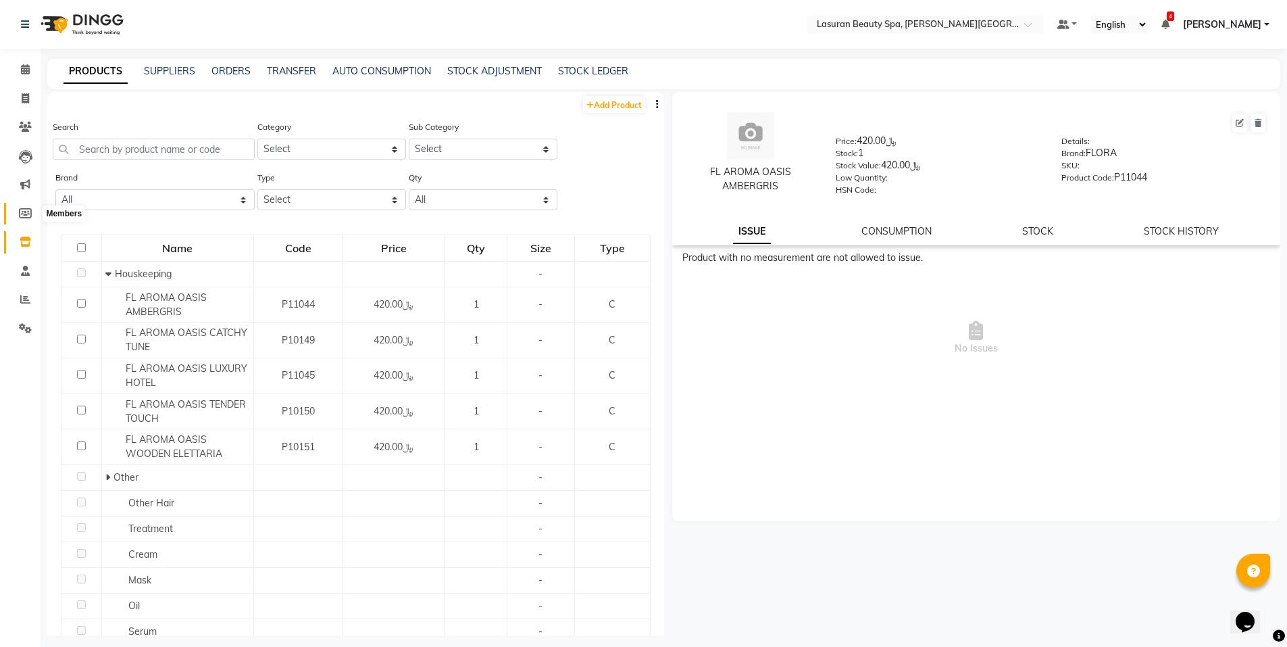
click at [27, 213] on icon at bounding box center [25, 213] width 13 height 10
select select
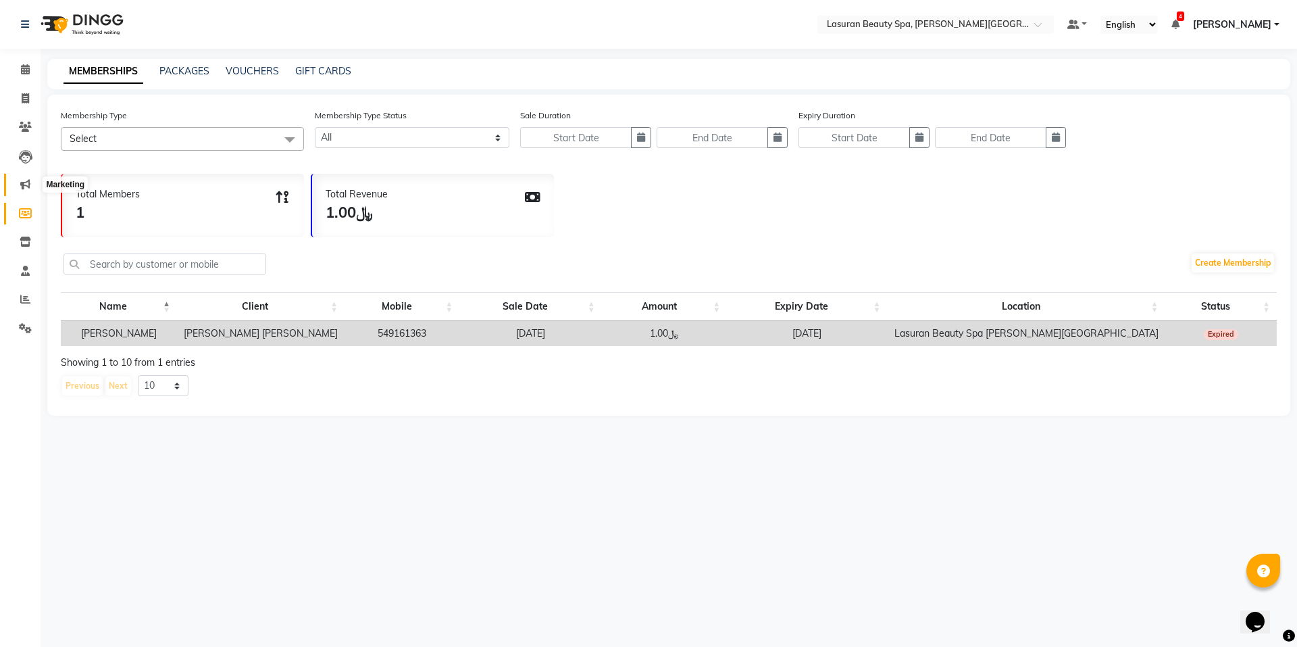
click at [23, 181] on icon at bounding box center [25, 184] width 10 height 10
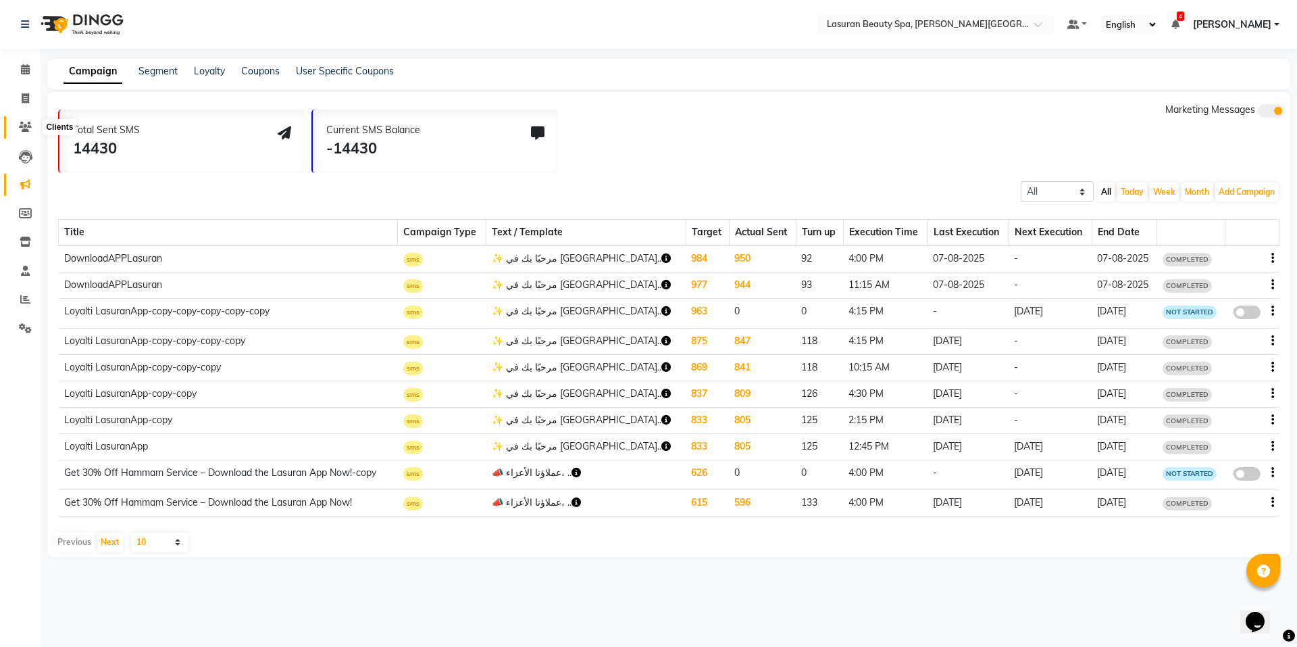
click at [30, 131] on icon at bounding box center [25, 127] width 13 height 10
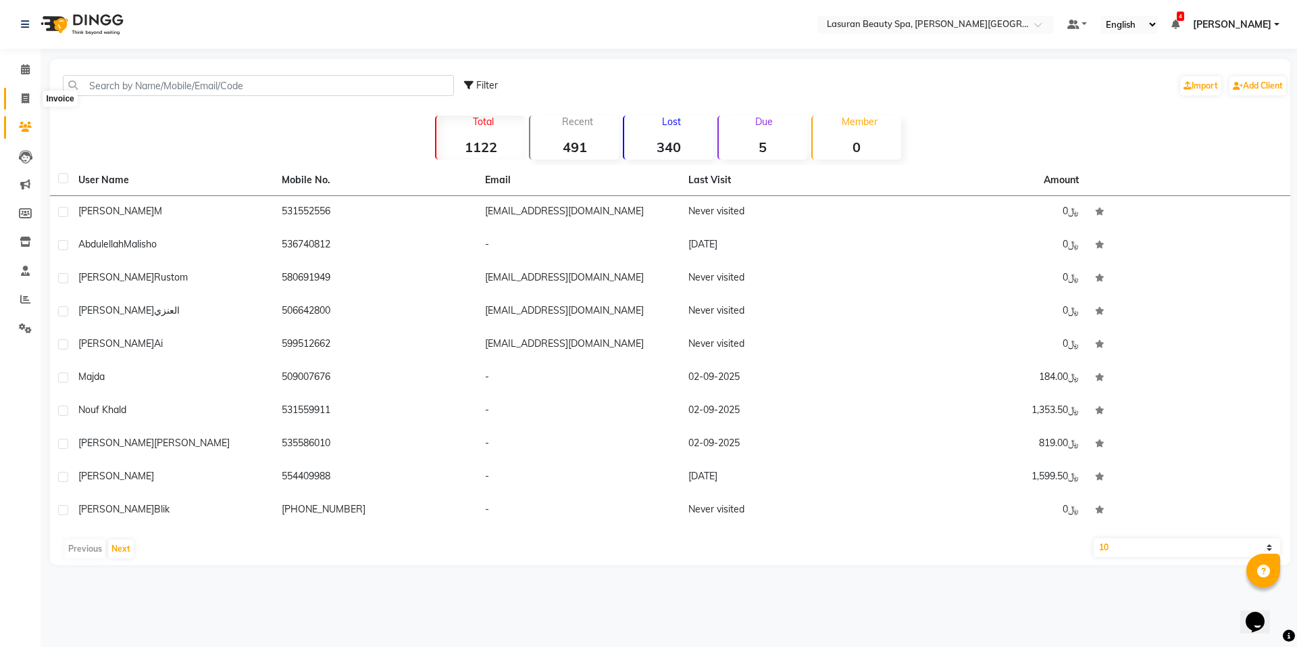
click at [25, 101] on icon at bounding box center [25, 98] width 7 height 10
select select "service"
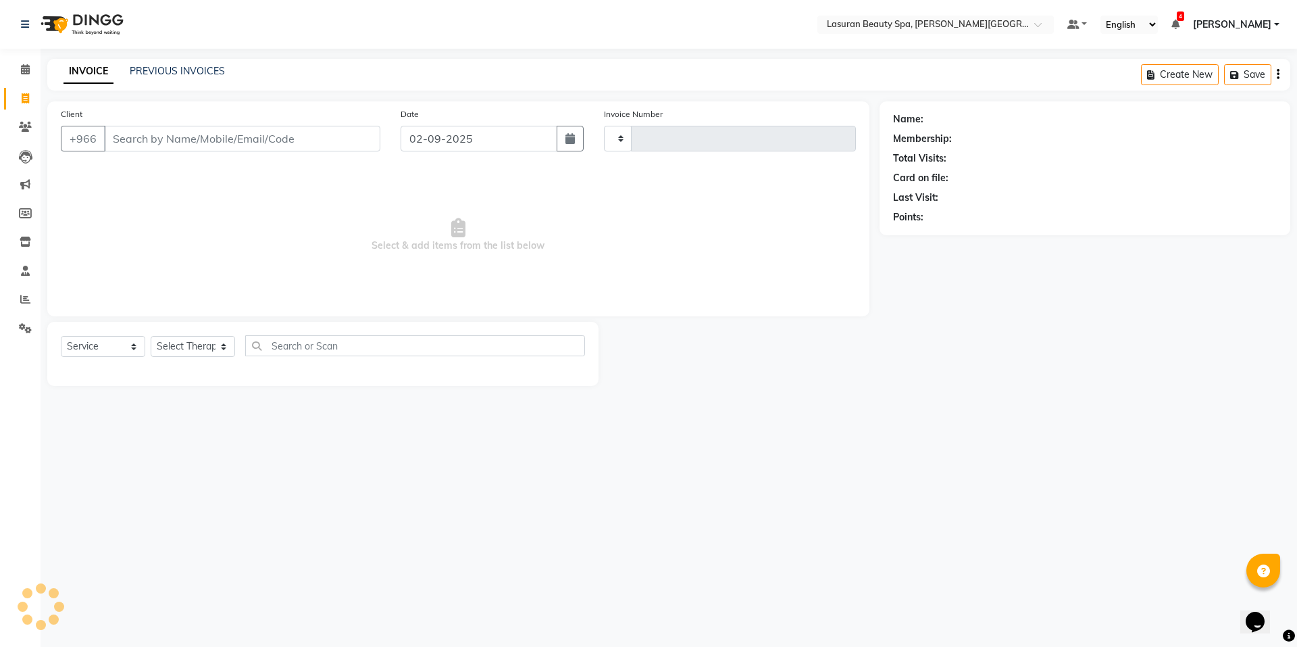
type input "1379"
select select "6941"
click at [32, 67] on span at bounding box center [26, 70] width 24 height 16
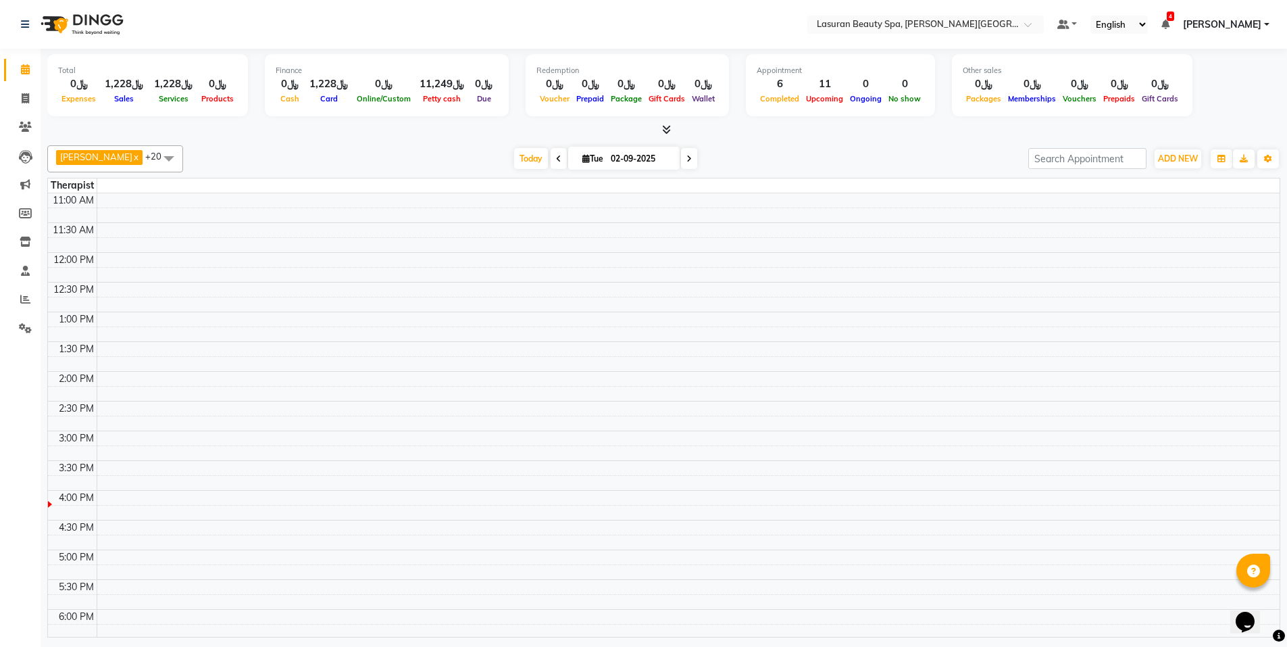
scroll to position [245, 0]
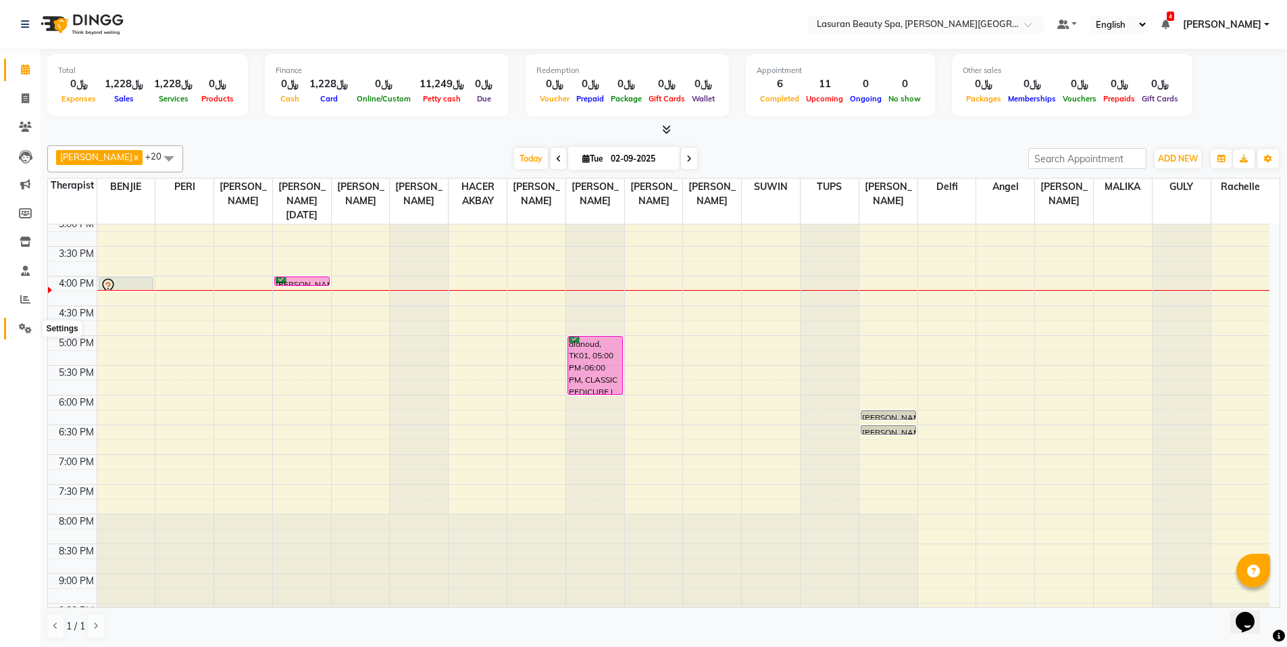
click at [27, 323] on icon at bounding box center [25, 328] width 13 height 10
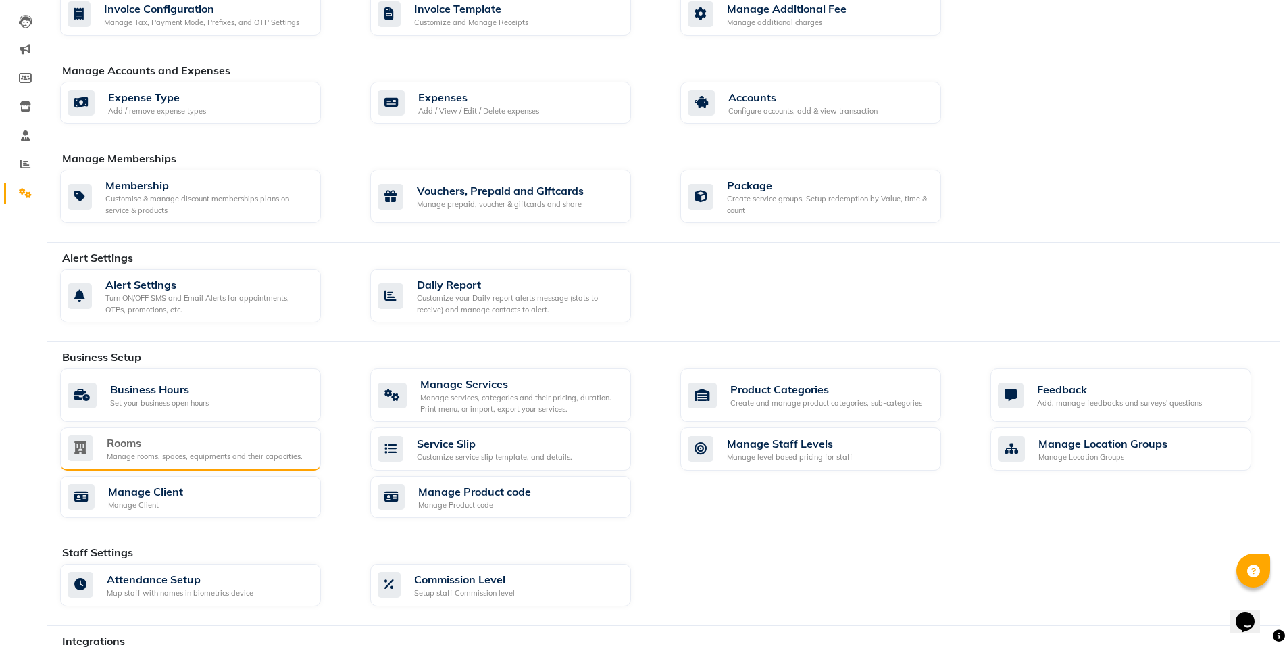
scroll to position [203, 0]
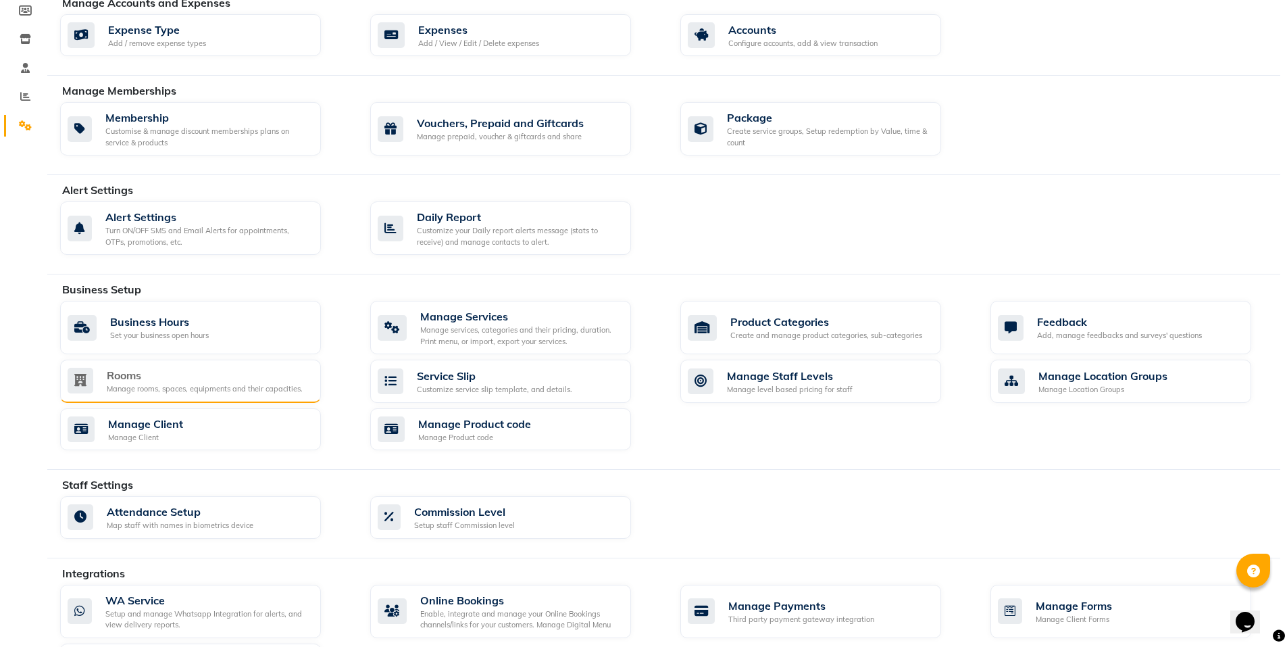
click at [220, 385] on div "Manage rooms, spaces, equipments and their capacities." at bounding box center [205, 388] width 196 height 11
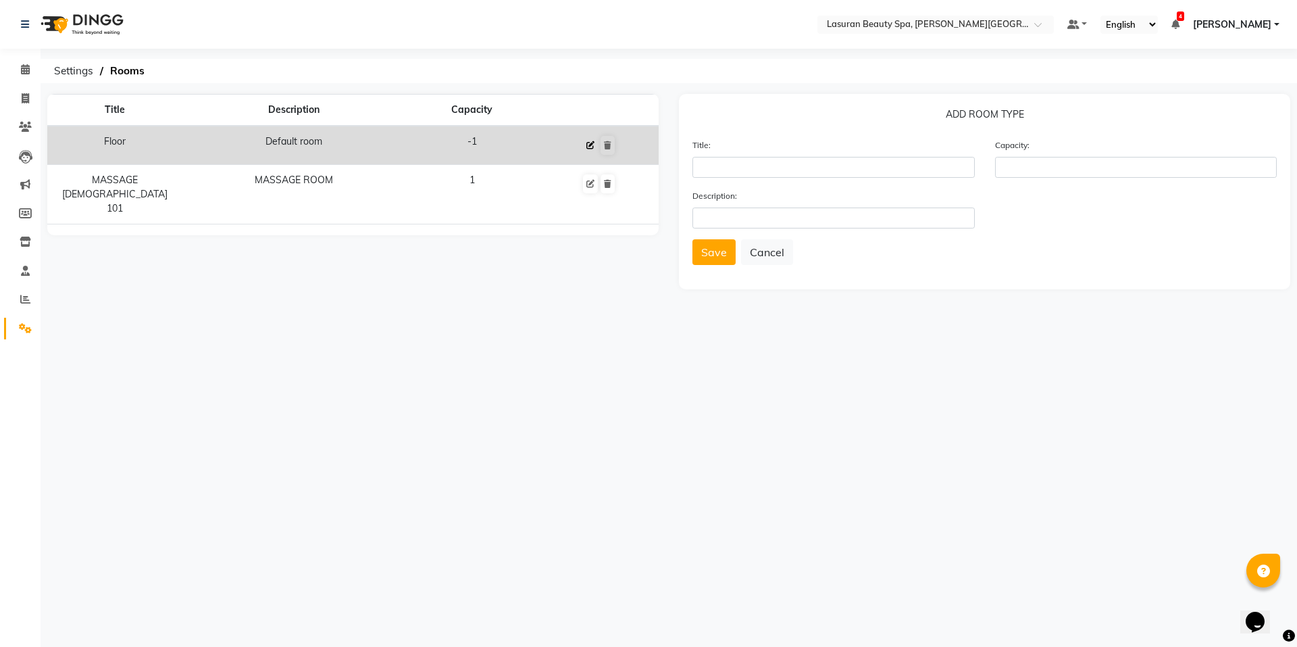
click at [593, 148] on icon at bounding box center [591, 145] width 8 height 8
type input "Floor"
type input "-1"
type input "Default room"
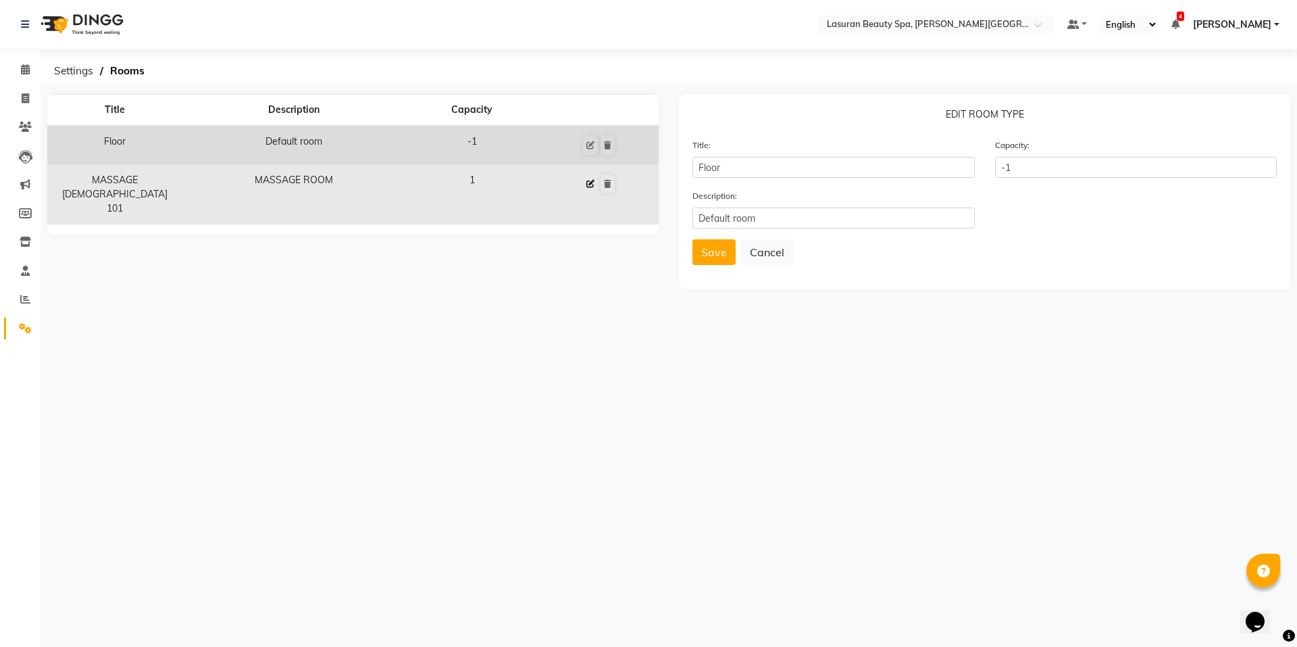
click at [590, 182] on icon at bounding box center [591, 184] width 8 height 8
type input "MASSAGE [DEMOGRAPHIC_DATA] 101"
type input "1"
type input "MASSAGE ROOM"
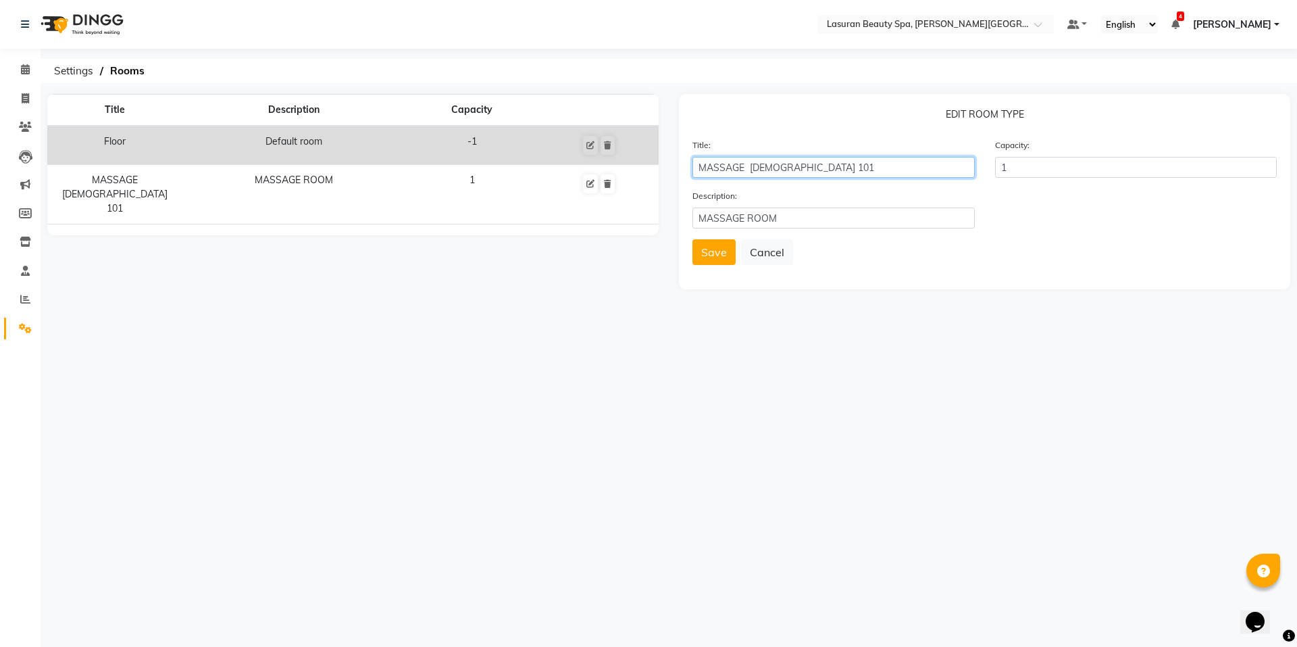
click at [851, 171] on input "MASSAGE [DEMOGRAPHIC_DATA] 101" at bounding box center [834, 167] width 282 height 21
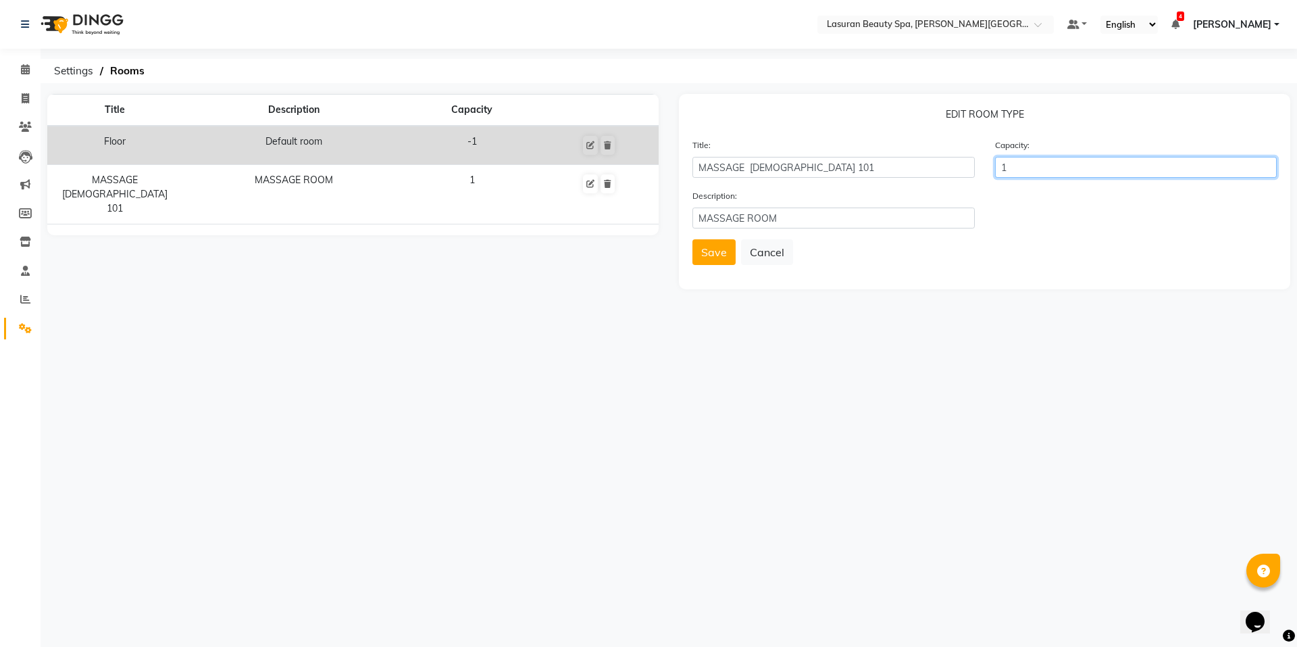
click at [1041, 168] on input "1" at bounding box center [1136, 167] width 282 height 21
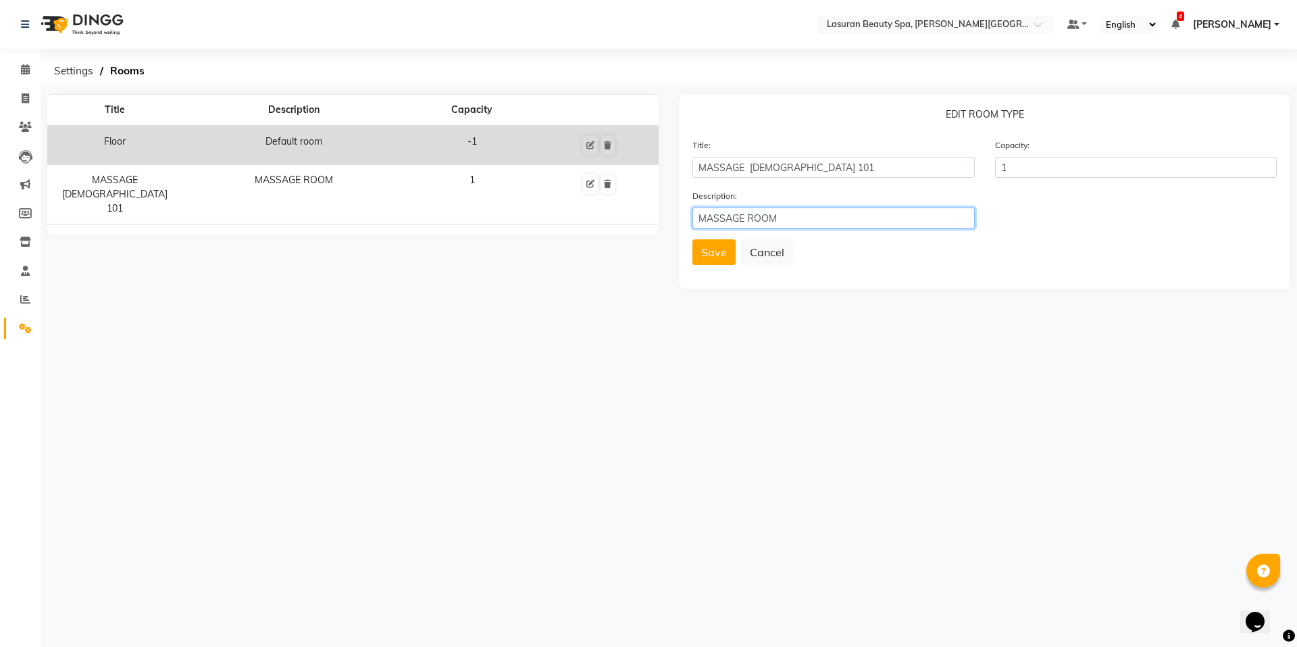
click at [845, 216] on input "MASSAGE ROOM" at bounding box center [834, 217] width 282 height 21
click at [704, 259] on button "Save" at bounding box center [714, 252] width 43 height 26
click at [1069, 72] on ol "Settings Rooms" at bounding box center [666, 71] width 1239 height 24
click at [1010, 112] on p "Add ROOM TYPE" at bounding box center [985, 117] width 585 height 20
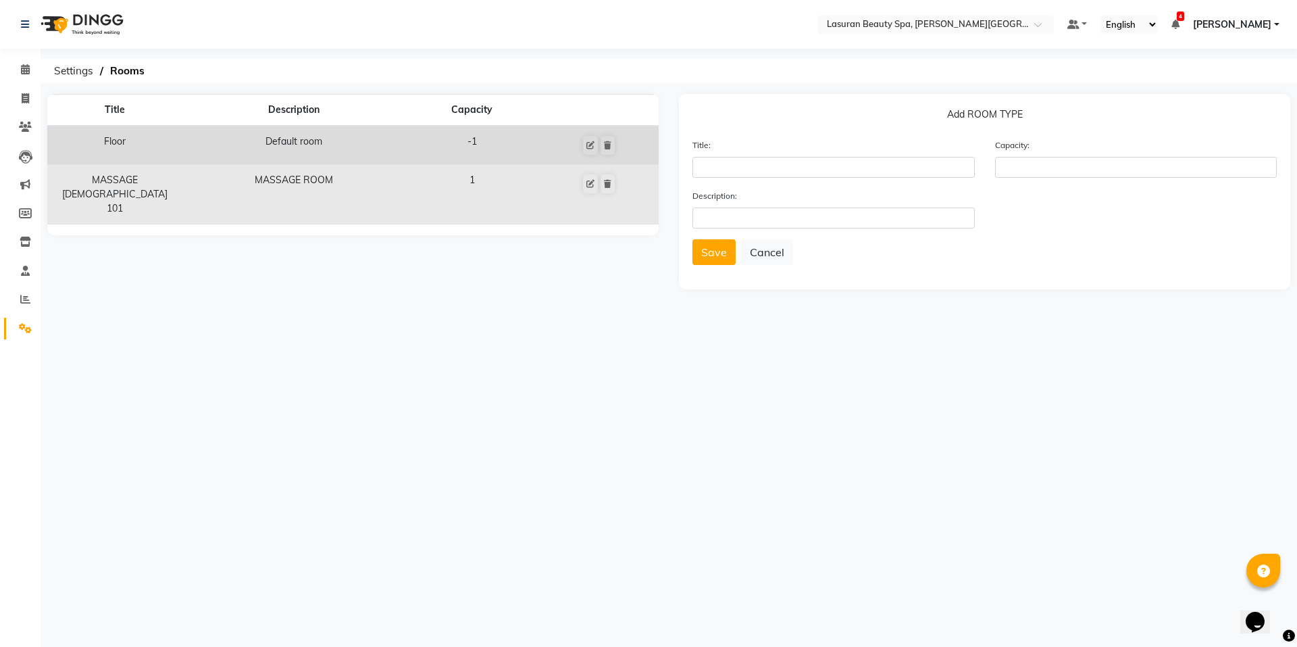
click at [481, 180] on td "1" at bounding box center [472, 194] width 135 height 59
drag, startPoint x: 383, startPoint y: 185, endPoint x: 459, endPoint y: 174, distance: 76.5
click at [459, 174] on td "1" at bounding box center [472, 194] width 135 height 59
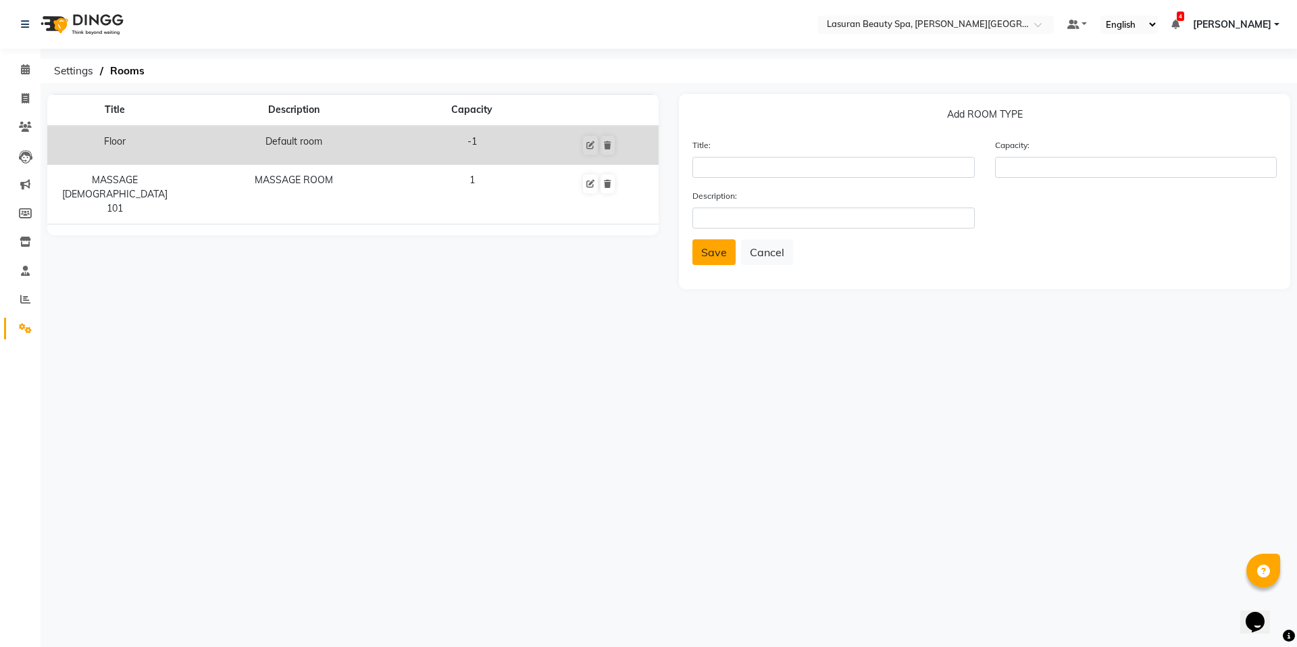
click at [720, 250] on button "Save" at bounding box center [714, 252] width 43 height 26
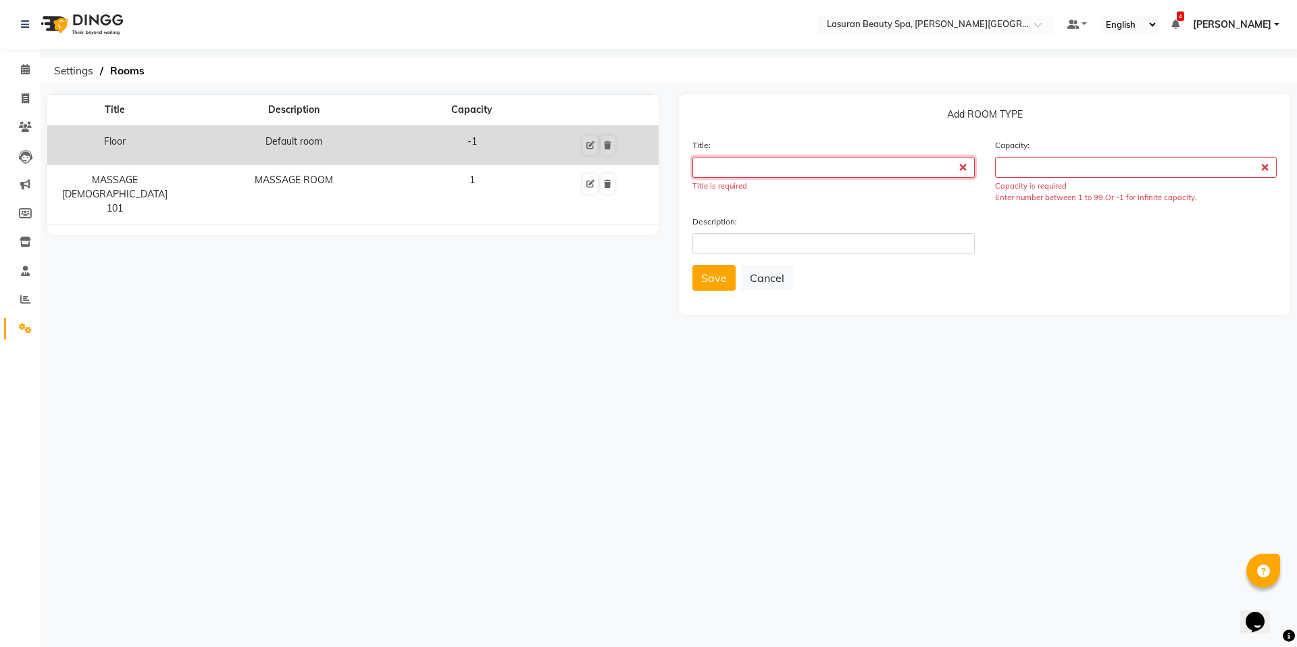
click at [961, 165] on input "text" at bounding box center [834, 167] width 282 height 21
click at [965, 170] on input "text" at bounding box center [834, 167] width 282 height 21
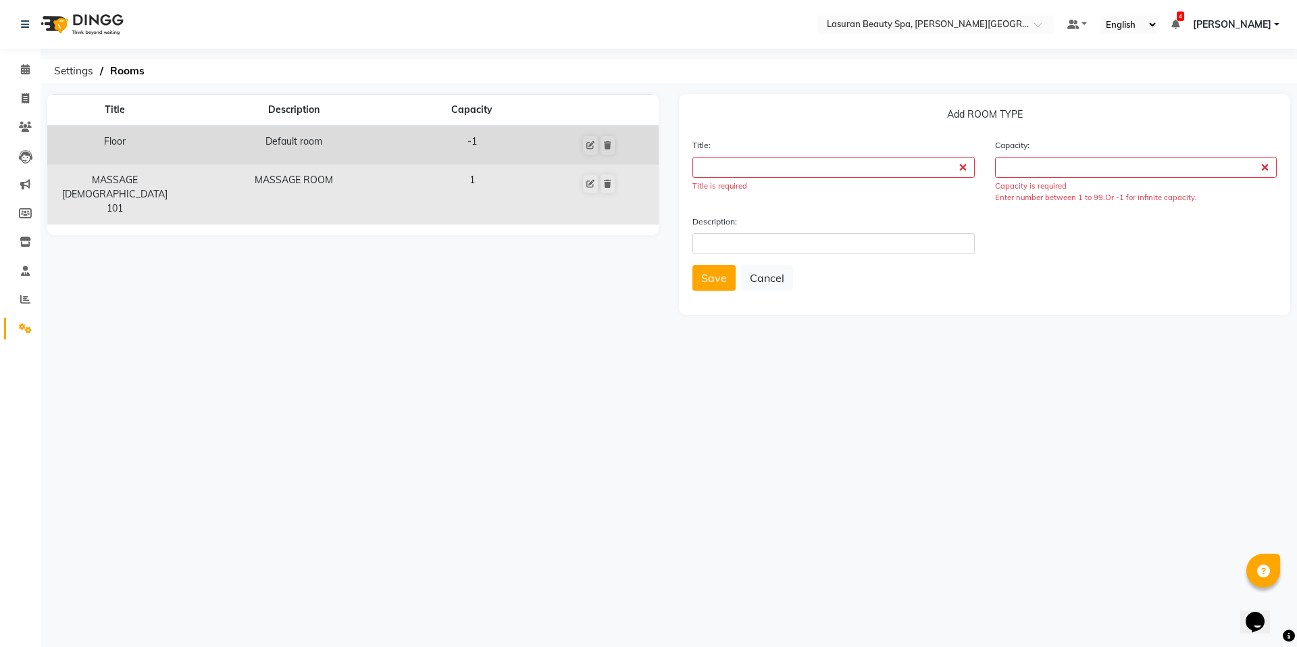
click at [451, 171] on td "1" at bounding box center [472, 194] width 135 height 59
click at [113, 191] on td "MASSAGE [DEMOGRAPHIC_DATA] 101" at bounding box center [114, 194] width 135 height 59
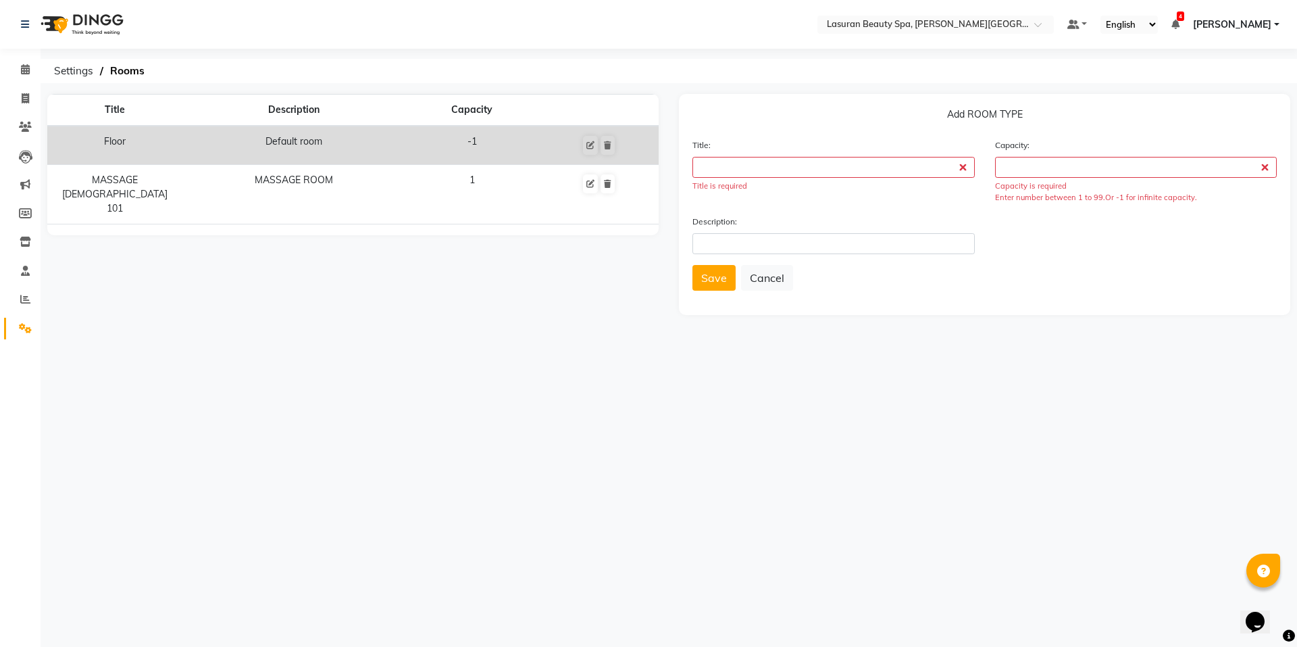
click at [149, 120] on th "Title" at bounding box center [114, 111] width 135 height 32
click at [1177, 20] on span "4" at bounding box center [1180, 15] width 7 height 9
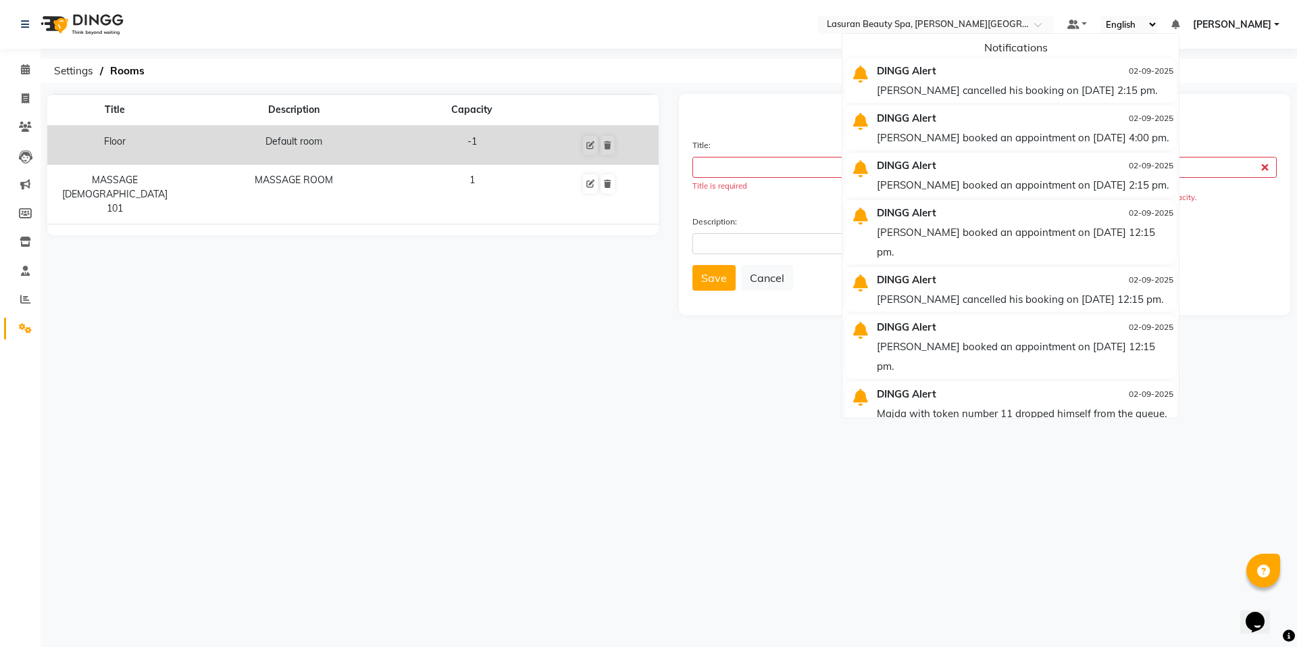
click at [1172, 20] on icon at bounding box center [1176, 24] width 8 height 9
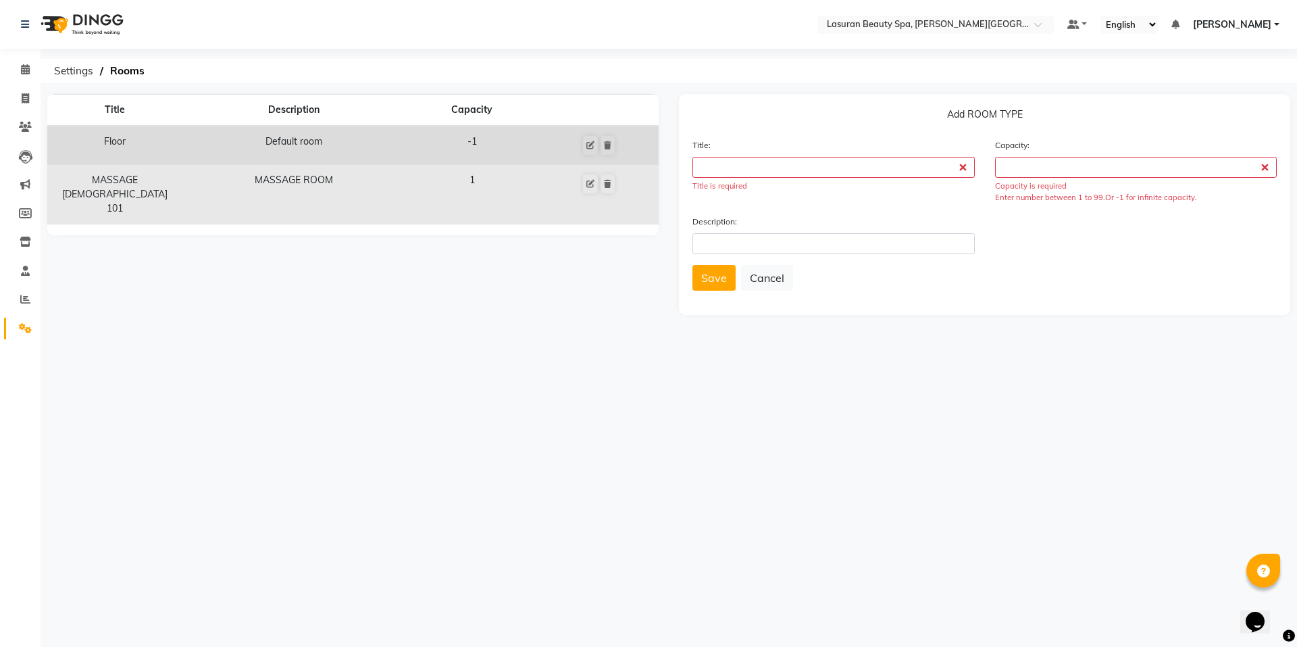
click at [432, 185] on td "1" at bounding box center [472, 194] width 135 height 59
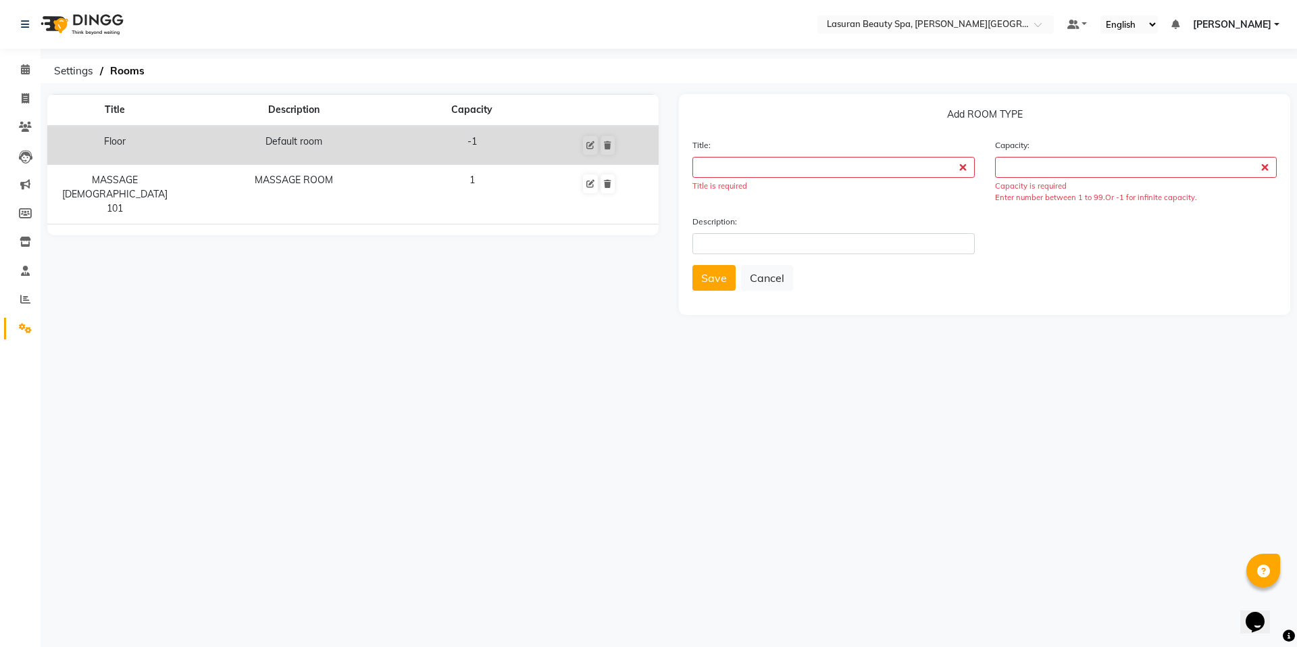
click at [431, 143] on td "-1" at bounding box center [472, 145] width 135 height 39
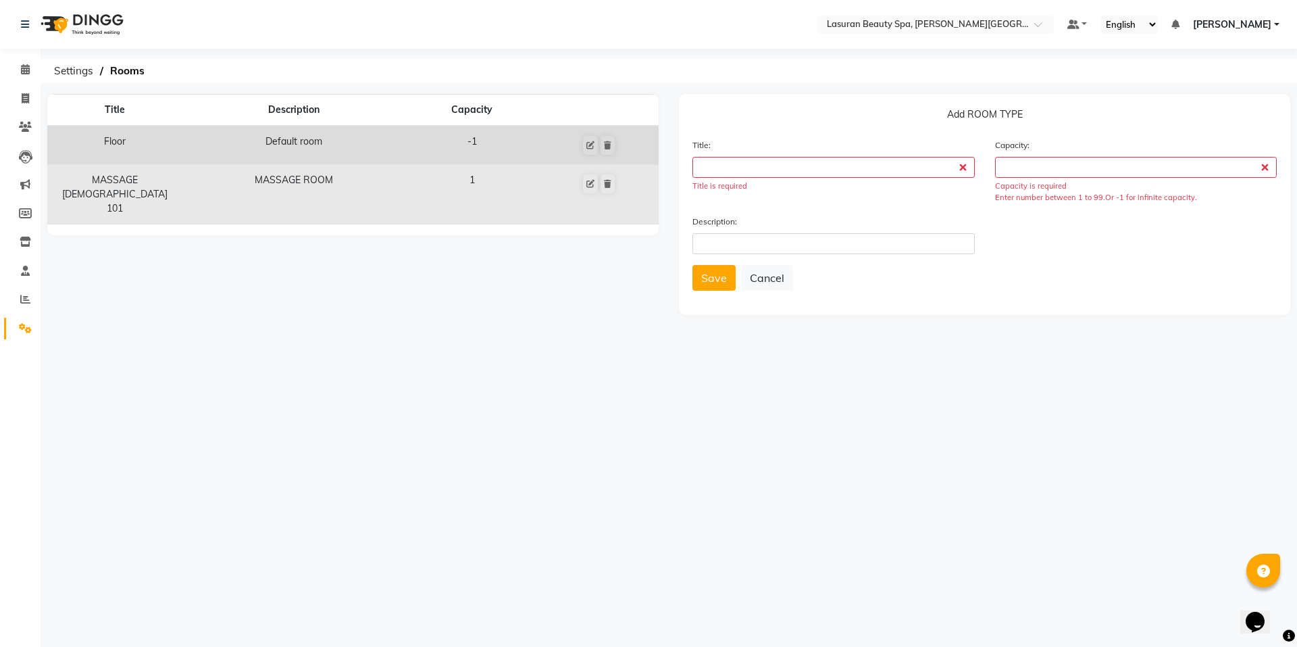
click at [251, 191] on td "MASSAGE ROOM" at bounding box center [293, 194] width 222 height 59
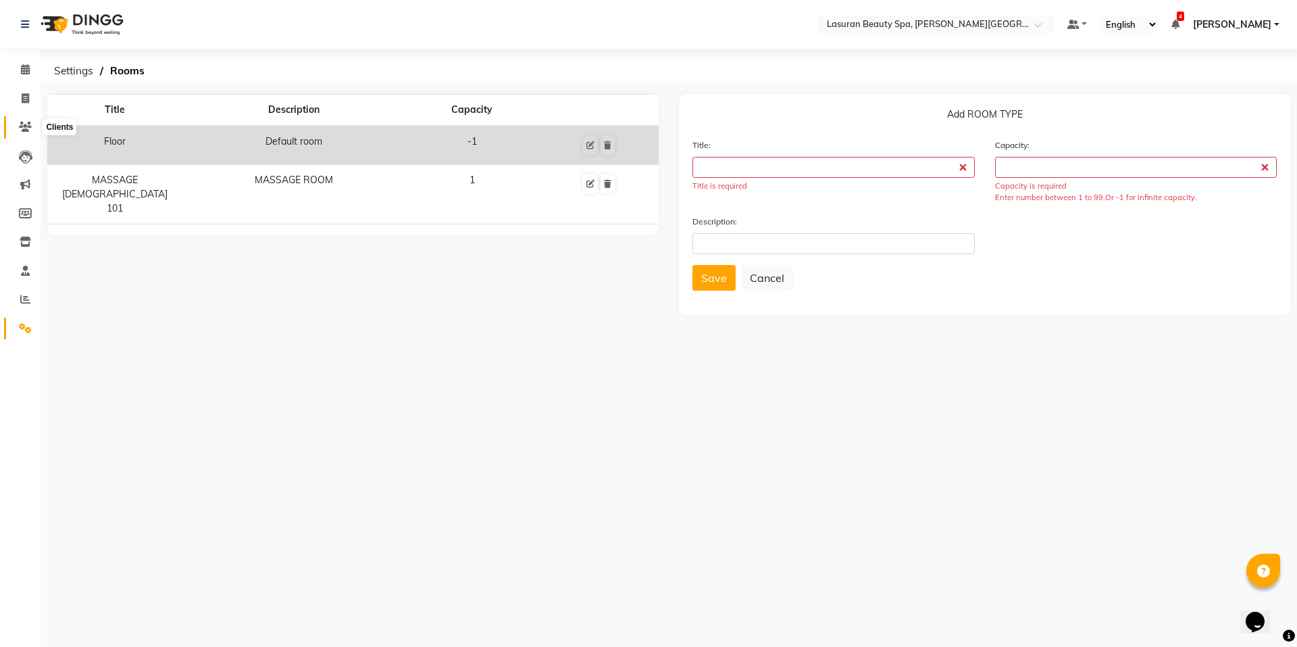
click at [24, 126] on icon at bounding box center [25, 127] width 13 height 10
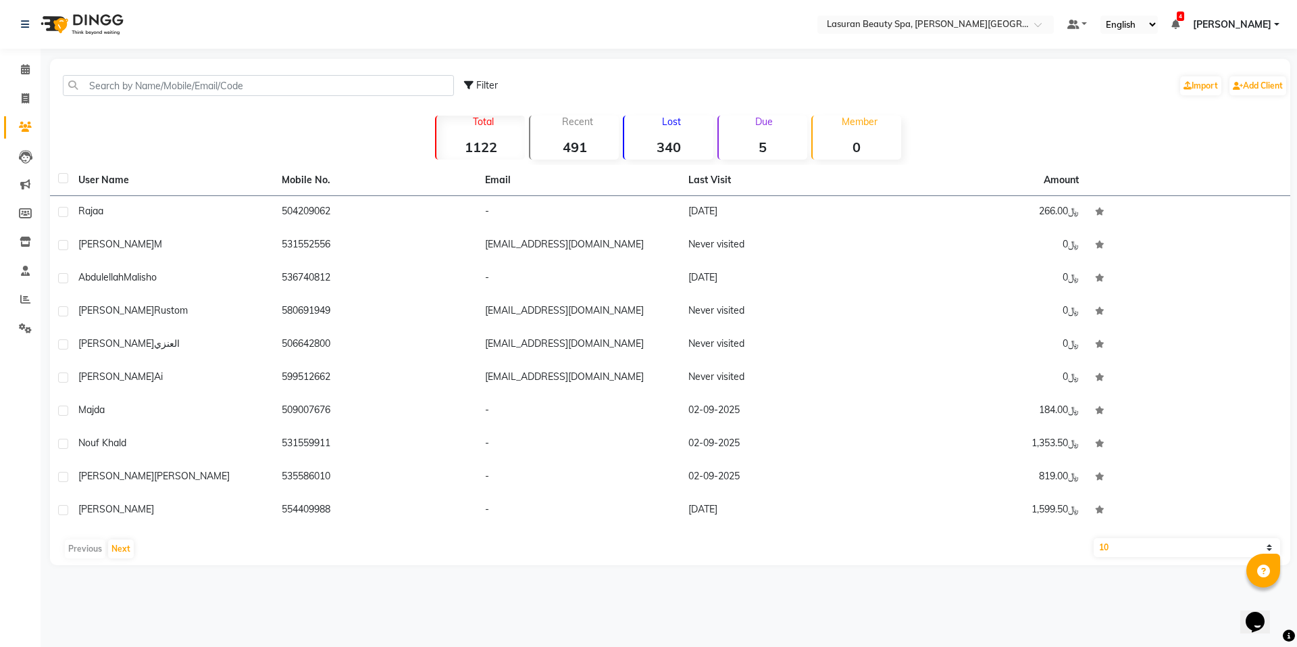
click at [24, 253] on li "Inventory" at bounding box center [20, 242] width 41 height 29
click at [21, 272] on icon at bounding box center [25, 271] width 9 height 10
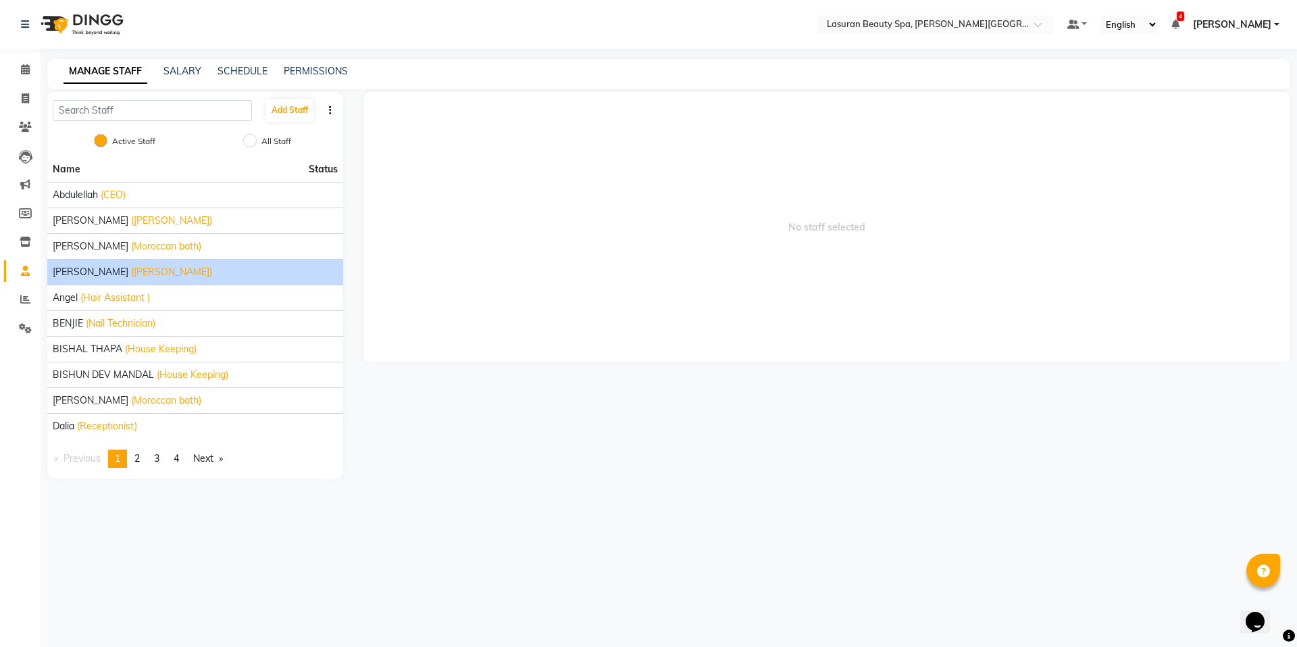
click at [68, 276] on span "[PERSON_NAME]" at bounding box center [91, 272] width 76 height 14
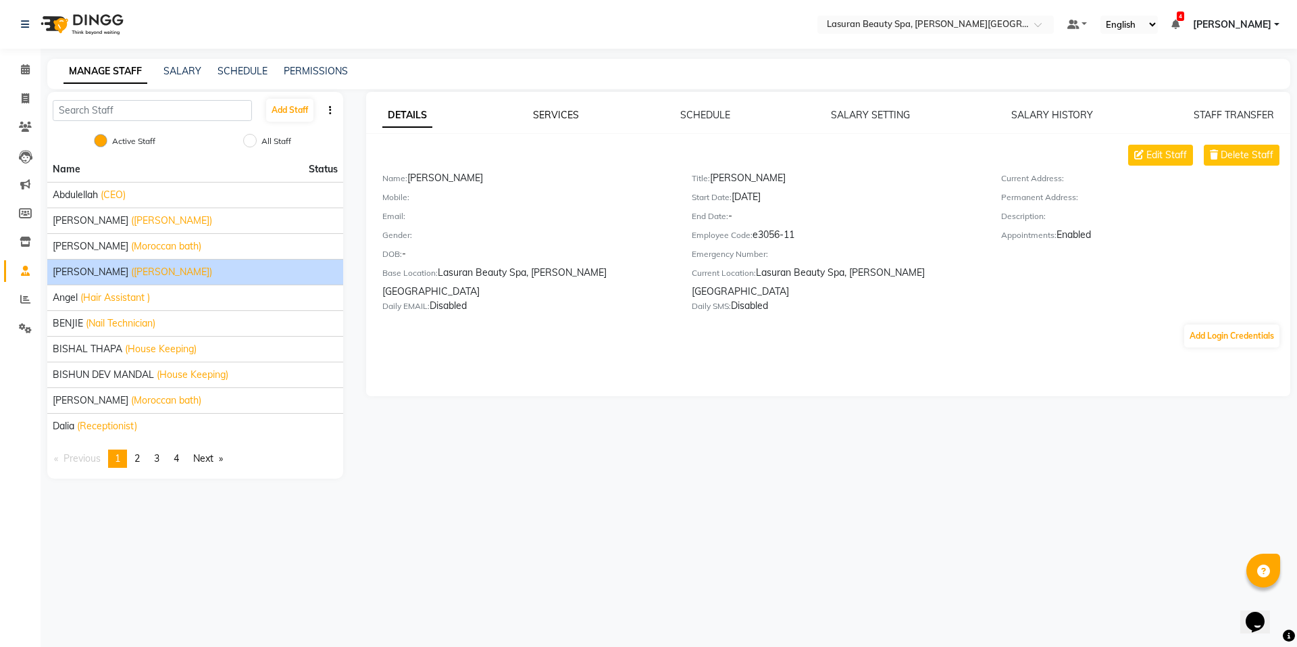
click at [549, 112] on link "SERVICES" at bounding box center [556, 115] width 46 height 12
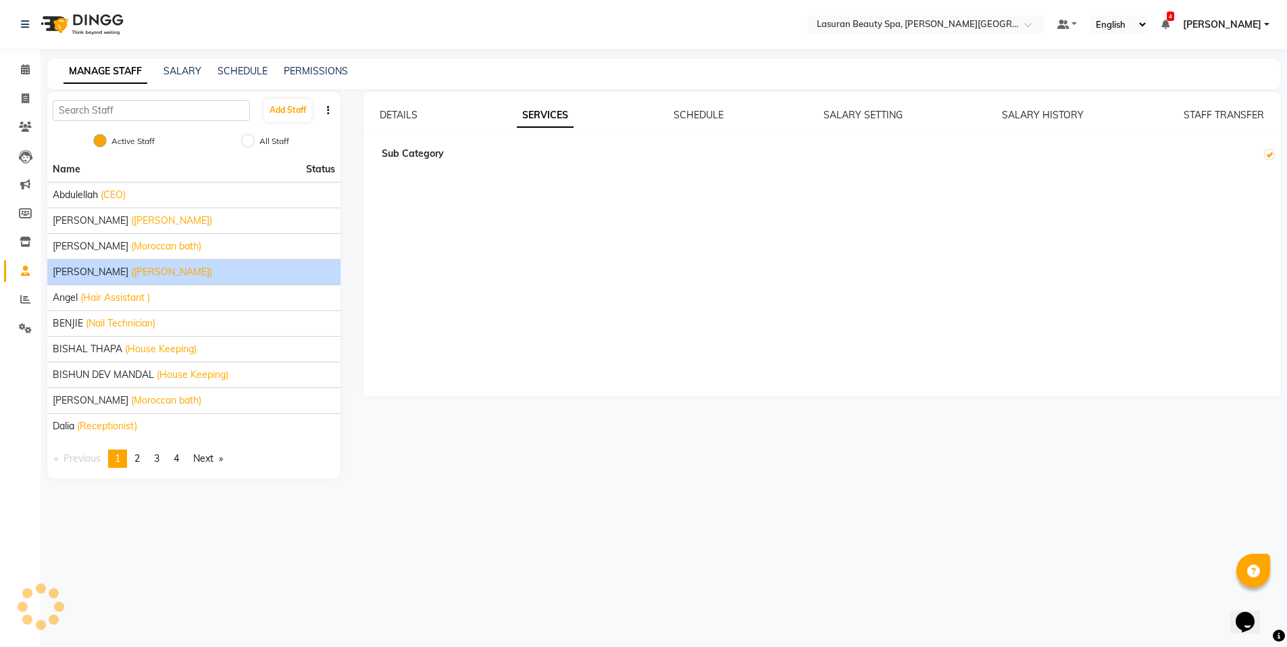
checkbox input "true"
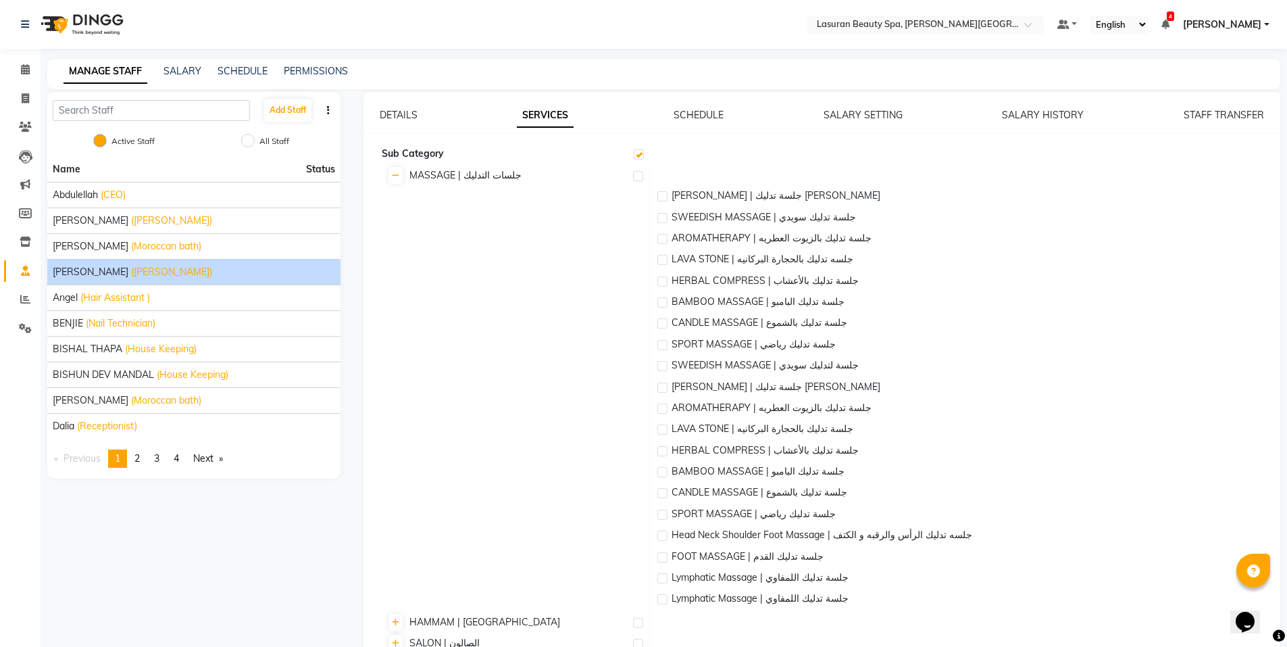
click at [414, 121] on div "DETAILS" at bounding box center [399, 115] width 38 height 14
click at [405, 109] on link "DETAILS" at bounding box center [399, 115] width 38 height 12
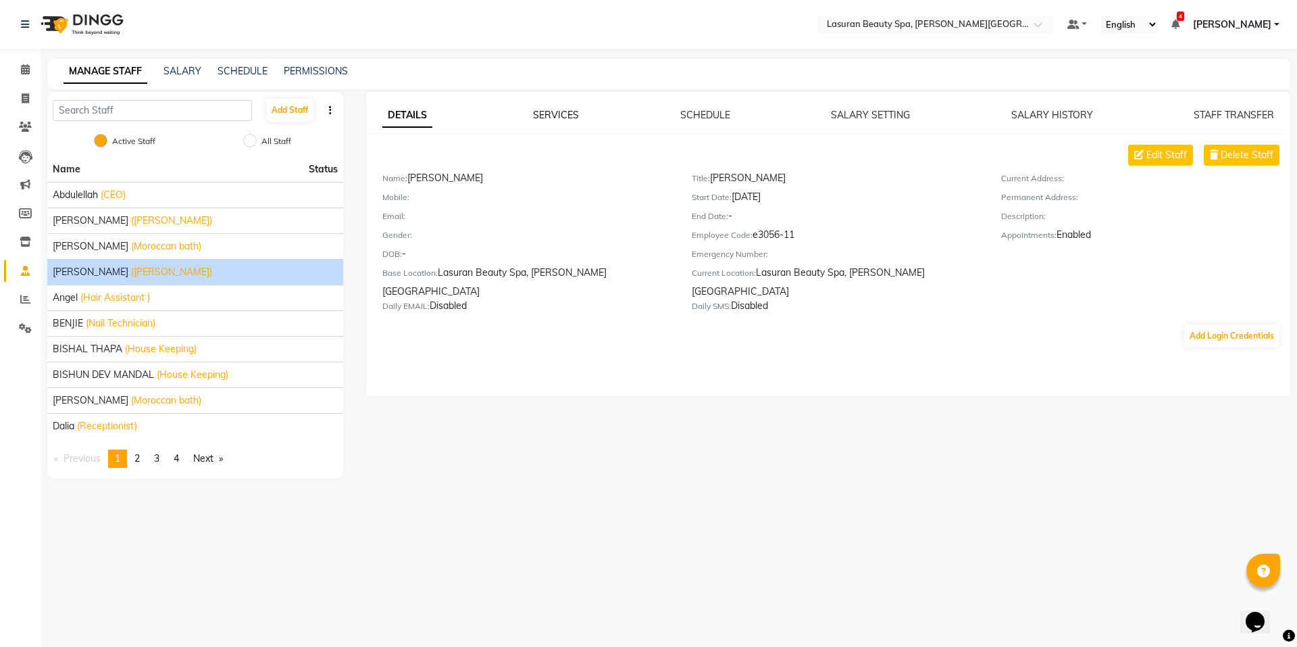
click at [568, 118] on link "SERVICES" at bounding box center [556, 115] width 46 height 12
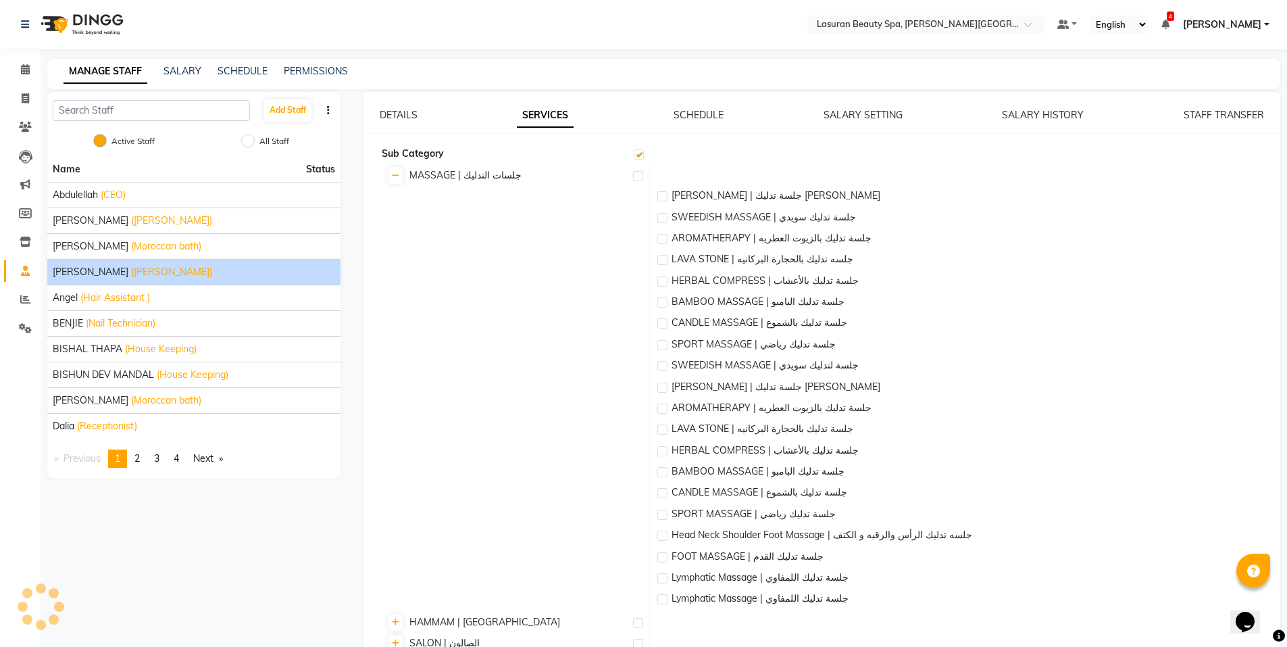
checkbox input "true"
click at [687, 123] on div "DETAILS SERVICES SCHEDULE SALARY SETTING SALARY HISTORY STAFF TRANSFER Sub Cate…" at bounding box center [822, 466] width 917 height 716
click at [1192, 118] on link "STAFF TRANSFER" at bounding box center [1224, 115] width 80 height 12
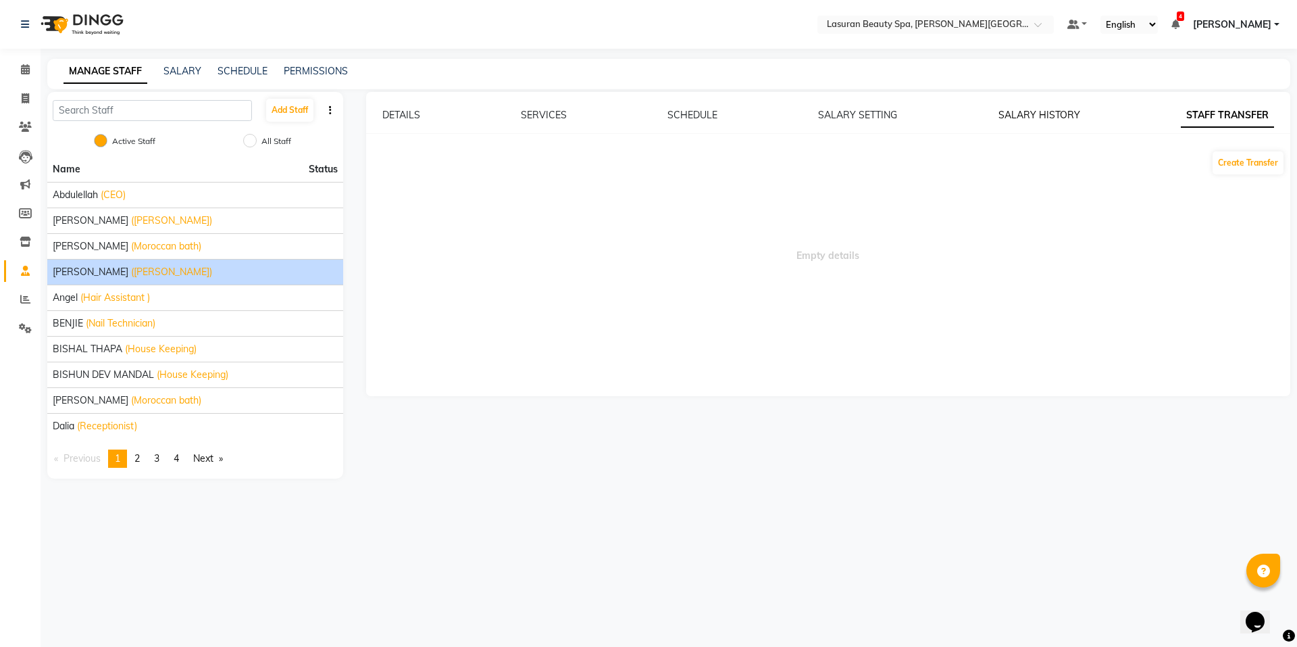
click at [1070, 118] on link "SALARY HISTORY" at bounding box center [1040, 115] width 82 height 12
click at [877, 115] on link "SALARY SETTING" at bounding box center [859, 115] width 79 height 12
click at [684, 110] on link "SCHEDULE" at bounding box center [693, 115] width 50 height 12
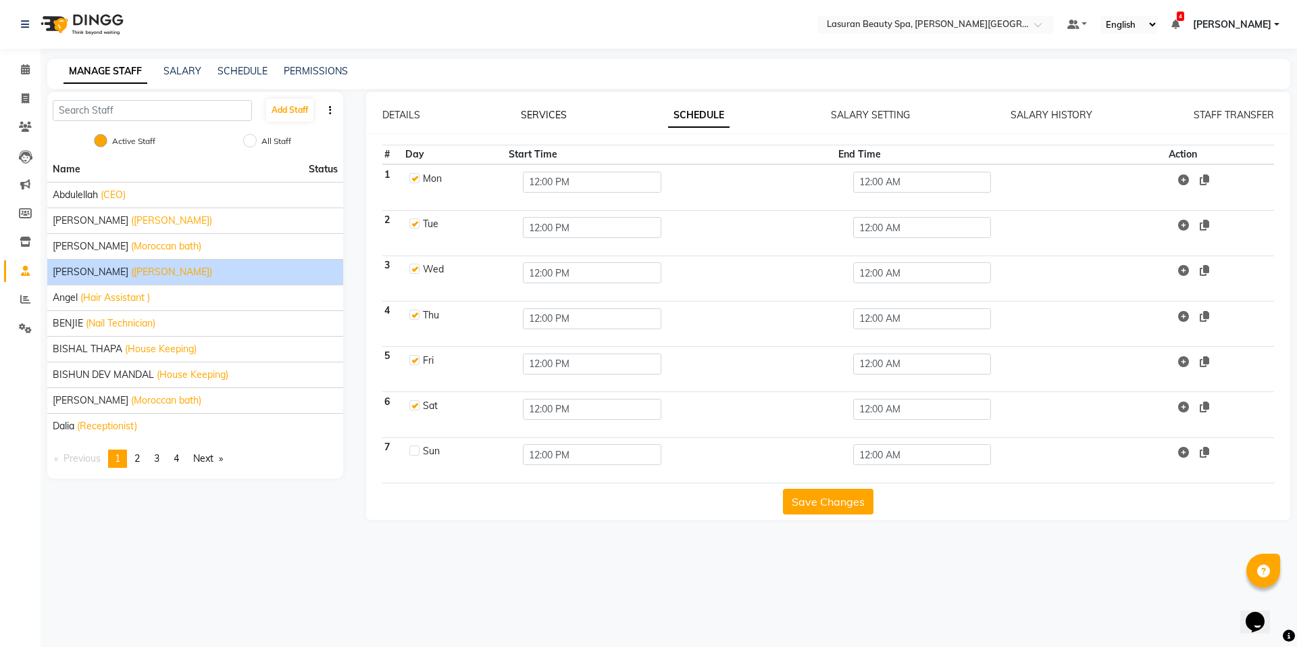
click at [547, 117] on link "SERVICES" at bounding box center [544, 115] width 46 height 12
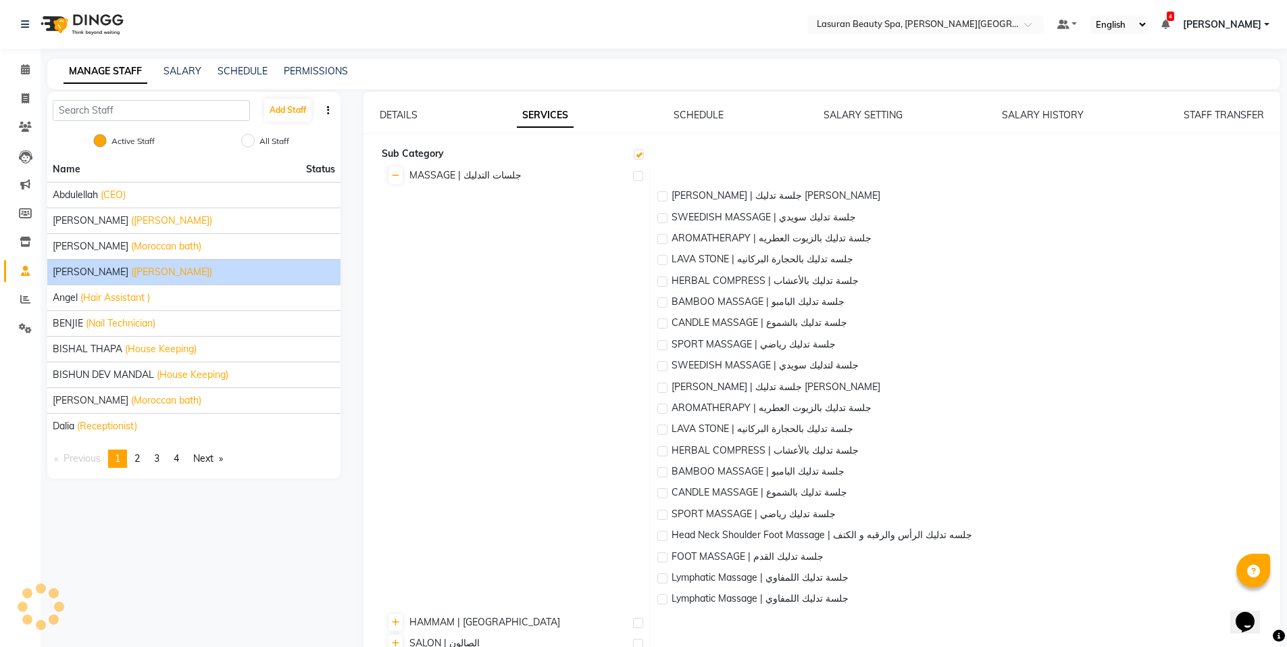
checkbox input "true"
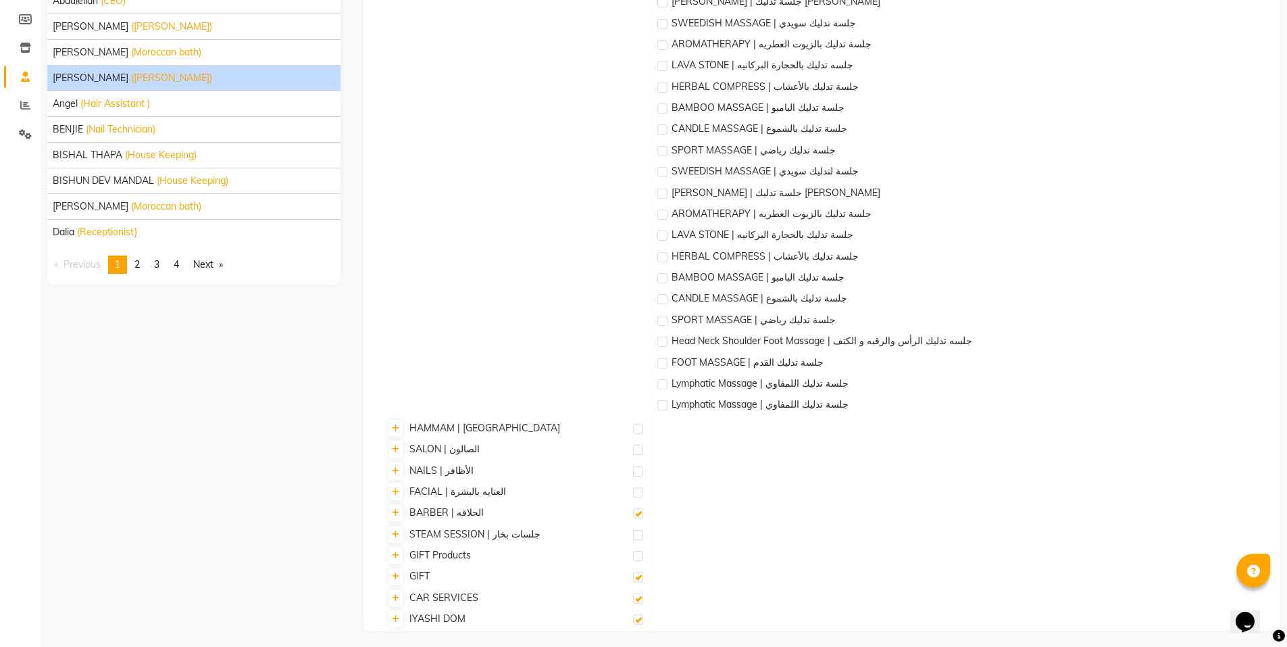
scroll to position [198, 0]
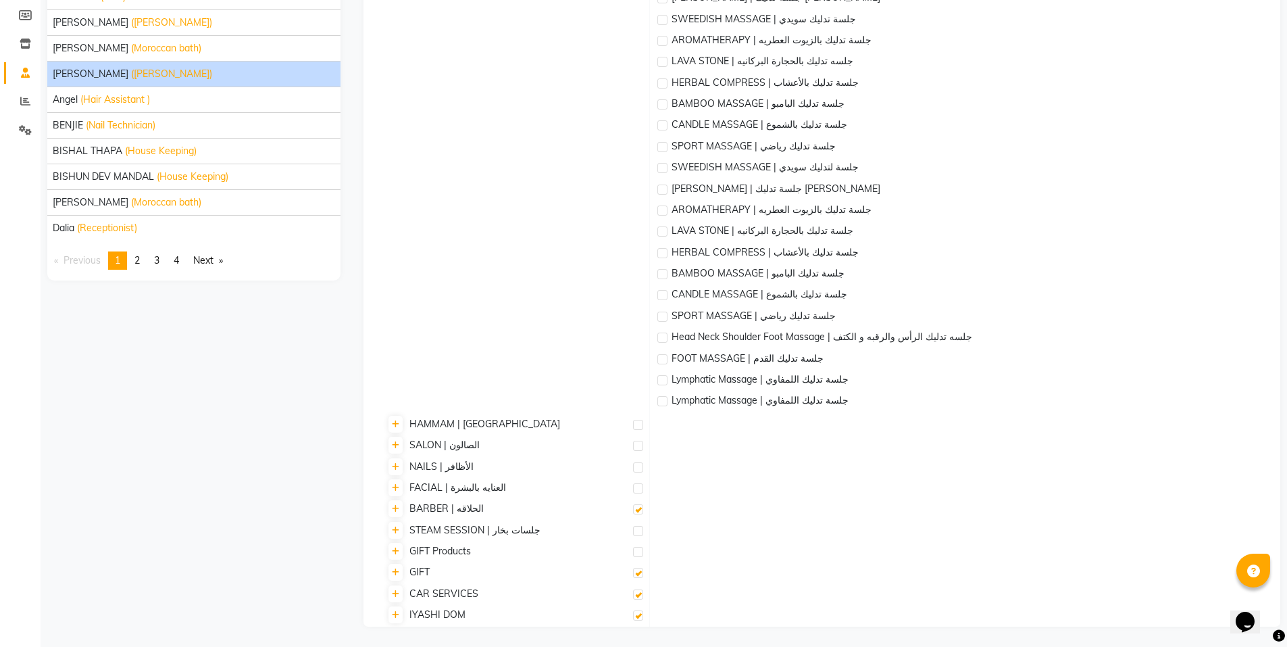
click at [642, 610] on label at bounding box center [638, 615] width 10 height 10
click at [642, 612] on input "checkbox" at bounding box center [637, 616] width 9 height 9
checkbox input "false"
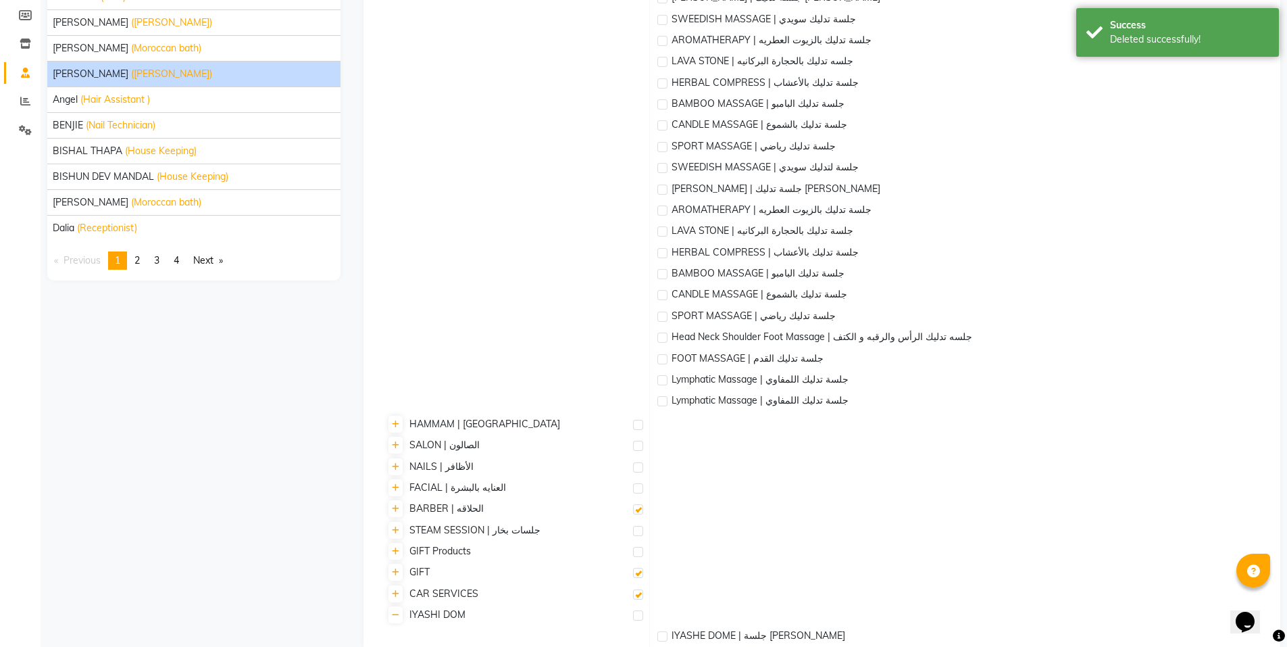
click at [640, 594] on label at bounding box center [638, 594] width 10 height 10
click at [640, 594] on input "checkbox" at bounding box center [637, 595] width 9 height 9
checkbox input "false"
click at [639, 574] on label at bounding box center [638, 573] width 10 height 10
click at [639, 574] on input "checkbox" at bounding box center [637, 573] width 9 height 9
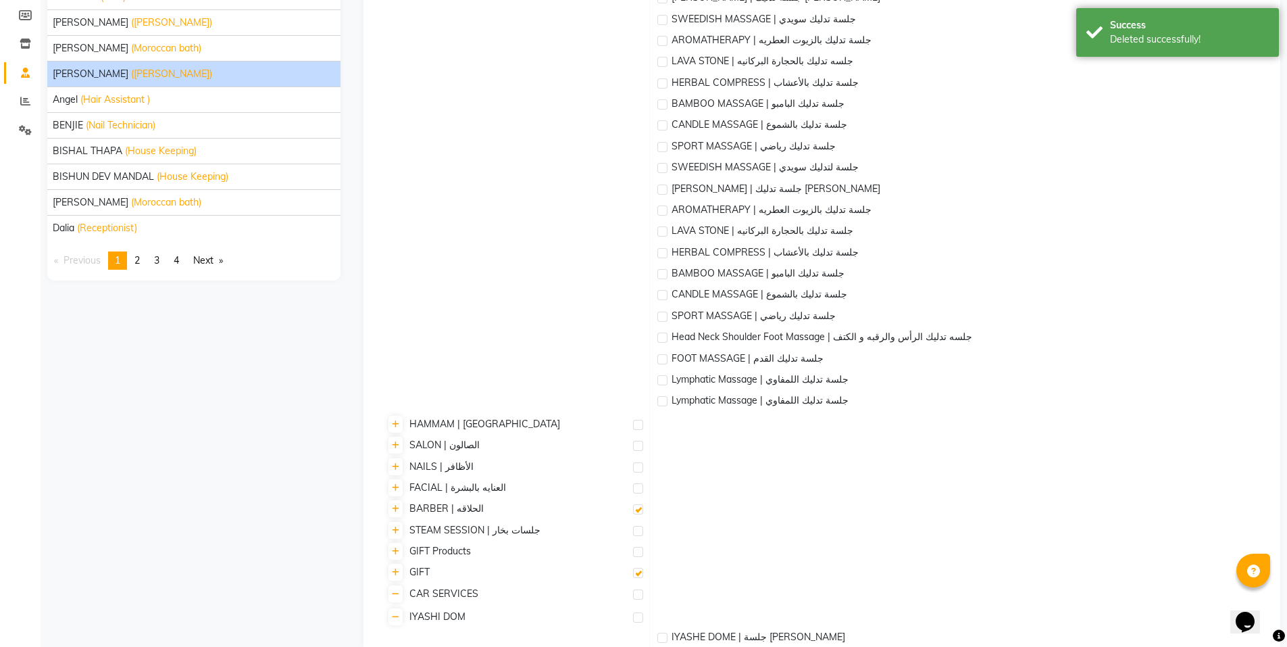
checkbox input "false"
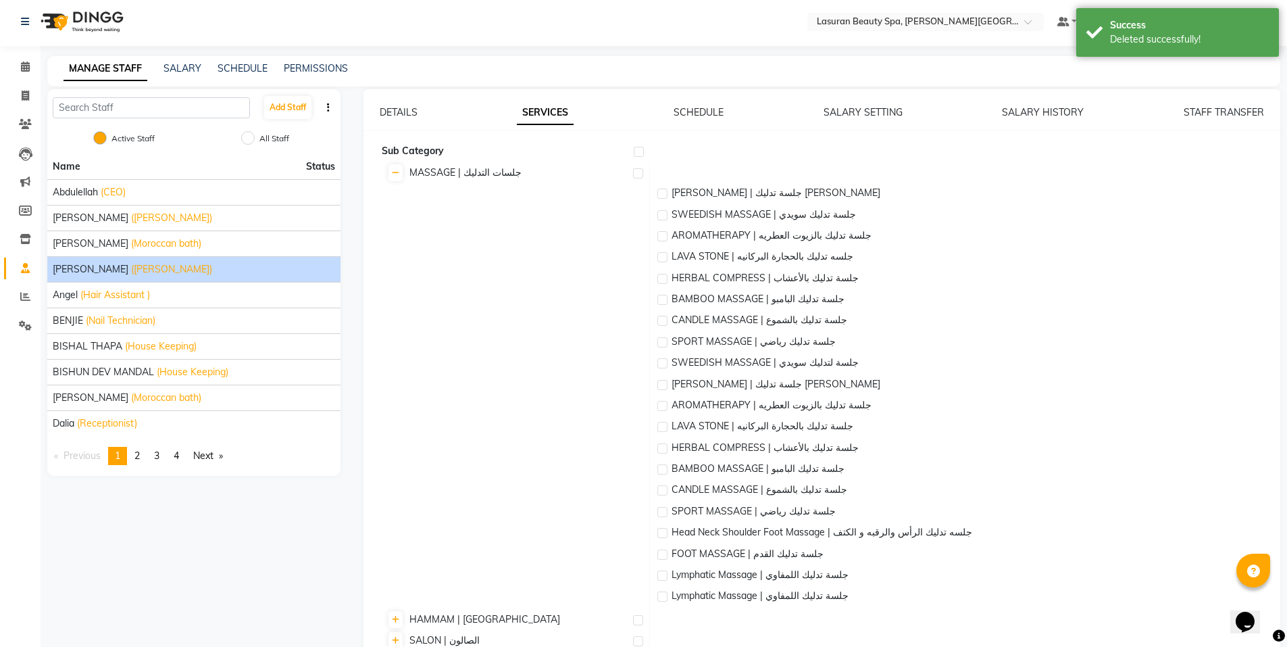
scroll to position [0, 0]
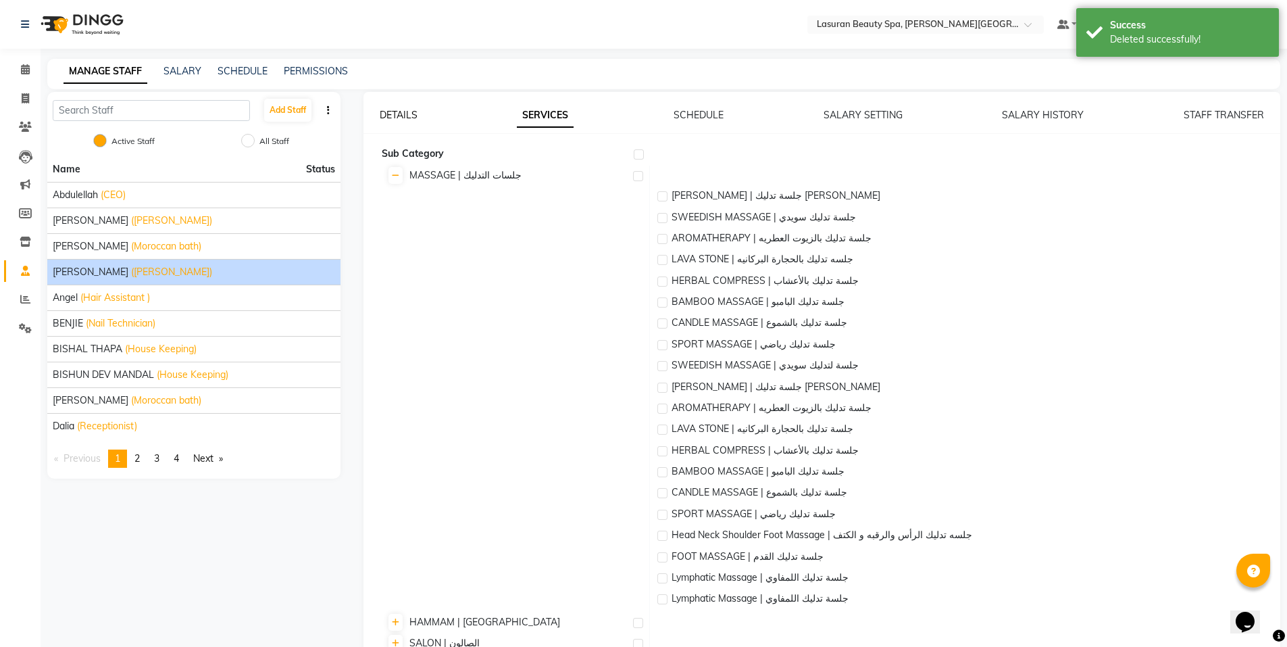
click at [413, 111] on link "DETAILS" at bounding box center [399, 115] width 38 height 12
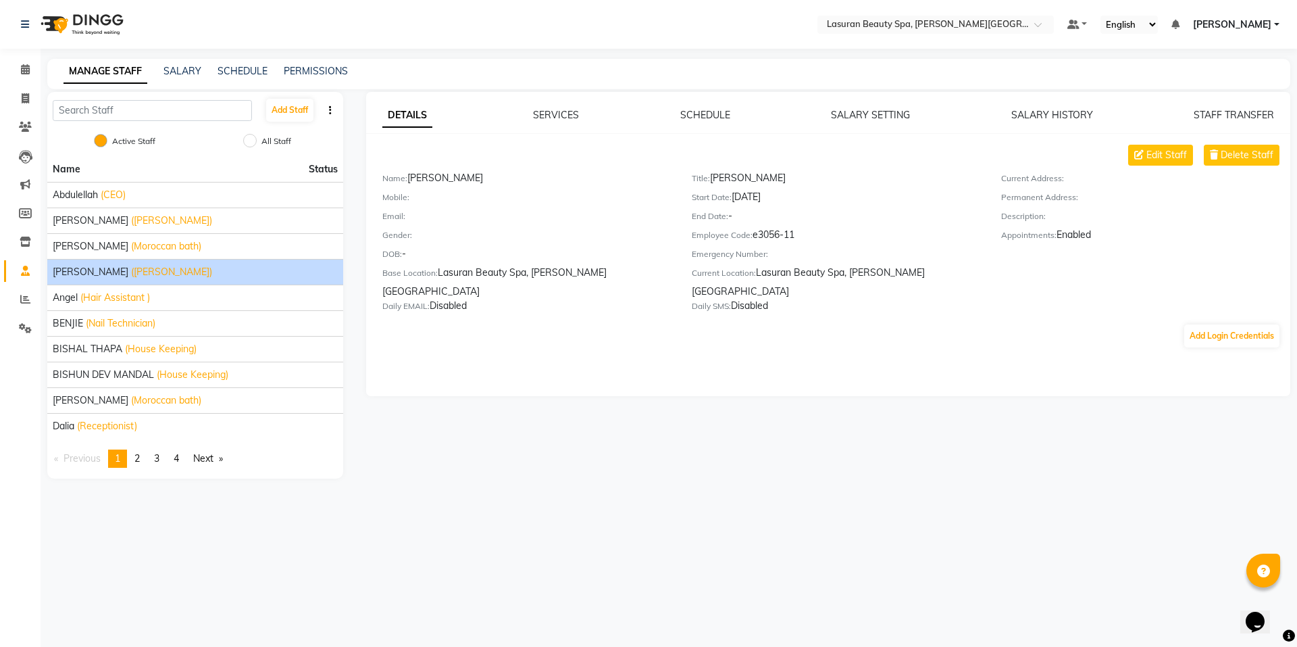
click at [329, 109] on icon "button" at bounding box center [330, 109] width 3 height 9
click at [27, 69] on icon at bounding box center [25, 69] width 9 height 10
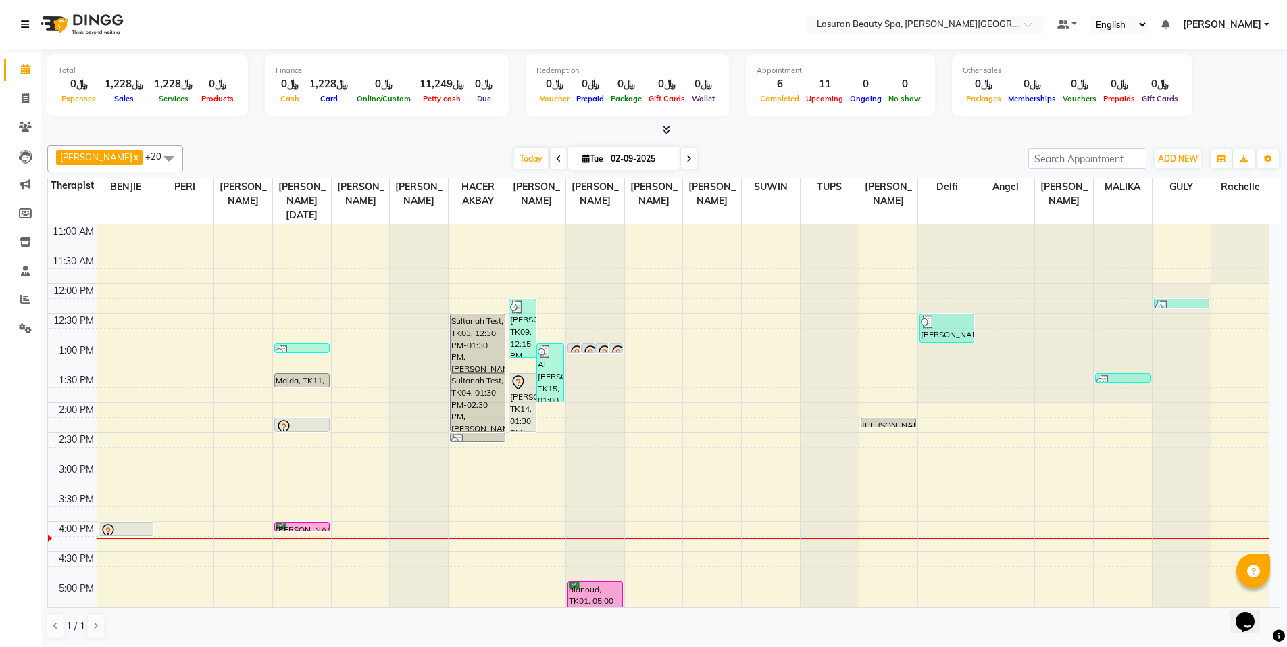
click at [28, 24] on icon at bounding box center [25, 24] width 8 height 9
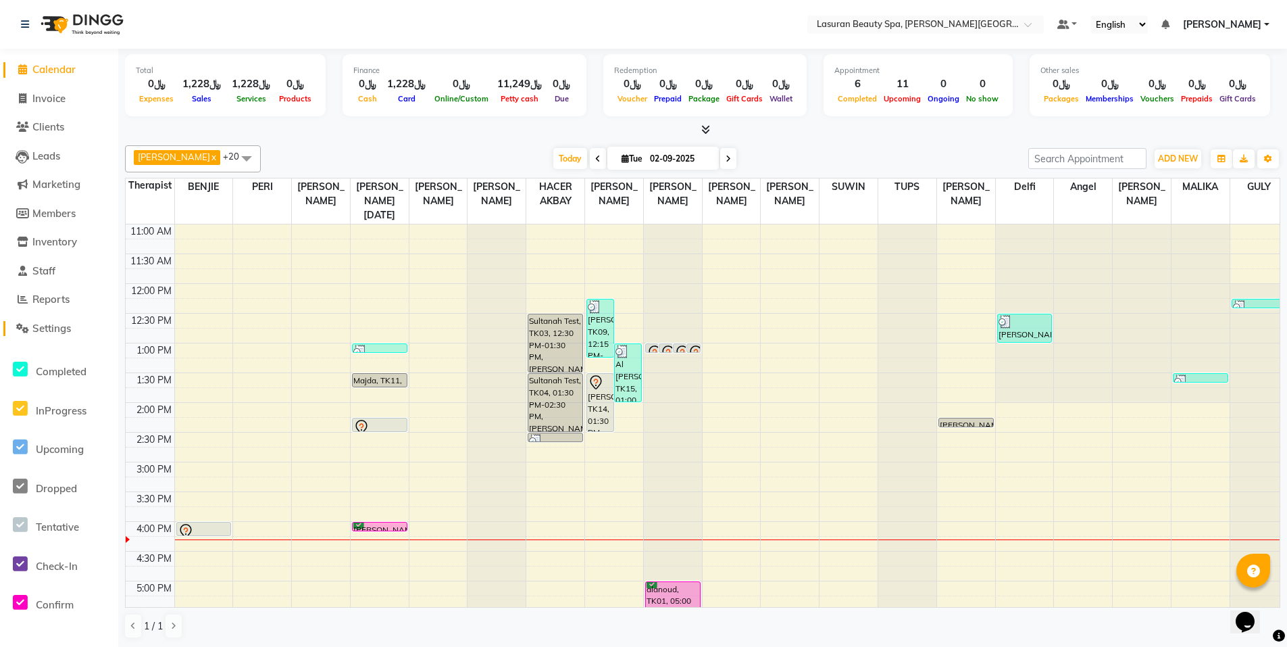
click at [53, 323] on span "Settings" at bounding box center [51, 328] width 39 height 13
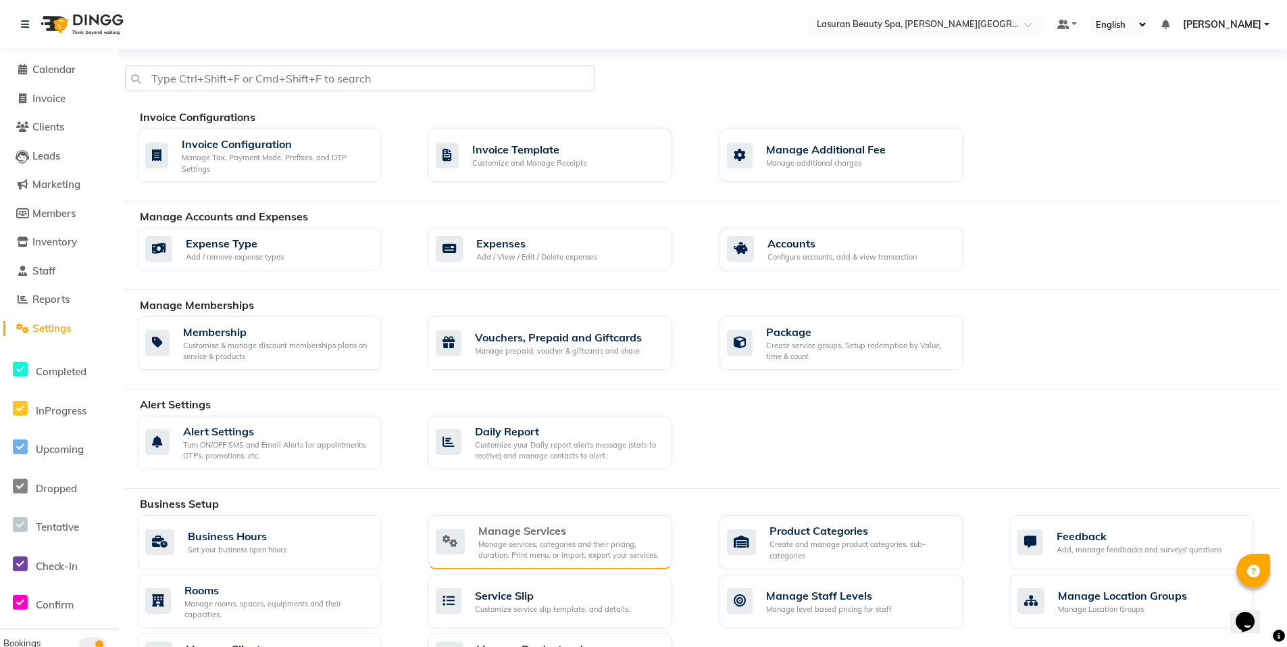
scroll to position [68, 0]
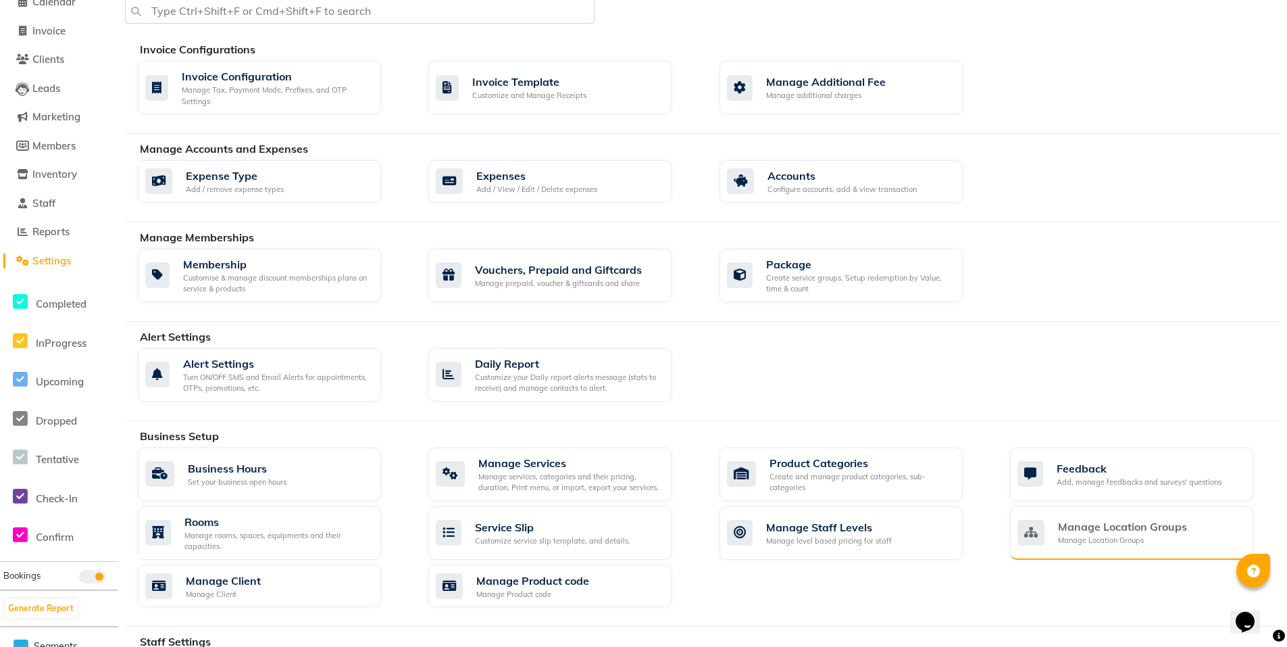
click at [1153, 535] on div "Manage Location Groups" at bounding box center [1122, 540] width 129 height 11
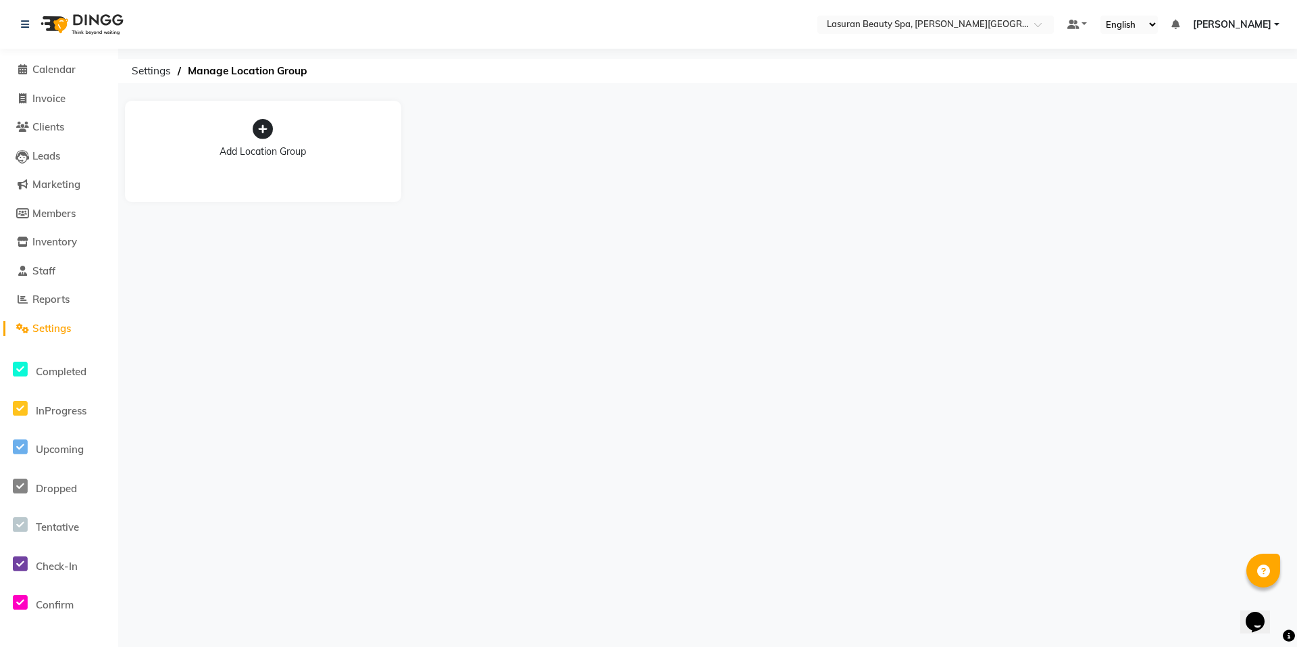
click at [259, 125] on icon at bounding box center [263, 129] width 20 height 20
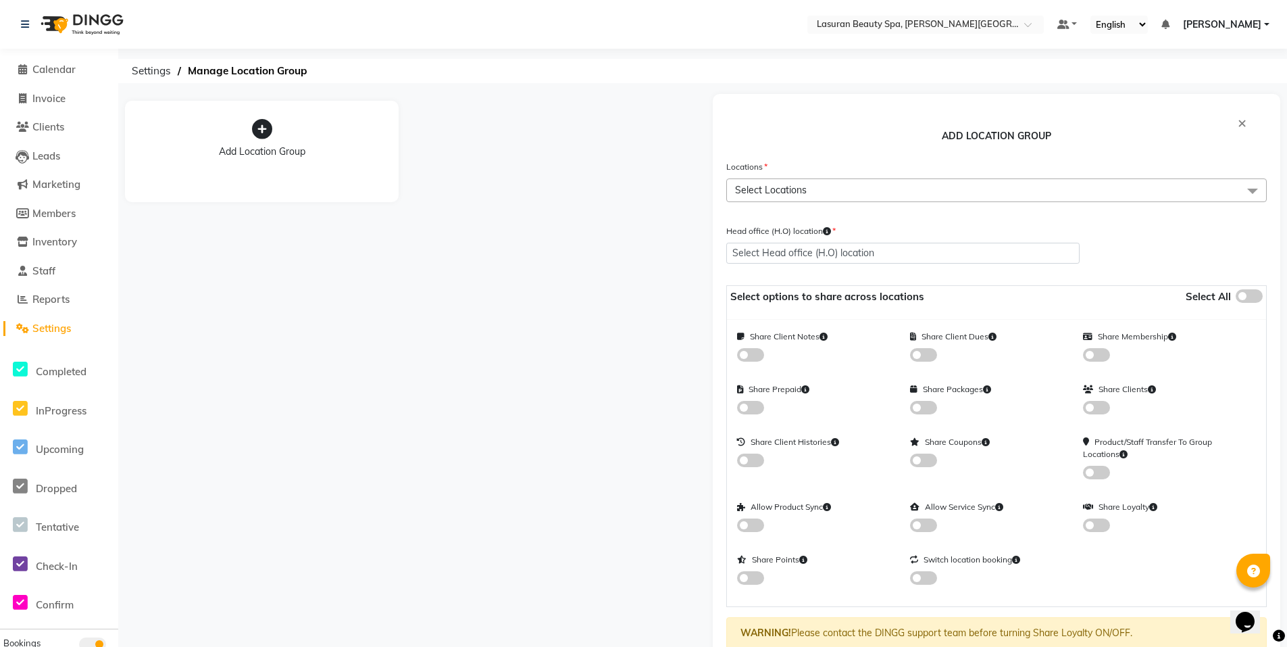
click at [894, 197] on span "Select Locations" at bounding box center [996, 190] width 541 height 24
click at [847, 258] on select "Select Head office (H.O) location" at bounding box center [902, 253] width 353 height 21
click at [858, 203] on div "Locations Select Locations [GEOGRAPHIC_DATA] Beauty Spa, [PERSON_NAME][GEOGRAPH…" at bounding box center [996, 185] width 561 height 53
click at [860, 190] on span "Select Locations" at bounding box center [996, 190] width 541 height 24
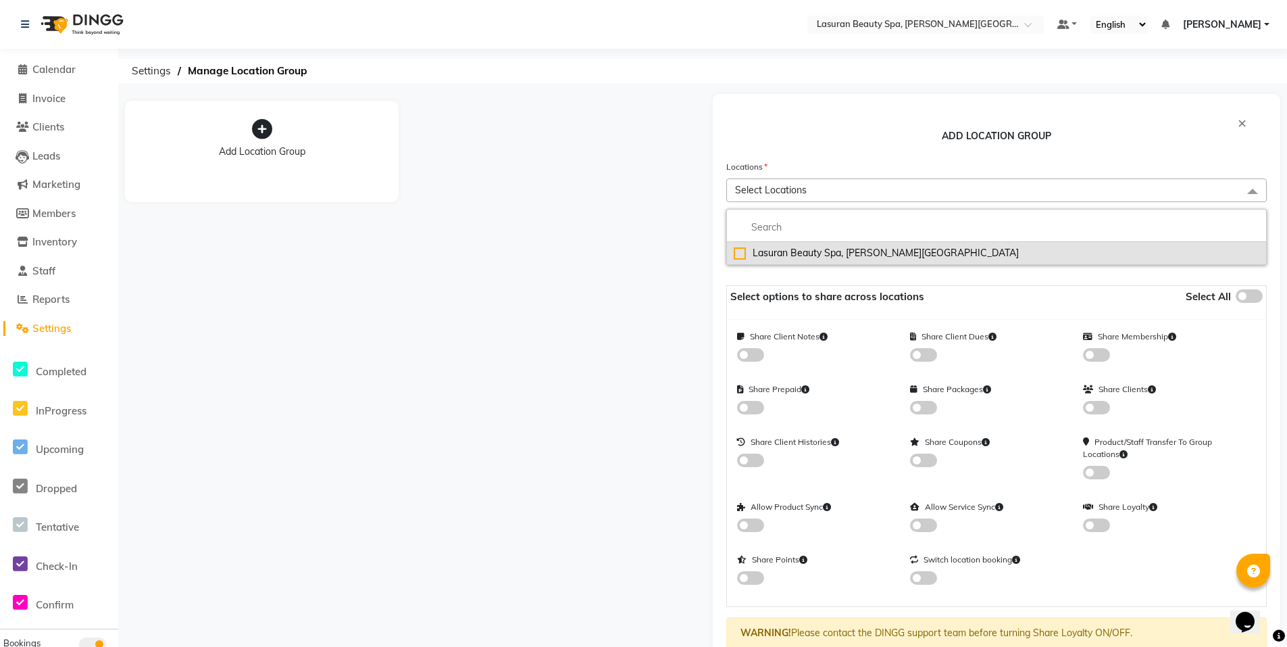
click at [833, 253] on div "Lasuran Beauty Spa, [PERSON_NAME][GEOGRAPHIC_DATA]" at bounding box center [997, 253] width 526 height 14
checkbox input "true"
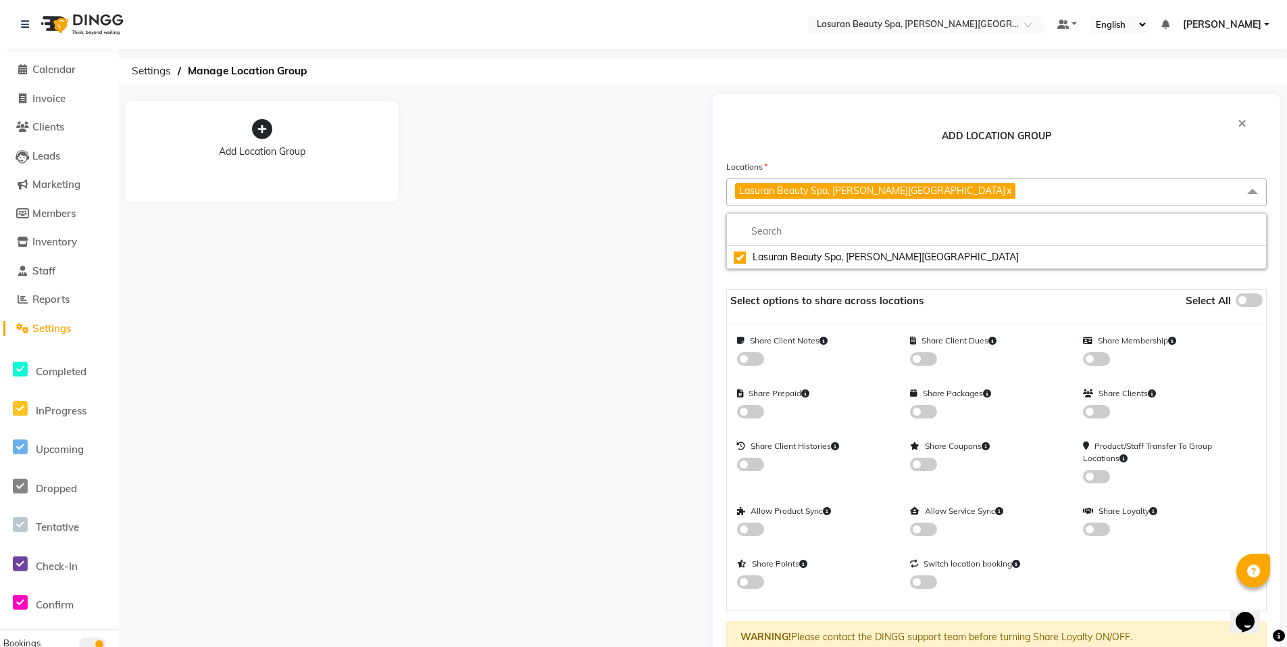
click at [1013, 193] on span "Lasuran Beauty Spa, [PERSON_NAME] Financial District x" at bounding box center [996, 192] width 541 height 28
click at [972, 253] on select "Select Head office (H.O) location [GEOGRAPHIC_DATA], [PERSON_NAME][GEOGRAPHIC_D…" at bounding box center [902, 257] width 353 height 21
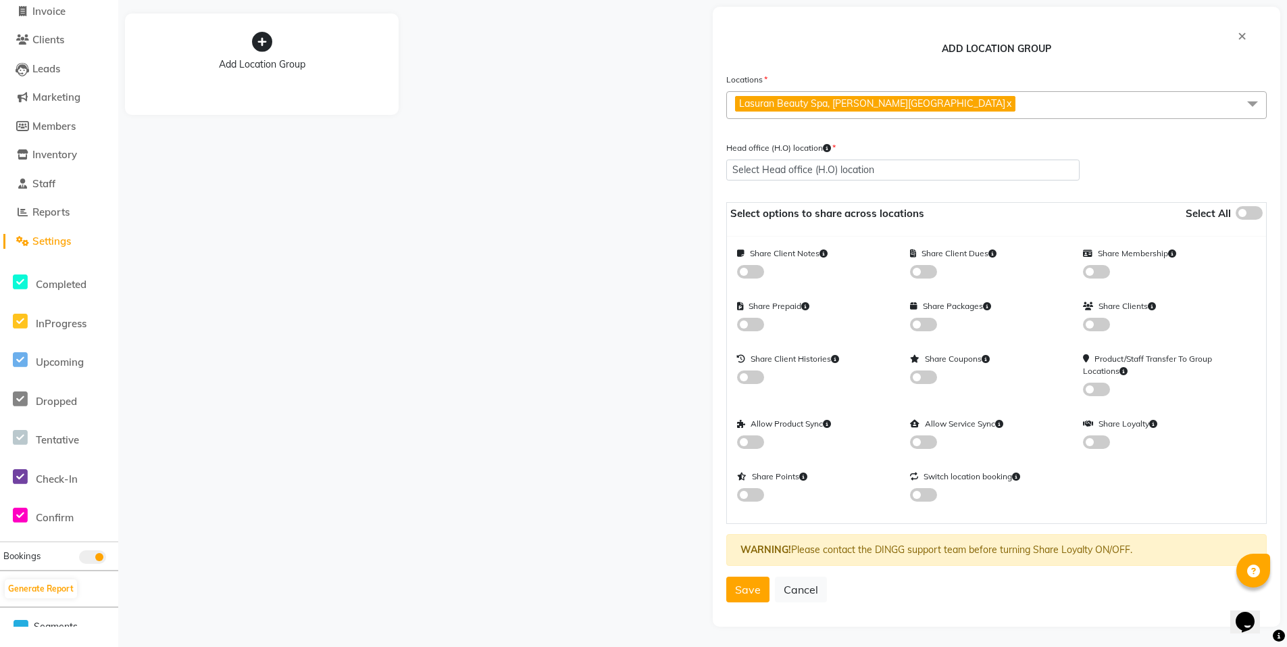
click at [1237, 212] on span at bounding box center [1249, 213] width 27 height 14
click at [1237, 212] on input "checkbox" at bounding box center [1240, 209] width 9 height 9
checkbox input "true"
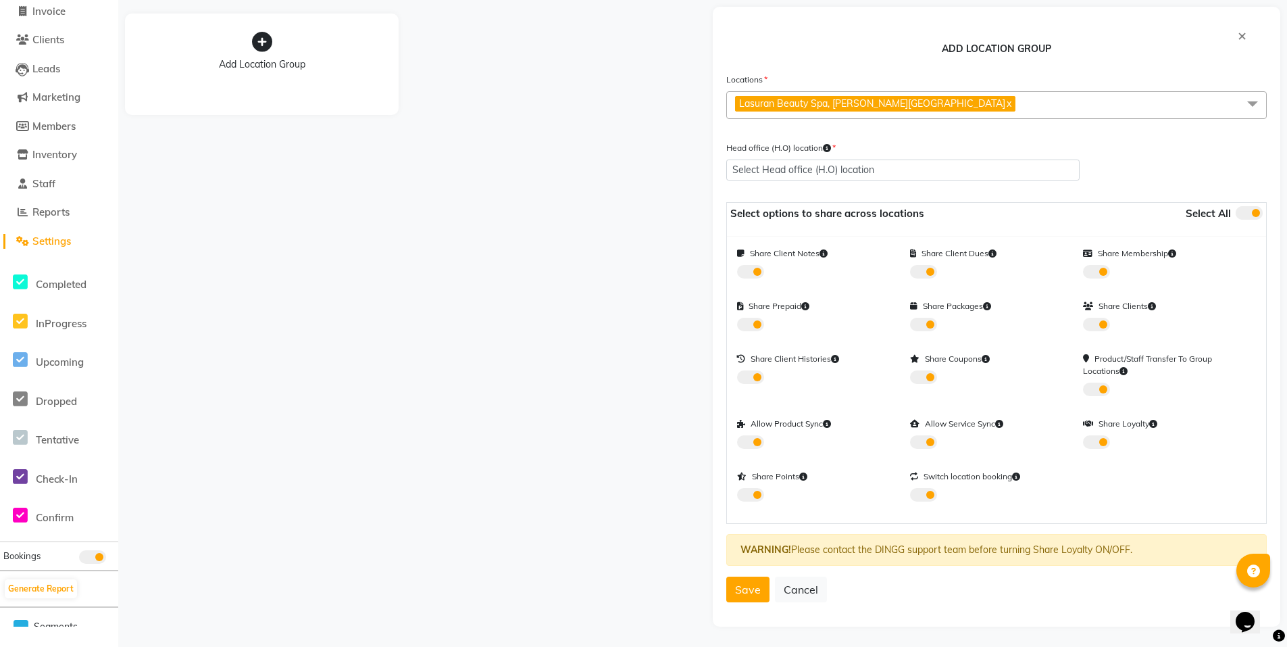
checkbox input "true"
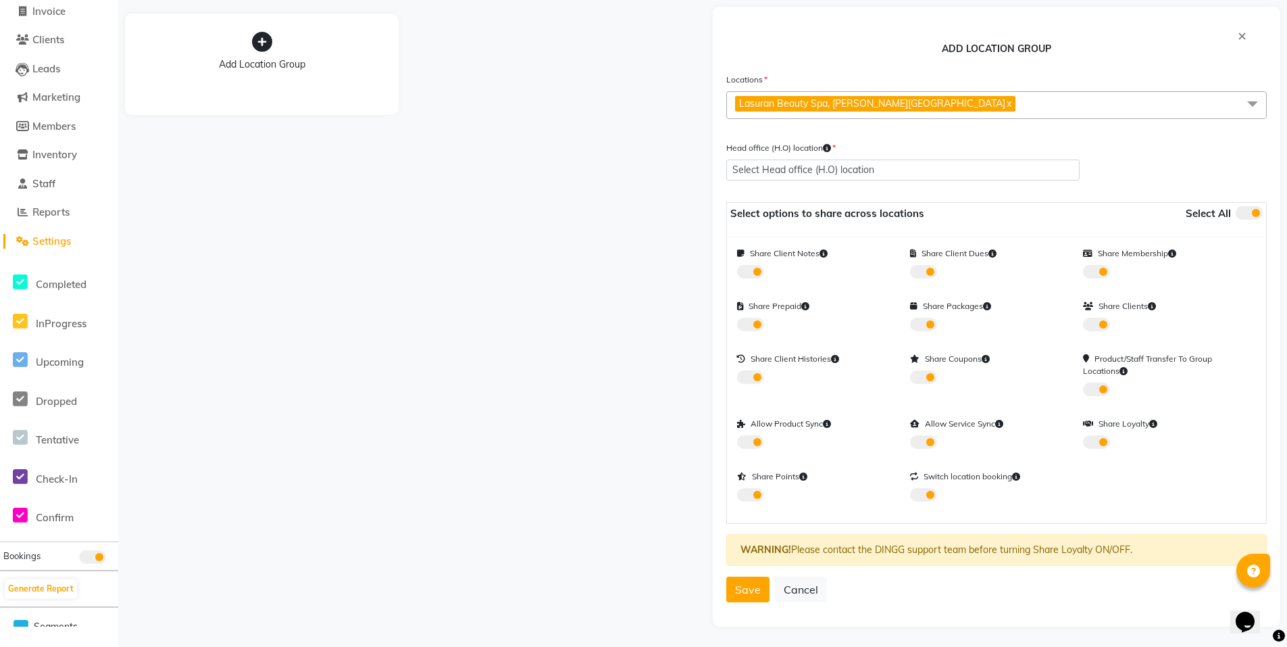
checkbox input "true"
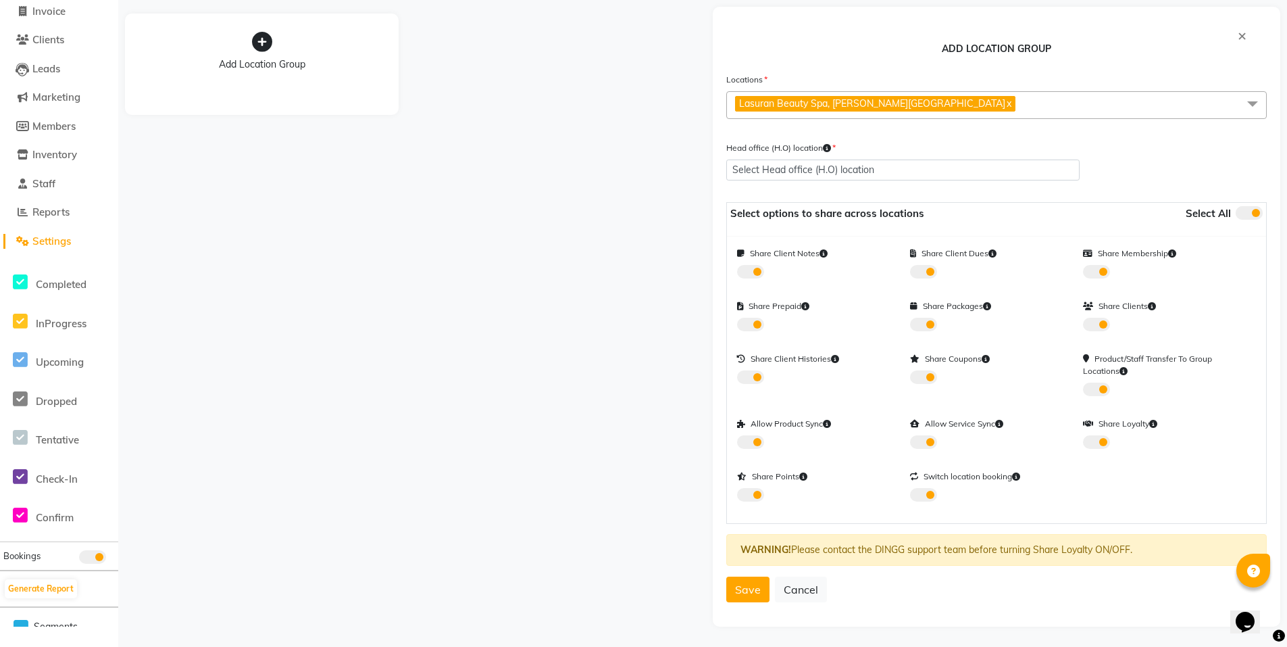
checkbox input "true"
click at [1253, 209] on span at bounding box center [1249, 213] width 27 height 14
click at [1245, 209] on input "checkbox" at bounding box center [1240, 209] width 9 height 9
checkbox input "false"
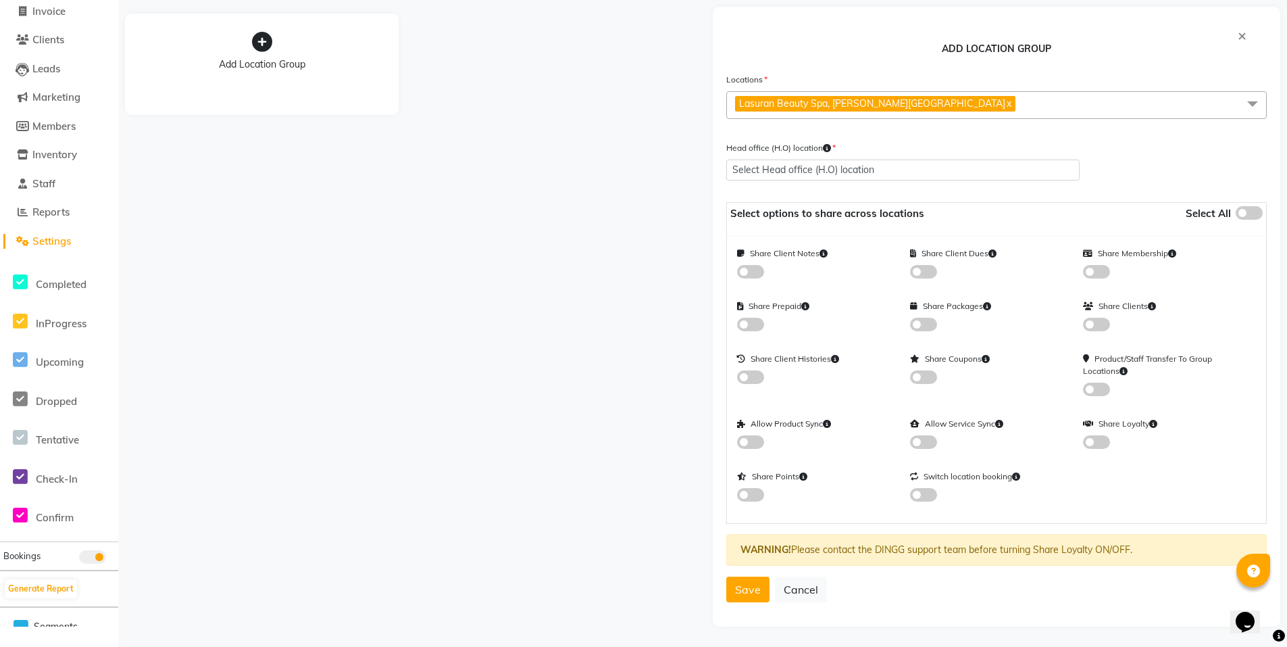
checkbox input "false"
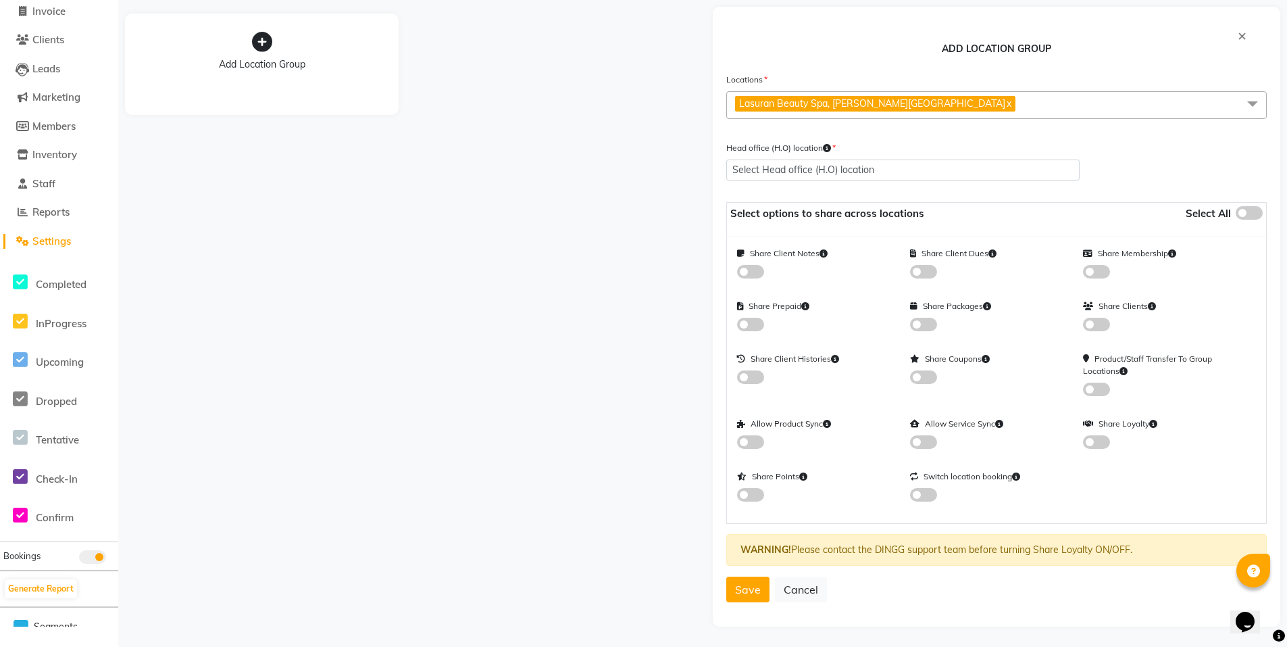
checkbox input "false"
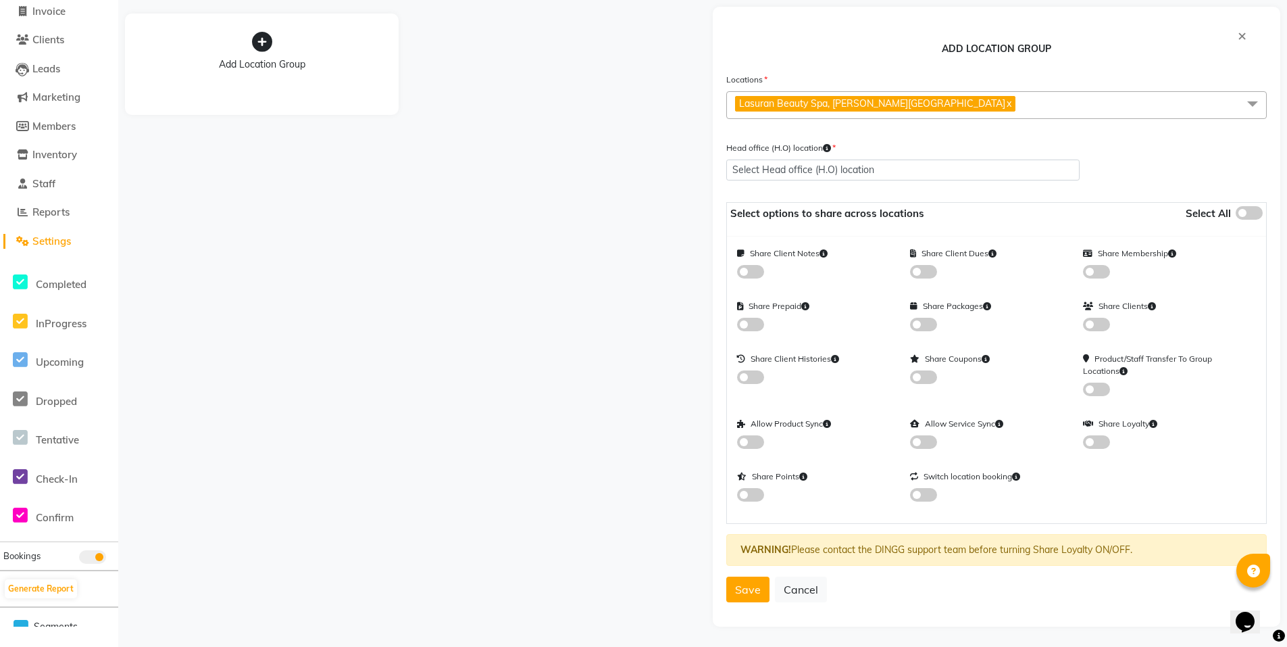
checkbox input "false"
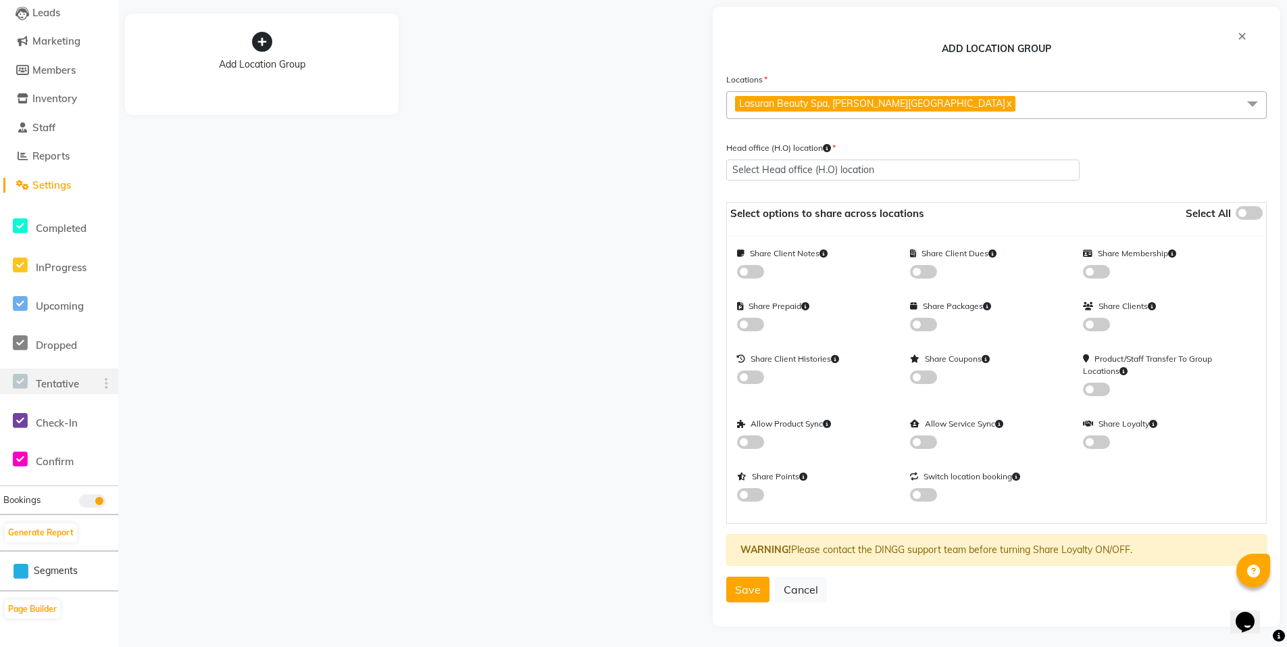
scroll to position [63, 0]
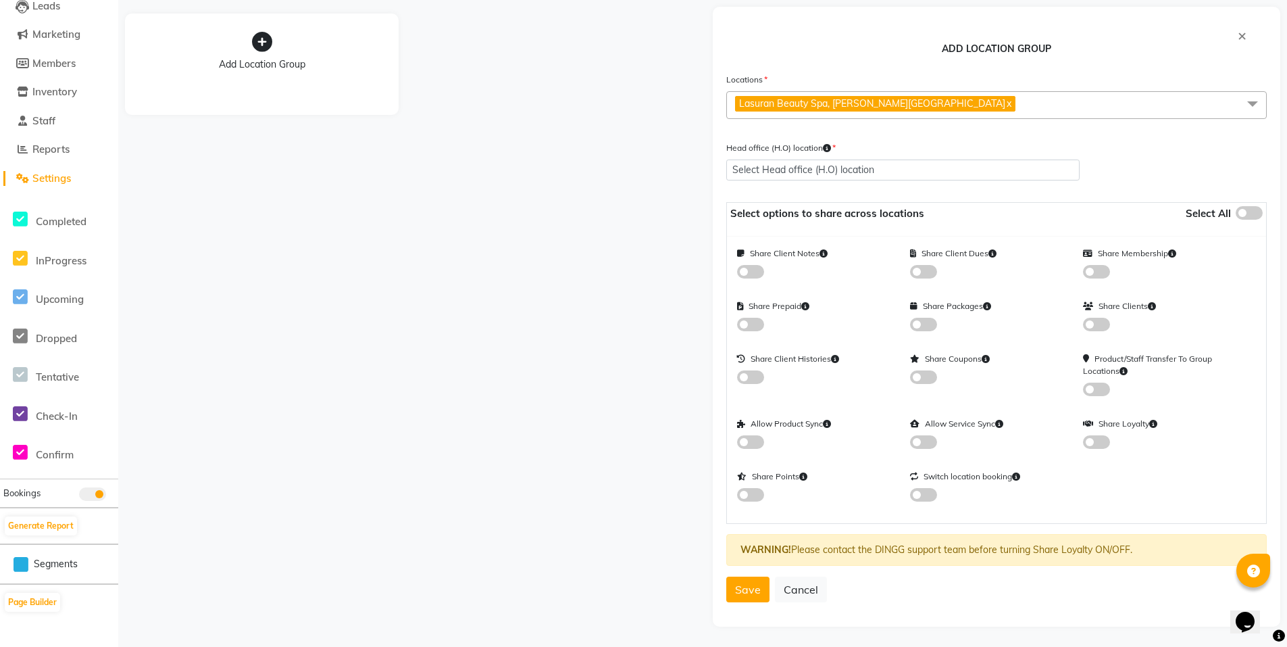
click at [42, 557] on span "Segments" at bounding box center [56, 564] width 44 height 14
click at [42, 564] on span "Segments" at bounding box center [56, 564] width 44 height 14
click at [14, 560] on icon at bounding box center [21, 564] width 15 height 17
click at [17, 562] on icon at bounding box center [21, 564] width 15 height 17
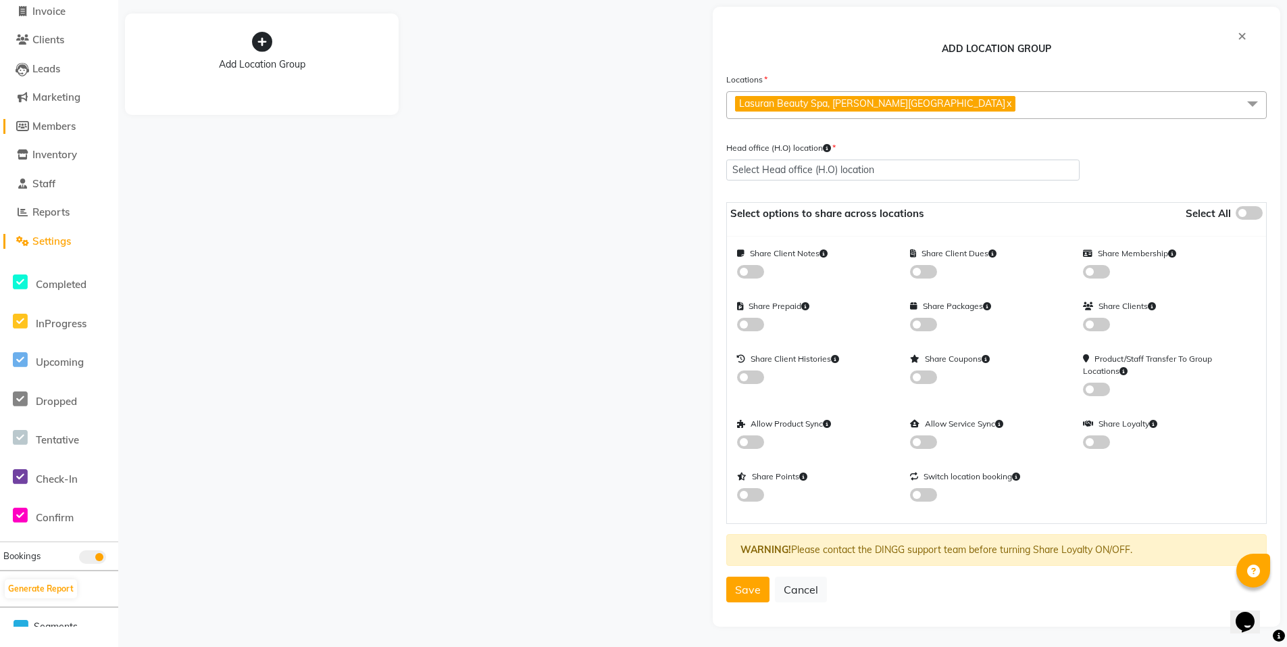
scroll to position [0, 0]
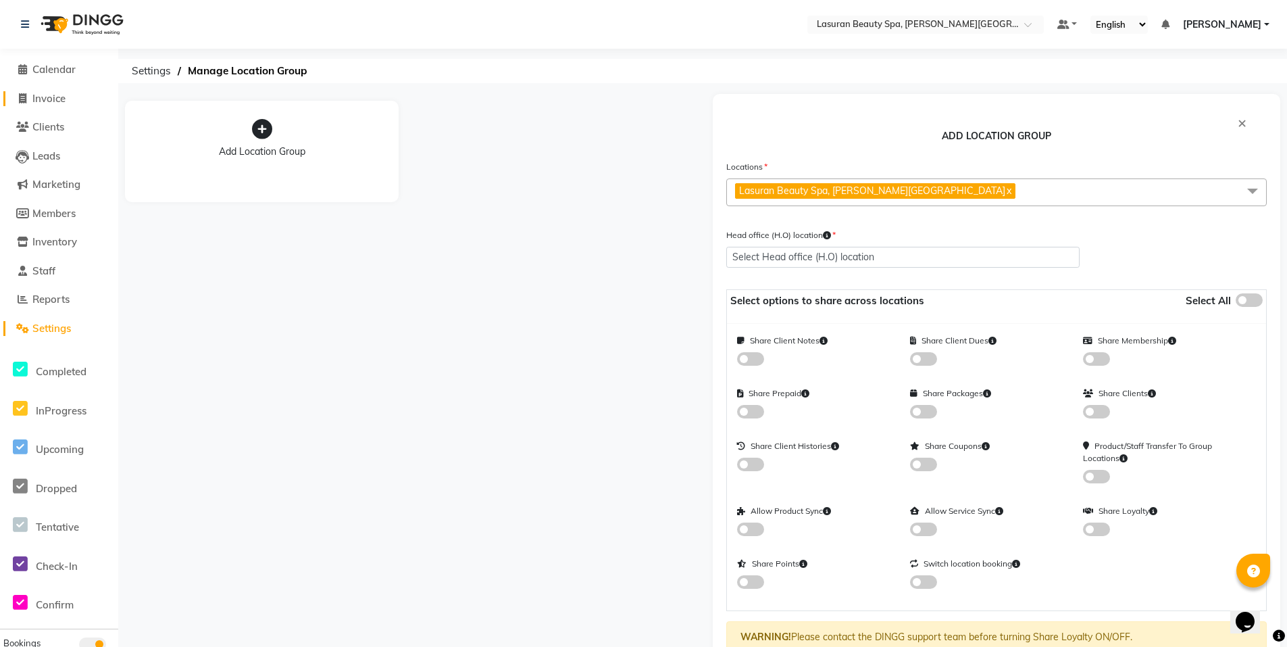
click at [47, 103] on span "Invoice" at bounding box center [48, 98] width 33 height 13
select select "6941"
select select "service"
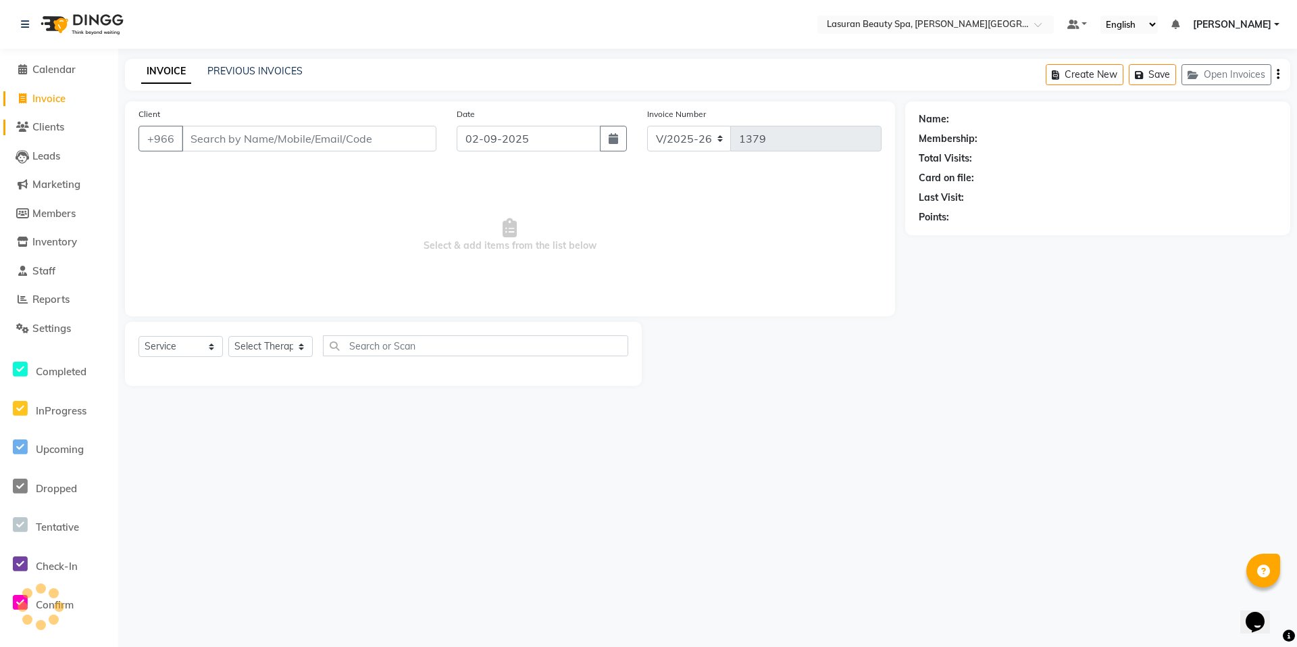
click at [64, 130] on span "Clients" at bounding box center [48, 126] width 32 height 13
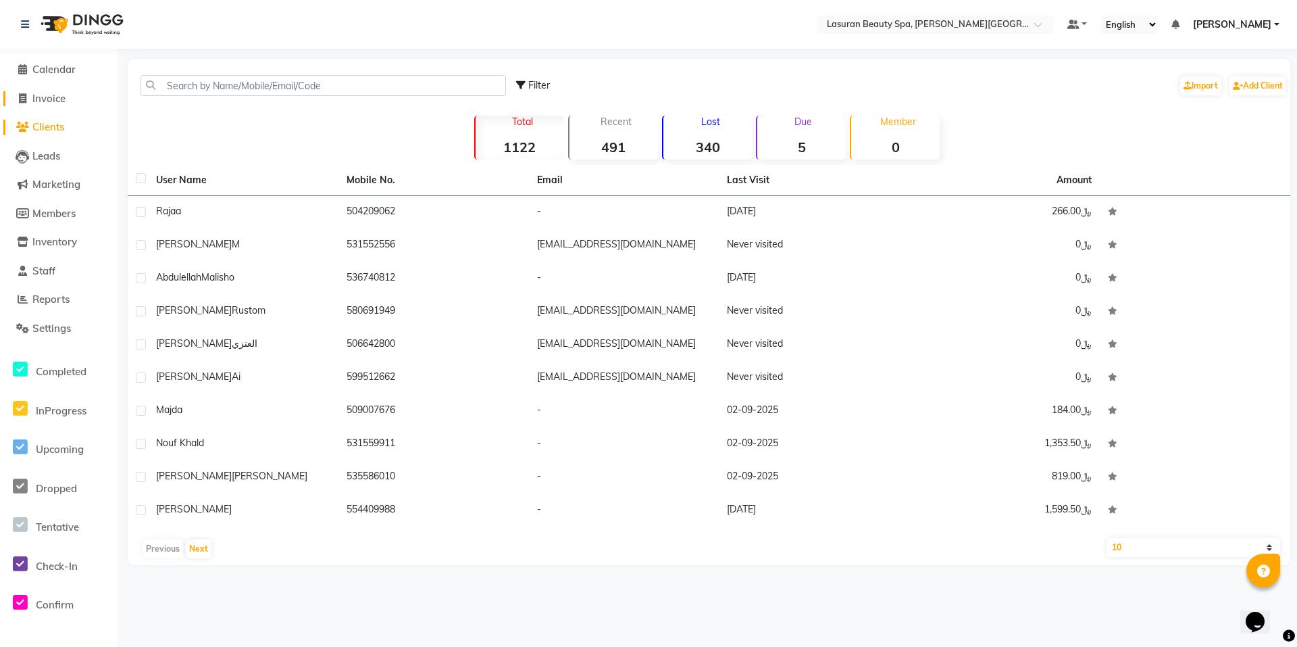
click at [55, 96] on span "Invoice" at bounding box center [48, 98] width 33 height 13
select select "service"
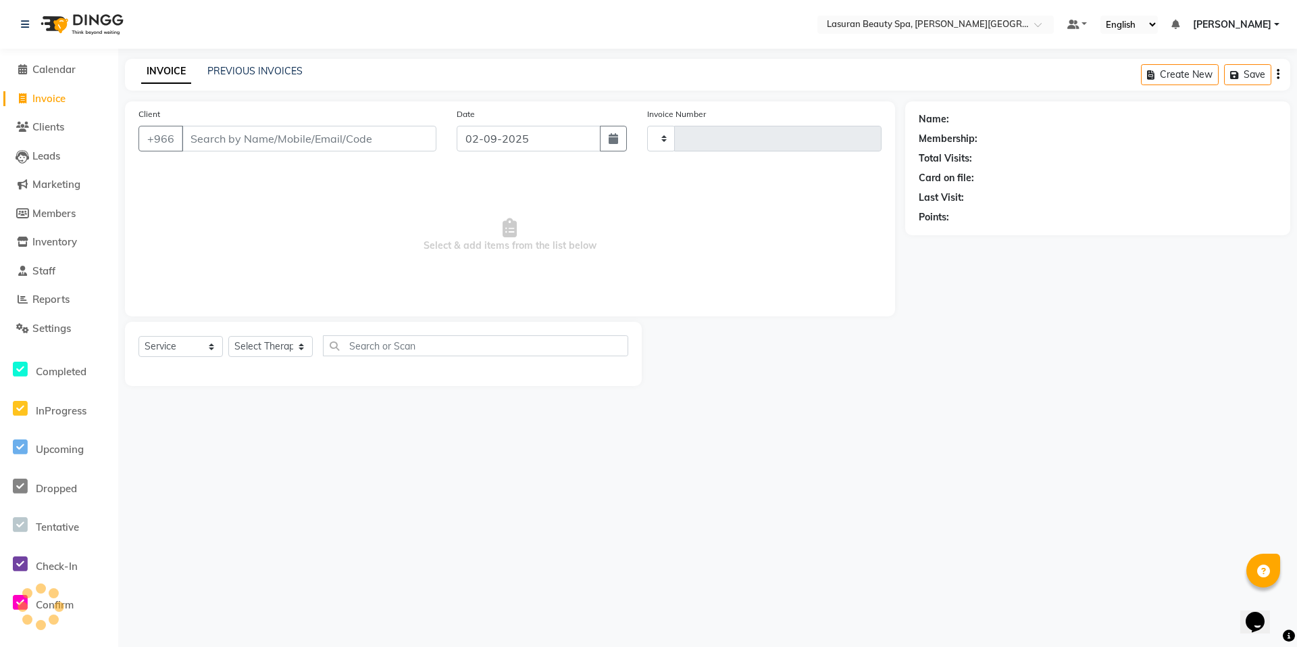
type input "1379"
select select "6941"
click at [43, 76] on link "Calendar" at bounding box center [59, 70] width 112 height 16
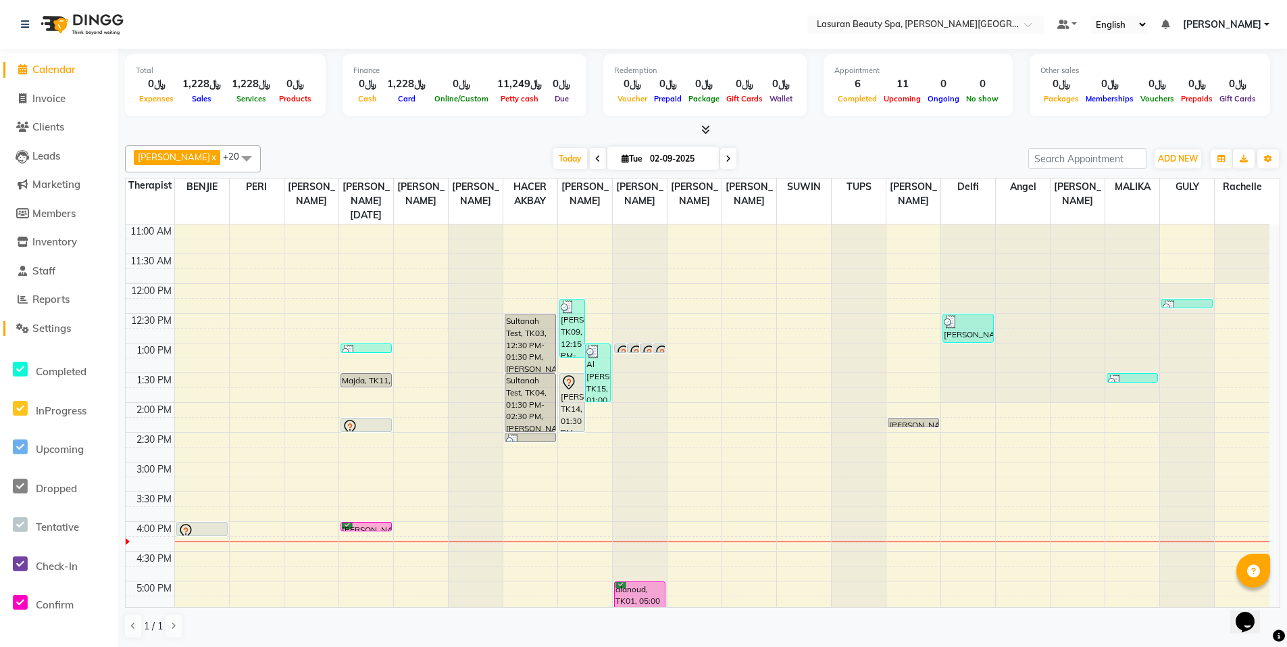
click at [51, 329] on span "Settings" at bounding box center [51, 328] width 39 height 13
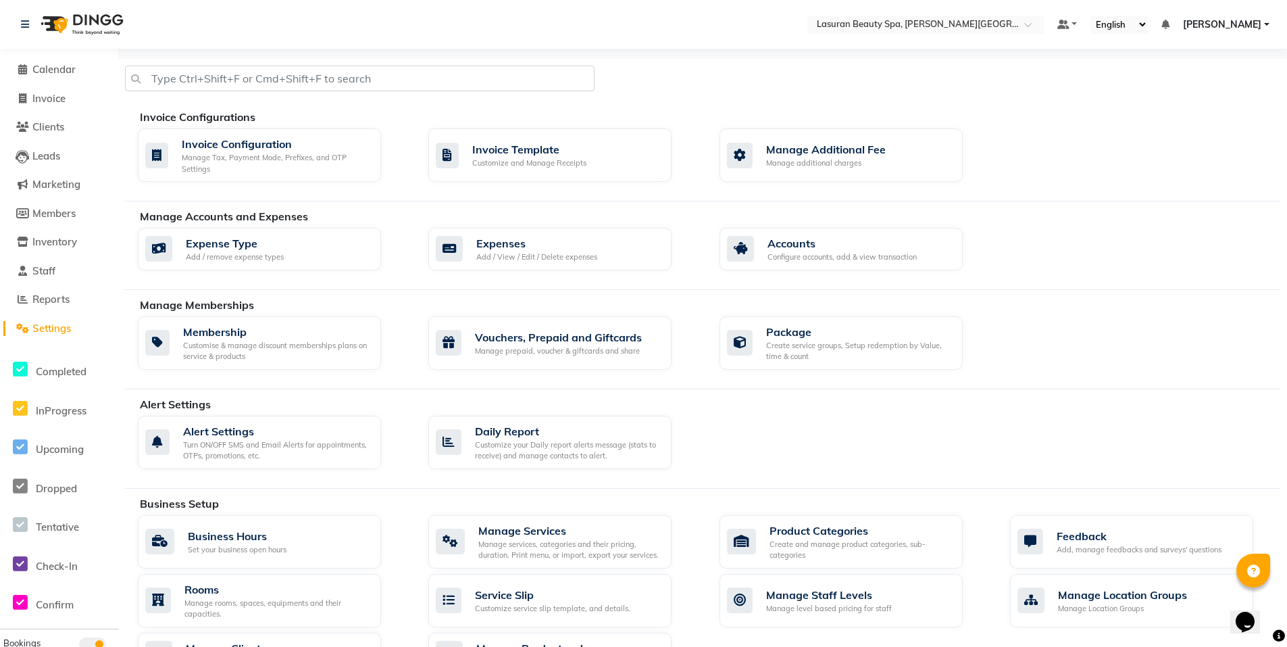
click at [20, 28] on div at bounding box center [74, 24] width 126 height 38
click at [53, 22] on img at bounding box center [80, 24] width 93 height 38
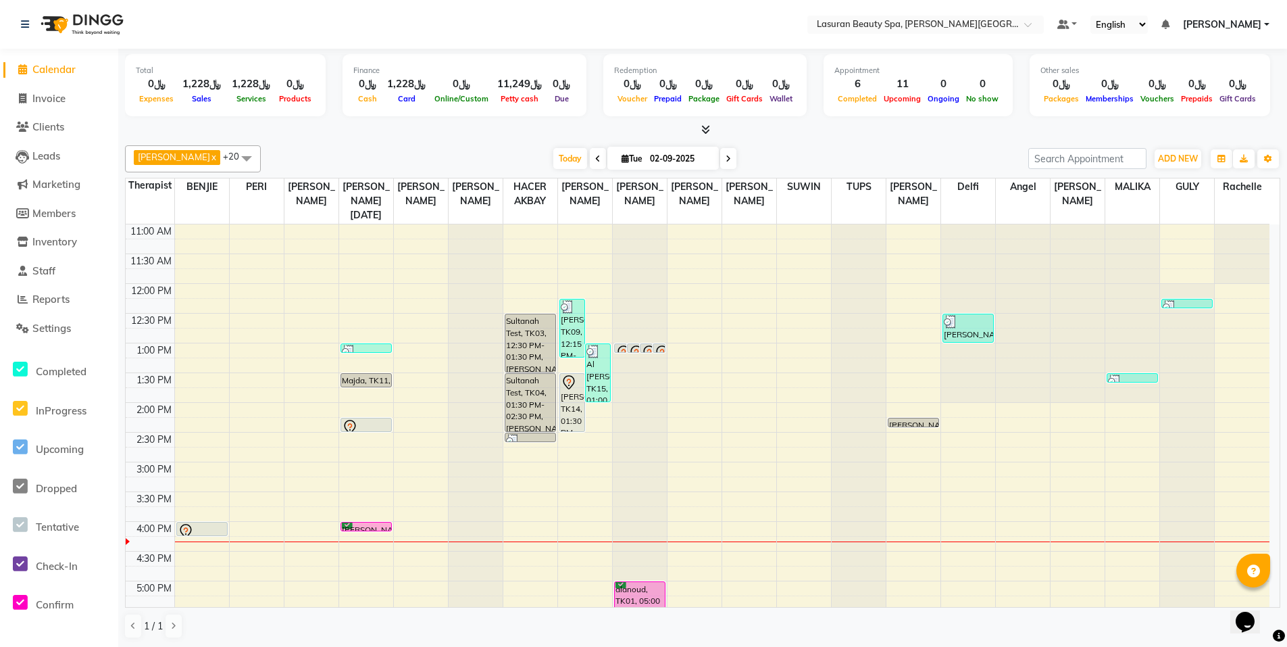
click at [80, 21] on img at bounding box center [80, 24] width 93 height 38
click at [180, 25] on nav "Select Location × Lasuran Beauty Spa, [PERSON_NAME] Financial District Default …" at bounding box center [643, 24] width 1287 height 49
click at [56, 330] on span "Settings" at bounding box center [51, 328] width 39 height 13
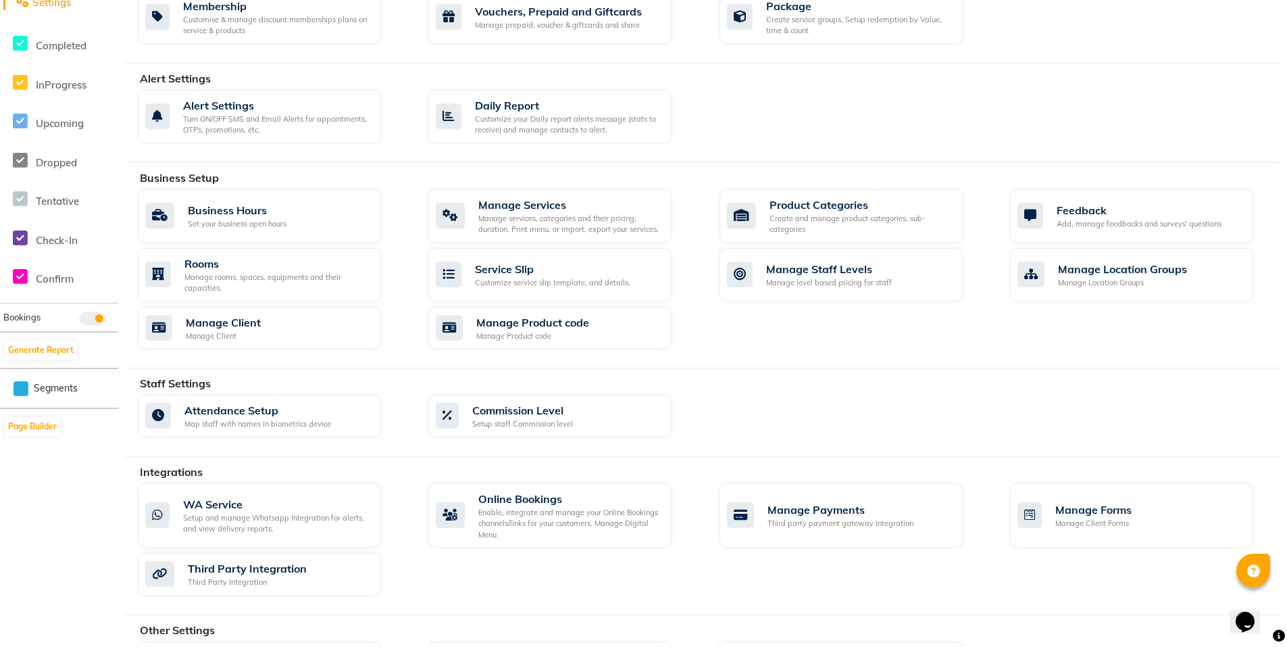
scroll to position [393, 0]
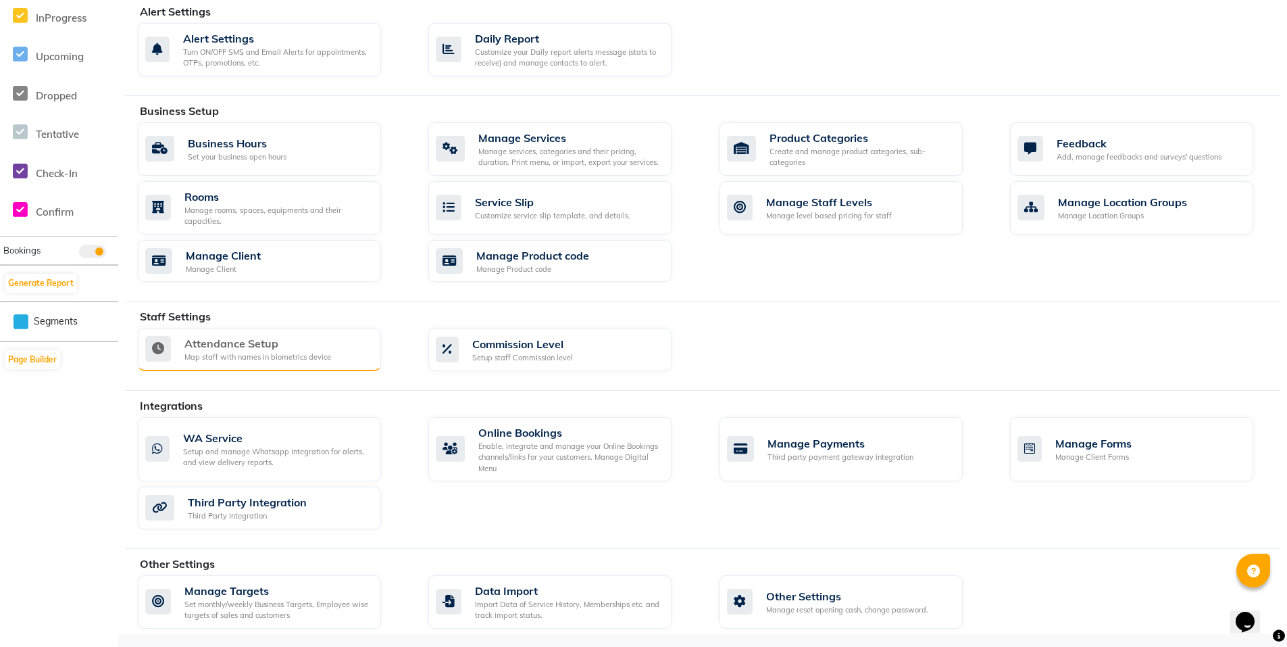
click at [279, 356] on div "Map staff with names in biometrics device" at bounding box center [257, 356] width 147 height 11
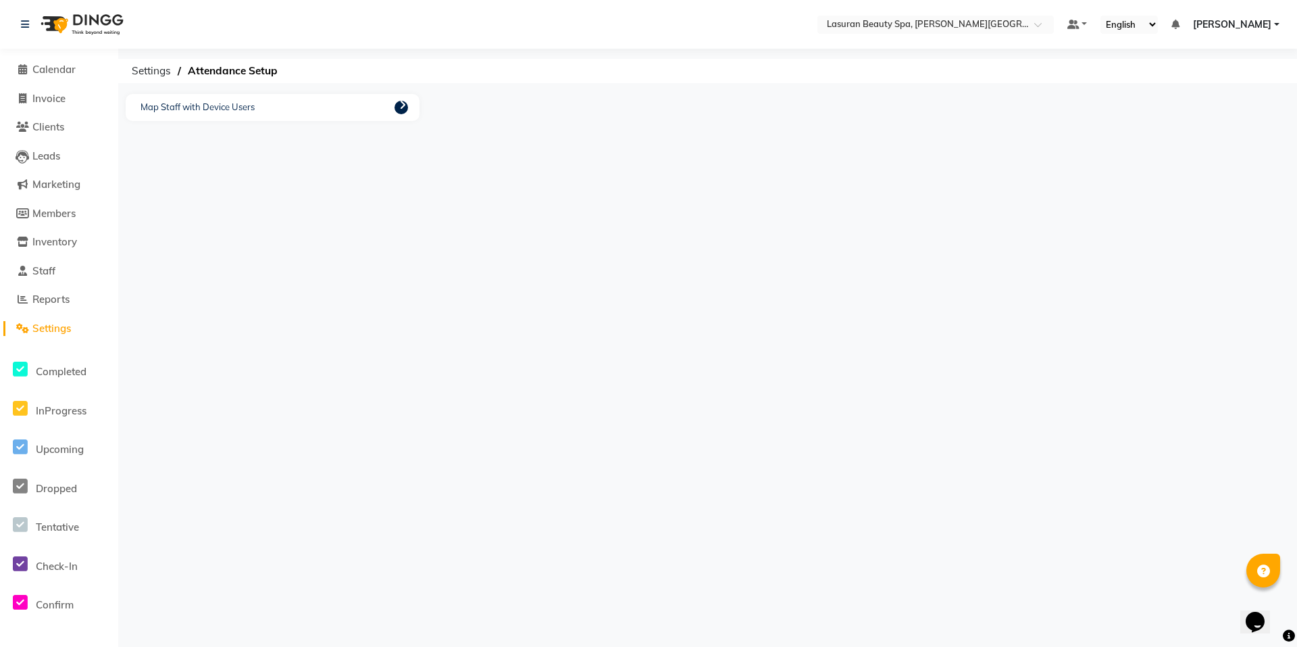
click at [399, 109] on icon at bounding box center [402, 104] width 7 height 11
click at [399, 109] on ngb-modal-window "Perform Mapping Device Id User Id User Name No Mappings Save Close" at bounding box center [648, 323] width 1297 height 647
click at [153, 109] on ngb-modal-window "Perform Mapping Device Id User Id User Name No Mappings Save Close" at bounding box center [648, 323] width 1297 height 647
click at [154, 78] on ngb-modal-window "Perform Mapping Device Id User Id User Name No Mappings Save Close" at bounding box center [648, 323] width 1297 height 647
click at [885, 437] on button "Close" at bounding box center [886, 429] width 36 height 21
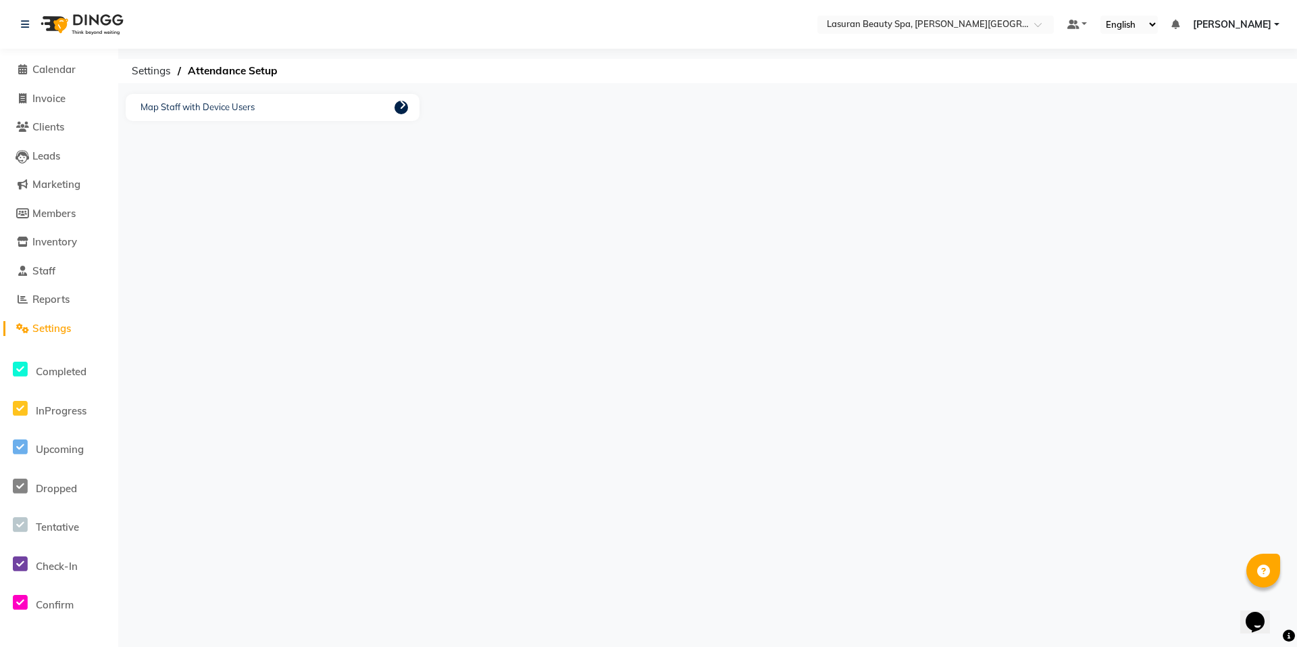
click at [30, 337] on li "Settings" at bounding box center [59, 328] width 118 height 29
click at [33, 324] on span "Settings" at bounding box center [51, 328] width 39 height 13
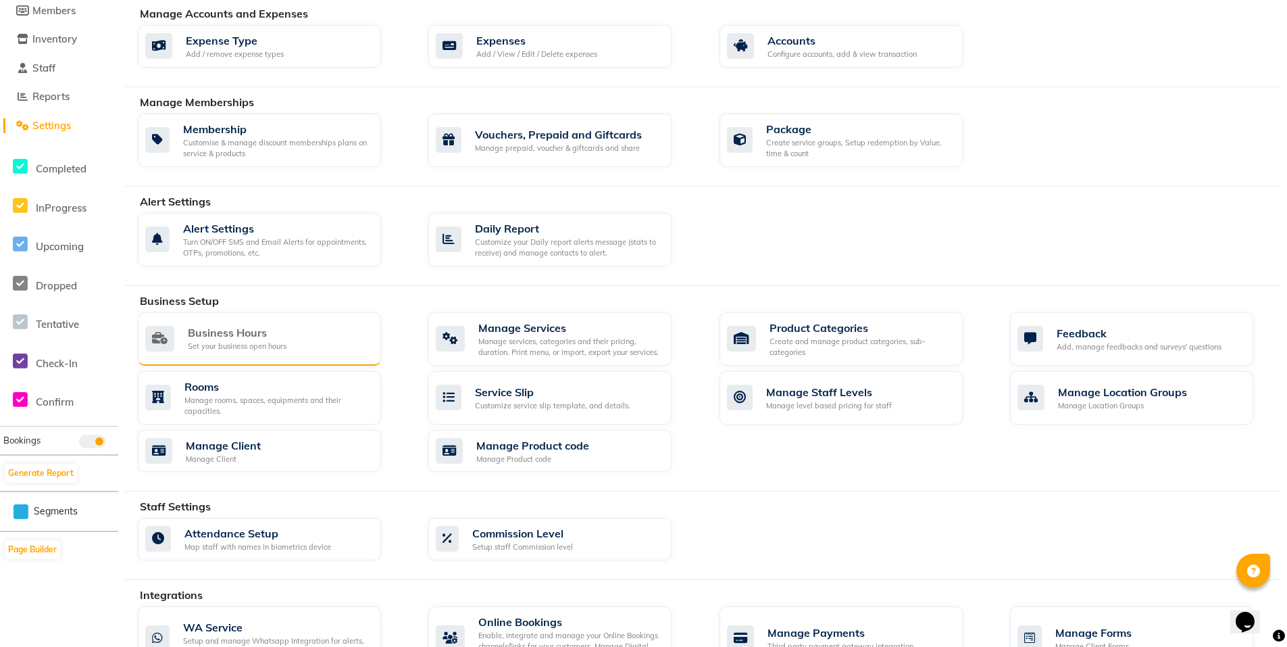
scroll to position [325, 0]
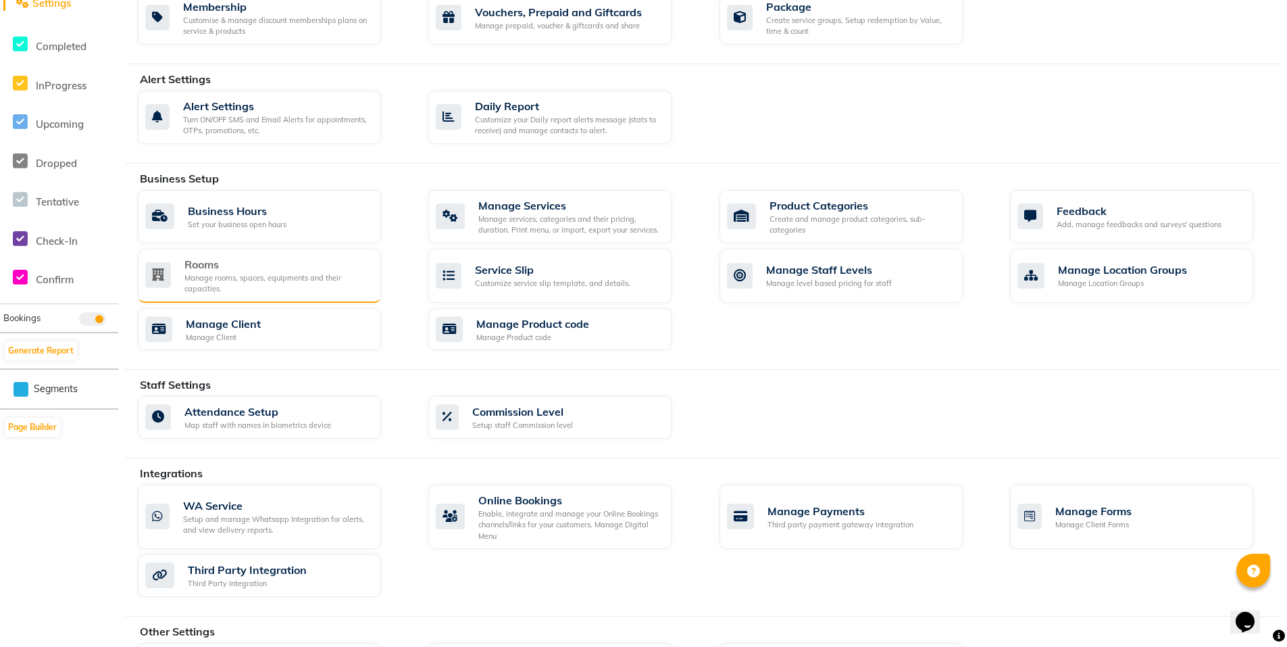
click at [273, 271] on div "Rooms" at bounding box center [277, 264] width 186 height 16
